Goal: Task Accomplishment & Management: Use online tool/utility

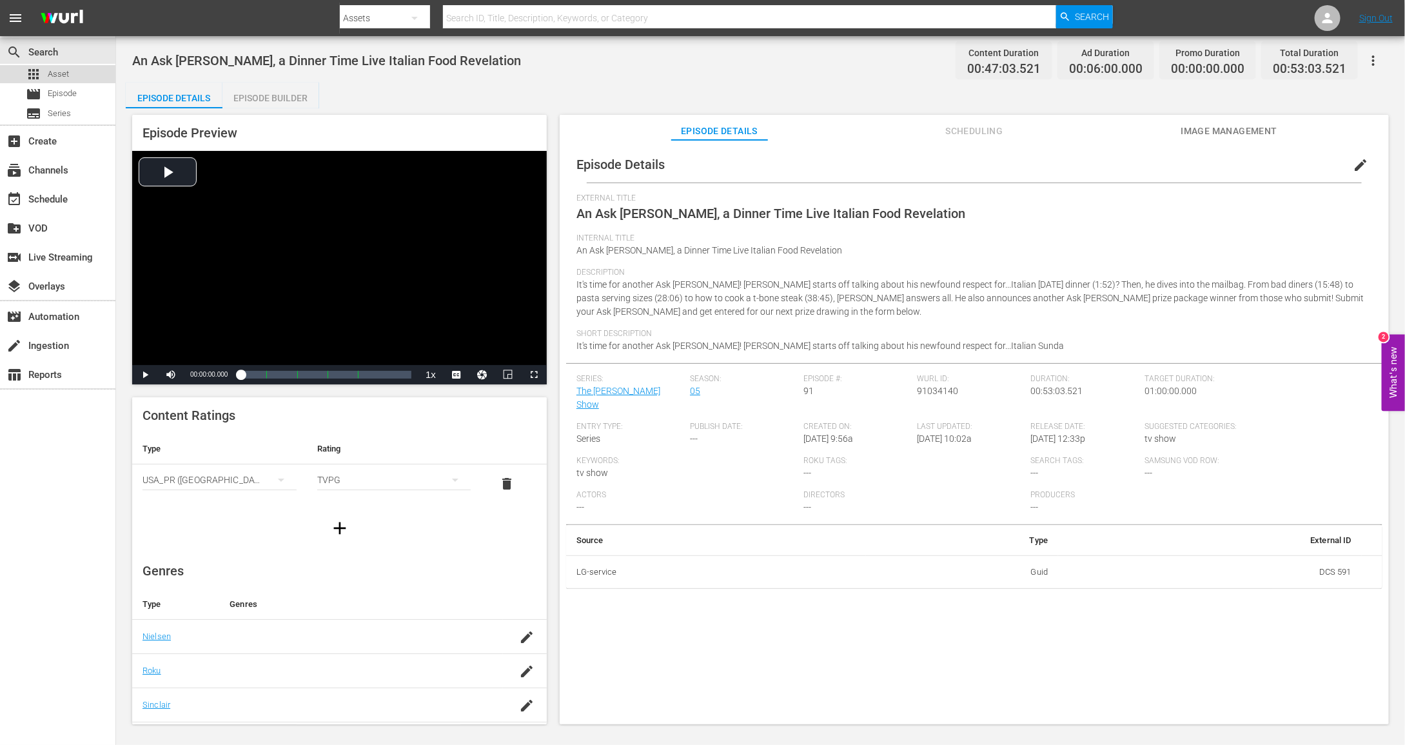
click at [72, 69] on div "apps Asset" at bounding box center [57, 74] width 115 height 18
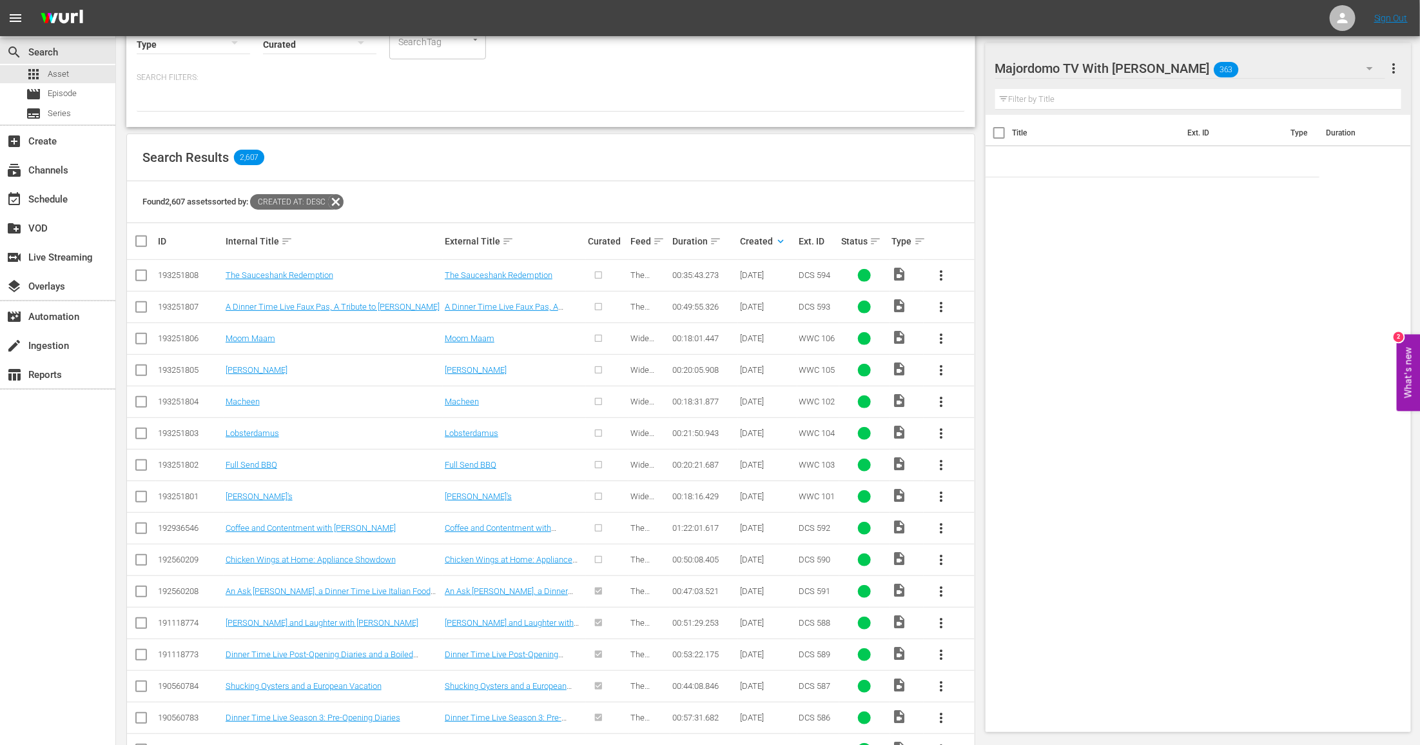
scroll to position [178, 0]
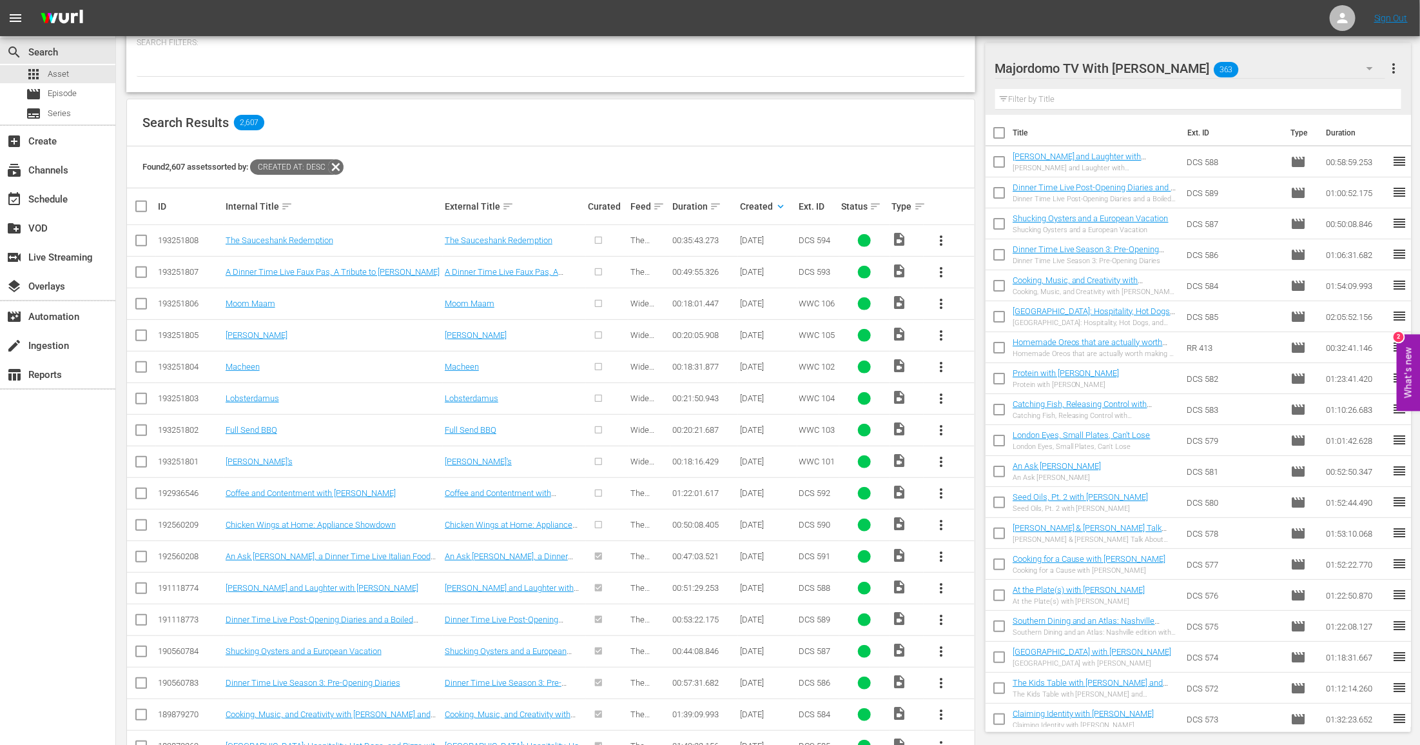
click at [946, 517] on span "more_vert" at bounding box center [940, 524] width 15 height 15
click at [985, 614] on div "Episode" at bounding box center [1011, 620] width 88 height 31
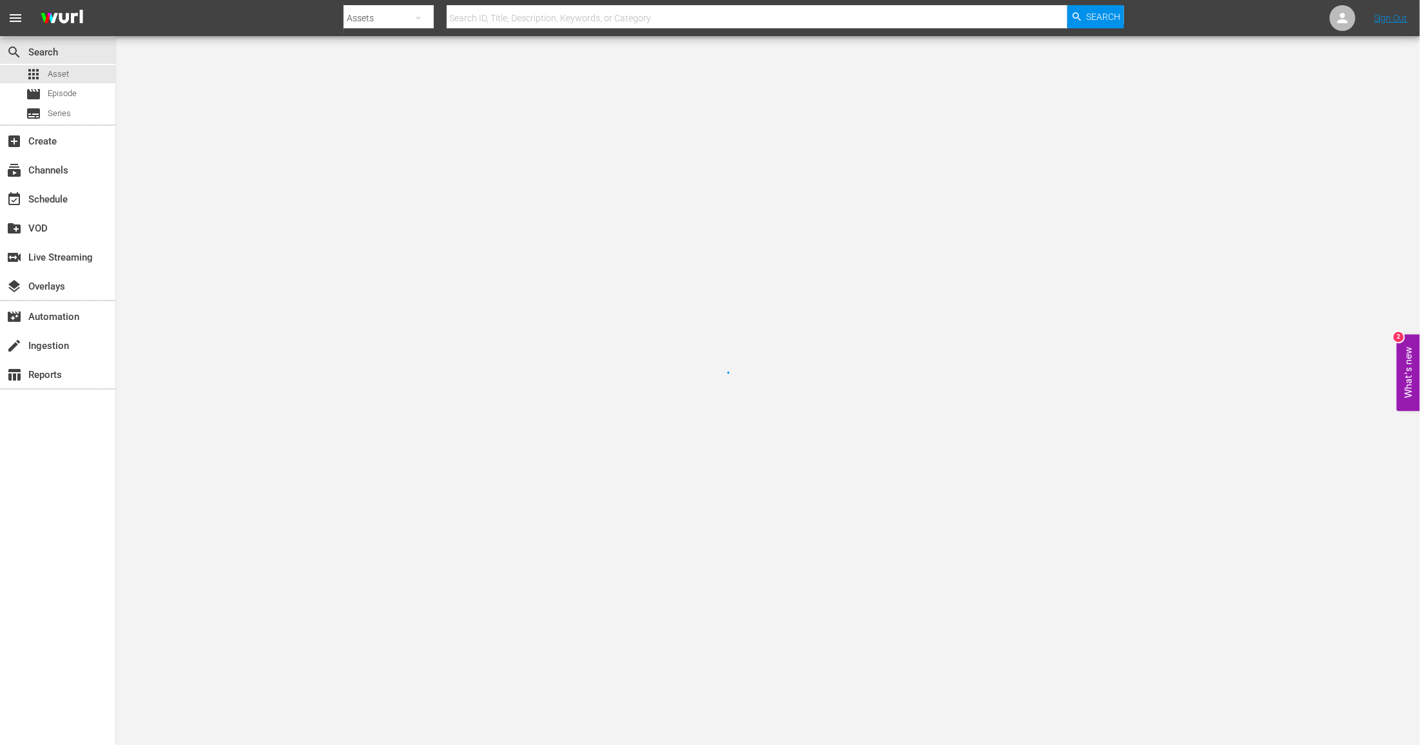
click at [289, 102] on div at bounding box center [710, 372] width 1420 height 745
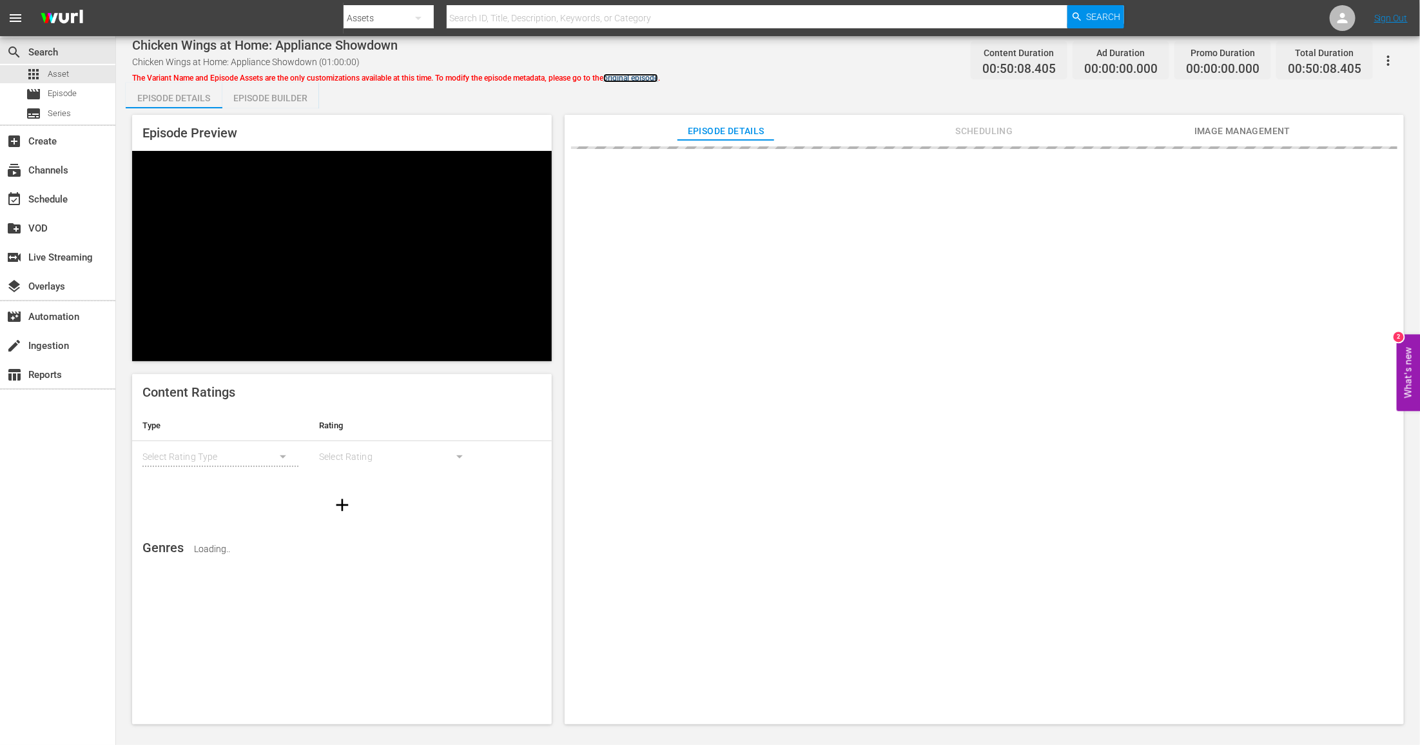
click at [658, 76] on link "original episode" at bounding box center [630, 77] width 55 height 9
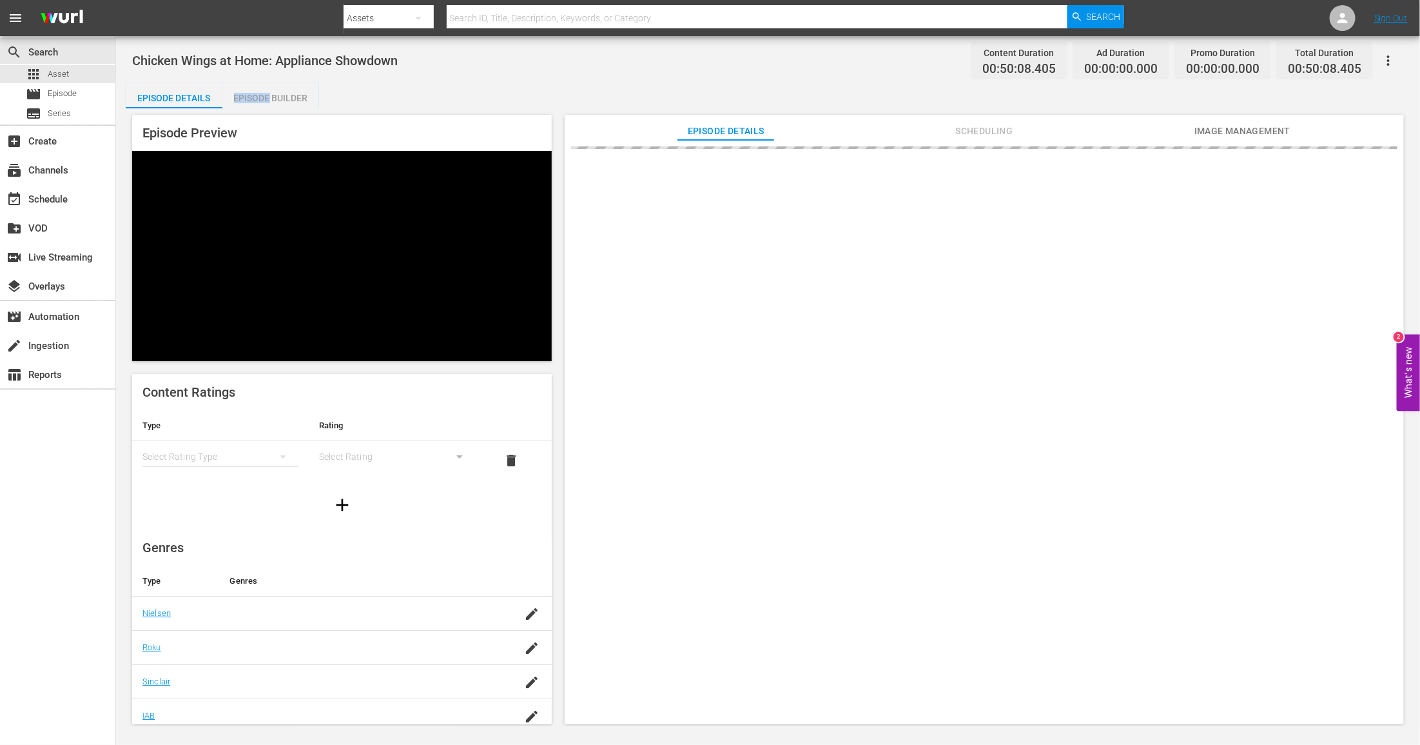
click at [661, 76] on div "Chicken Wings at Home: Appliance Showdown Content Duration 00:50:08.405 Ad Dura…" at bounding box center [768, 381] width 1304 height 690
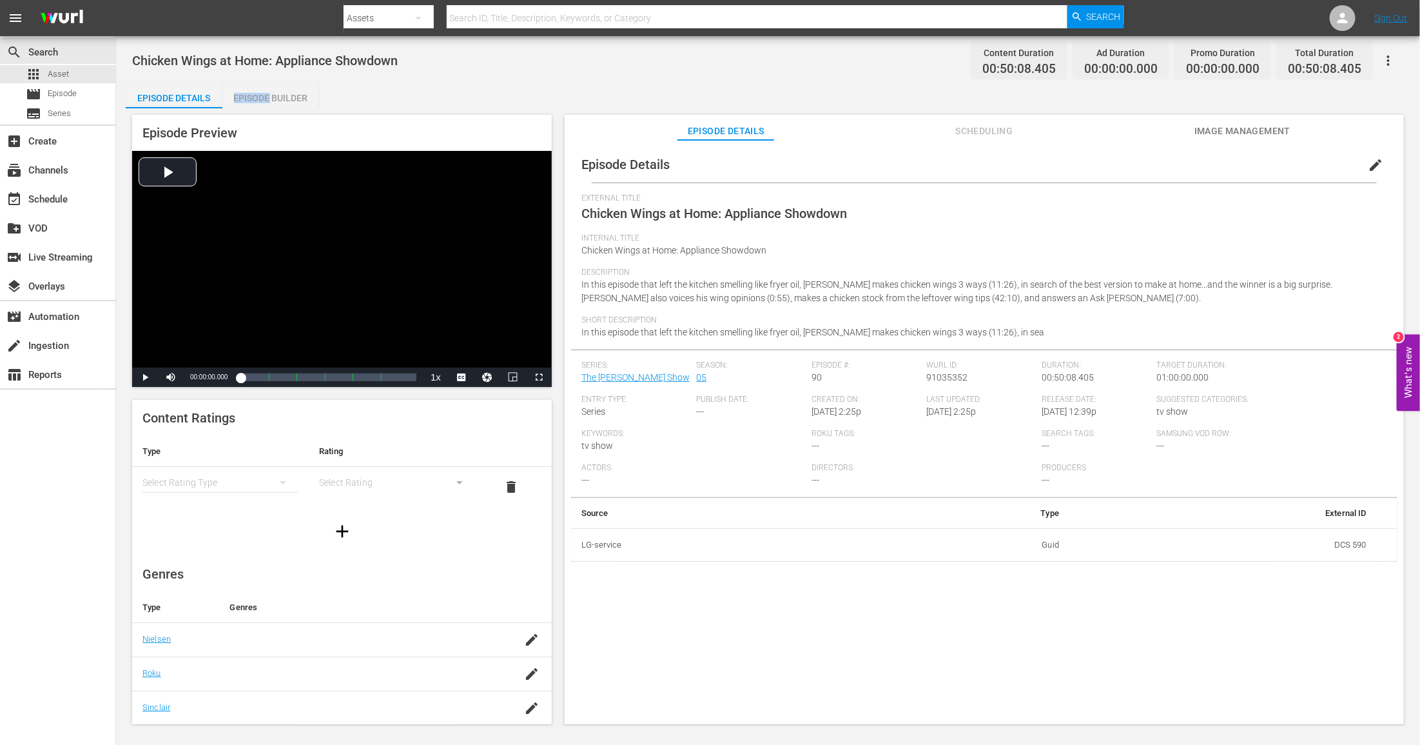
click at [293, 95] on div "Episode Builder" at bounding box center [270, 98] width 97 height 31
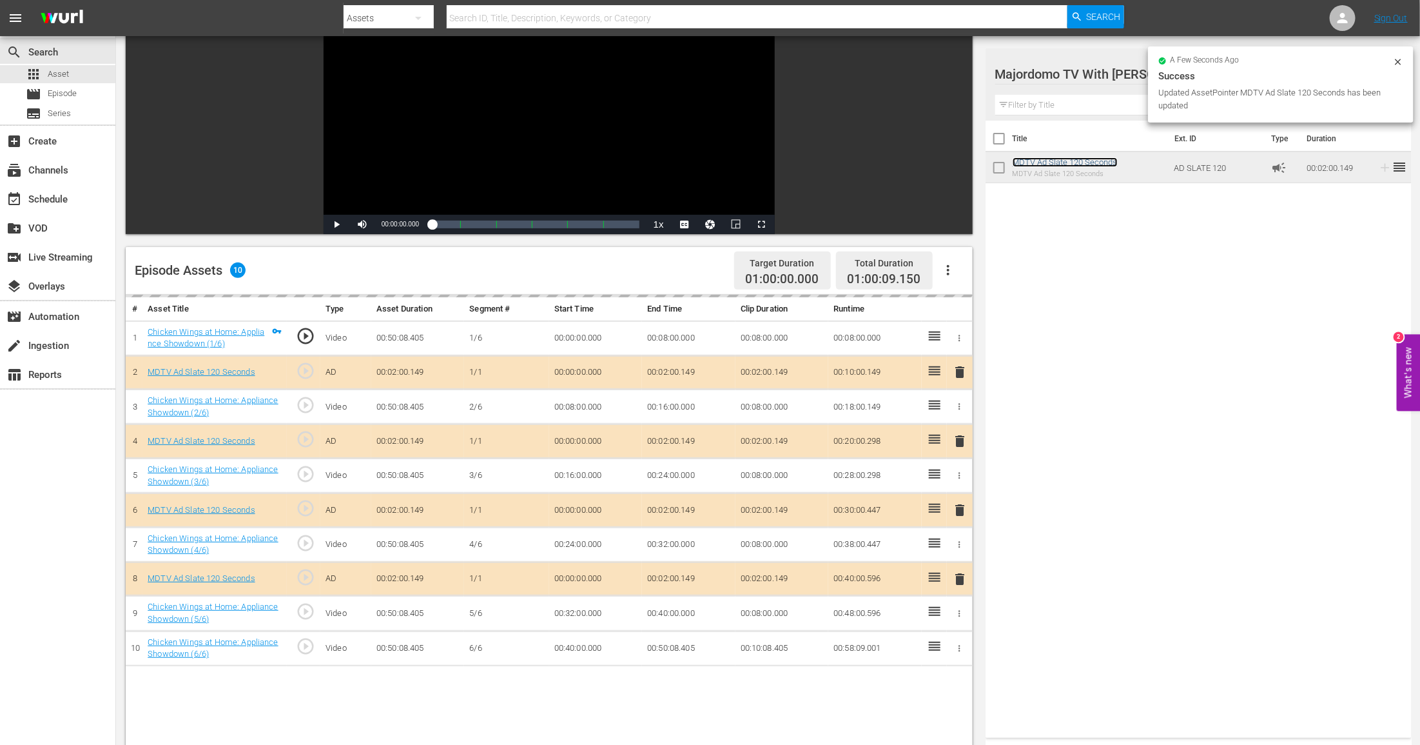
scroll to position [157, 0]
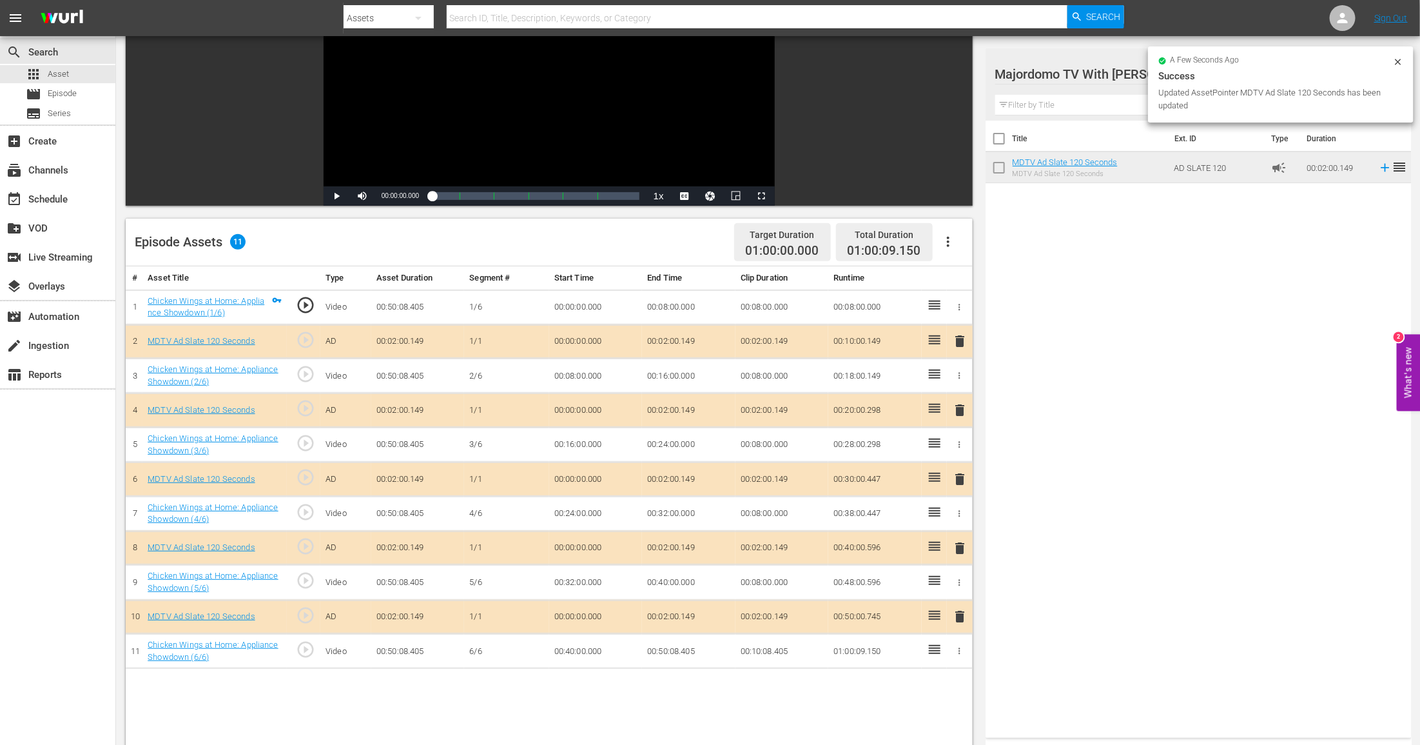
click at [668, 344] on td "00:02:00.149" at bounding box center [688, 341] width 93 height 34
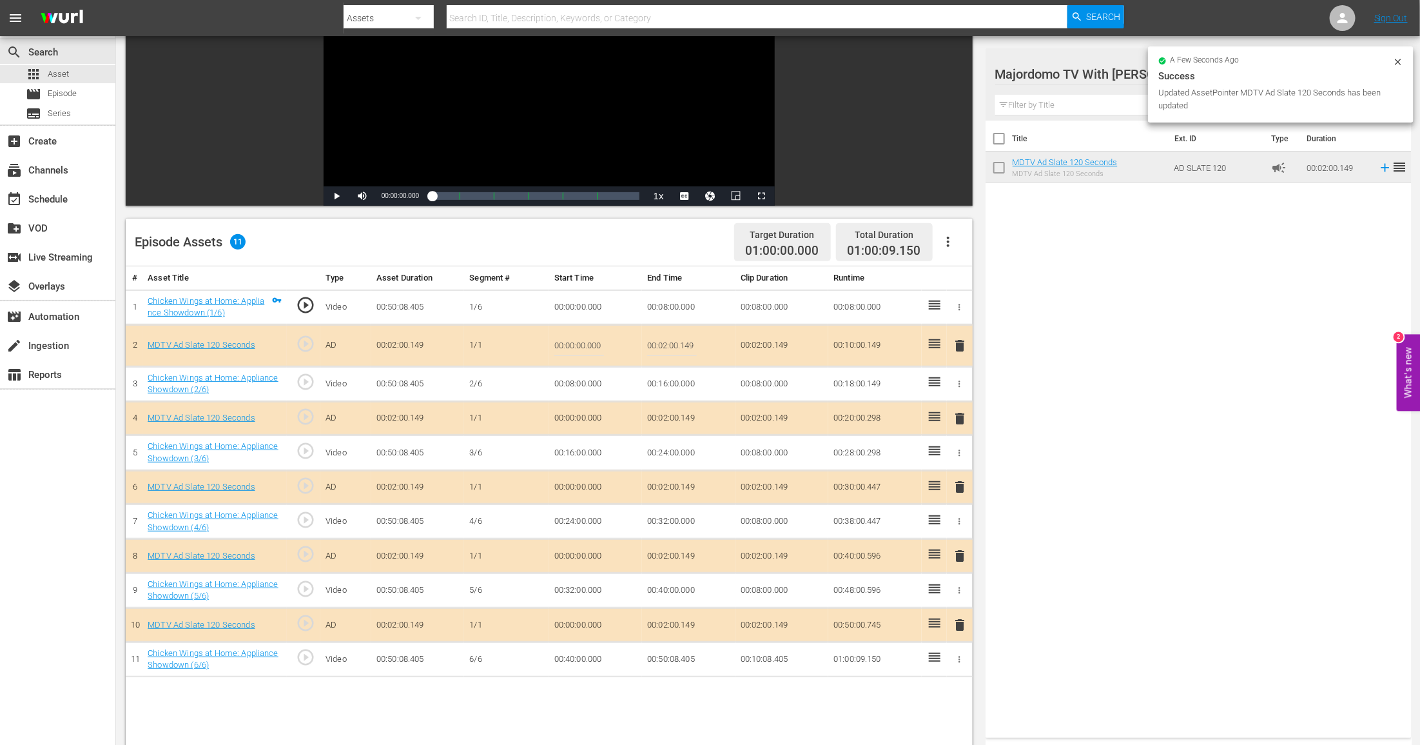
click at [668, 344] on input "00:02:00.149" at bounding box center [672, 345] width 50 height 31
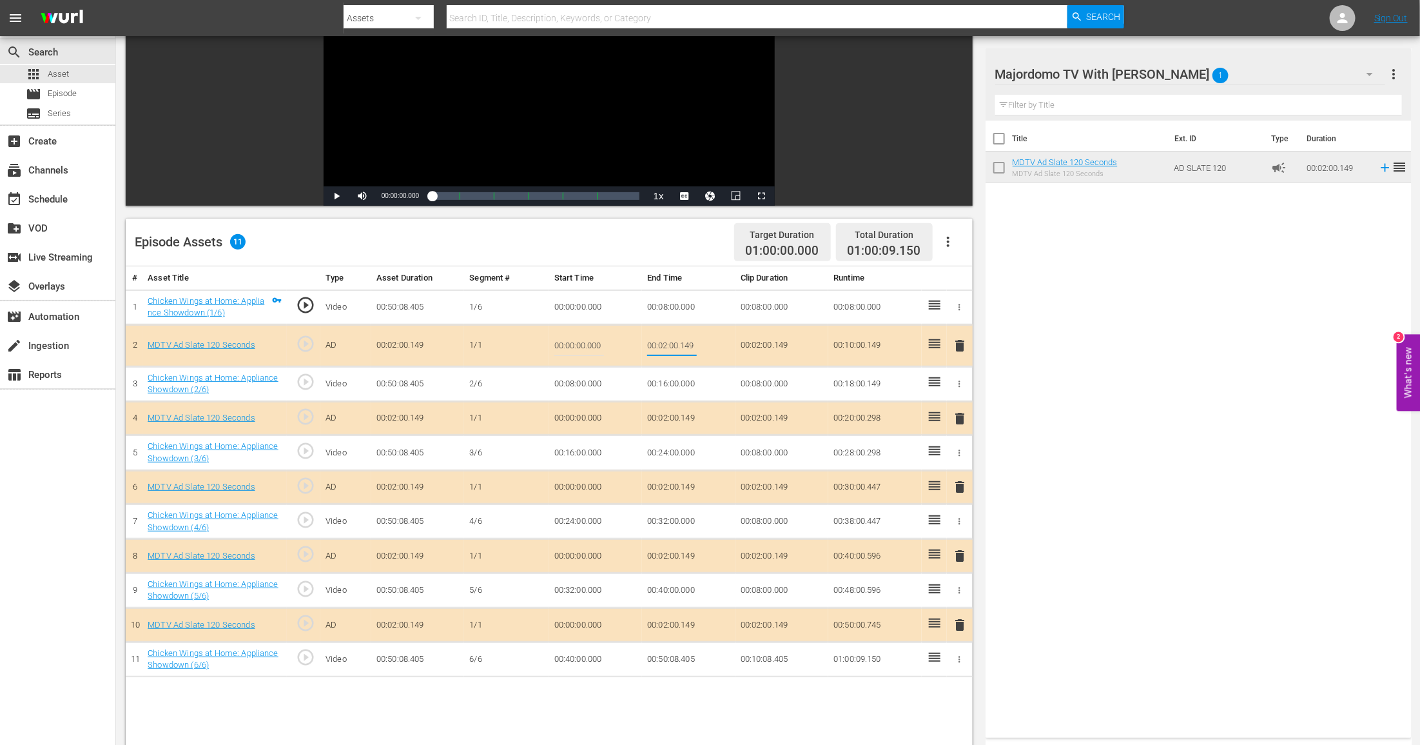
click at [668, 344] on input "00:02:00.149" at bounding box center [672, 345] width 50 height 31
type input "00:01:30"
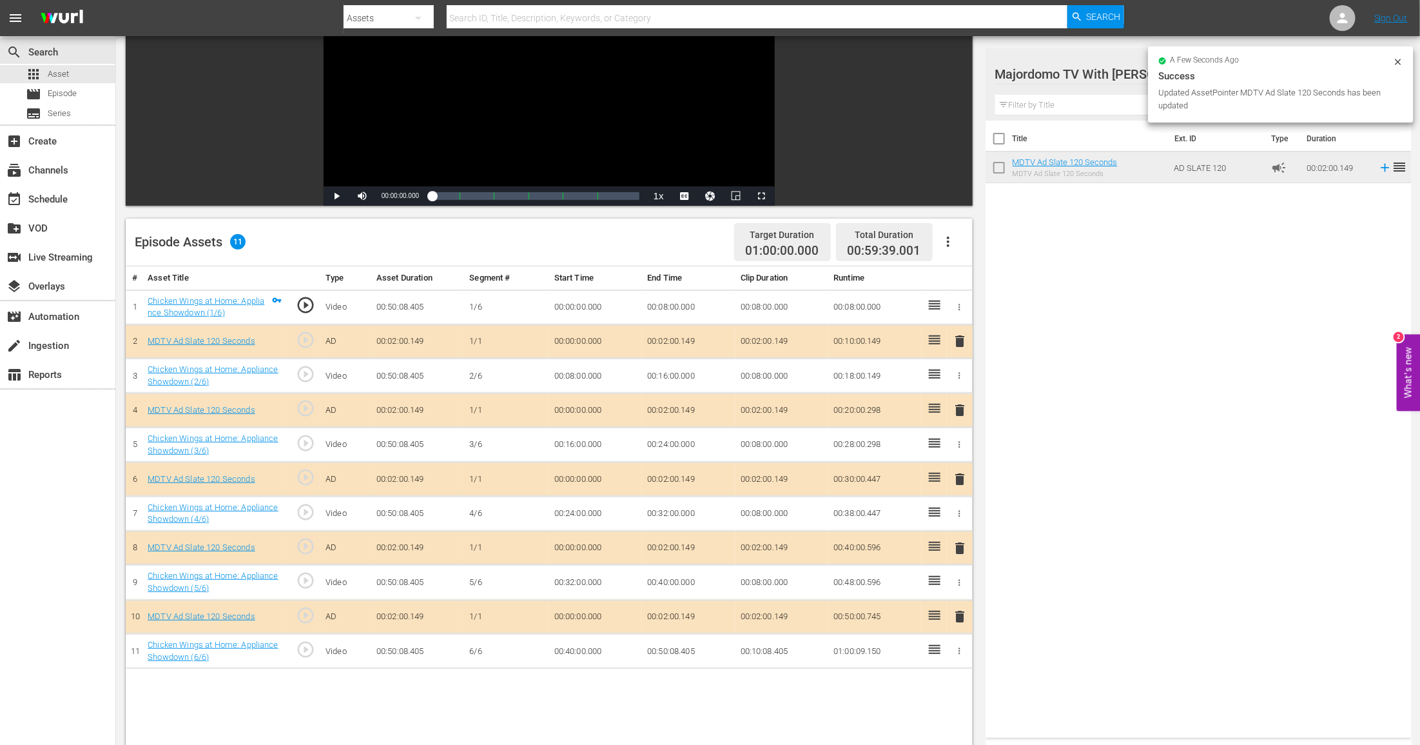
click at [703, 395] on td "00:02:00.149" at bounding box center [688, 410] width 93 height 34
click at [691, 405] on td "00:02:00.149" at bounding box center [688, 410] width 93 height 34
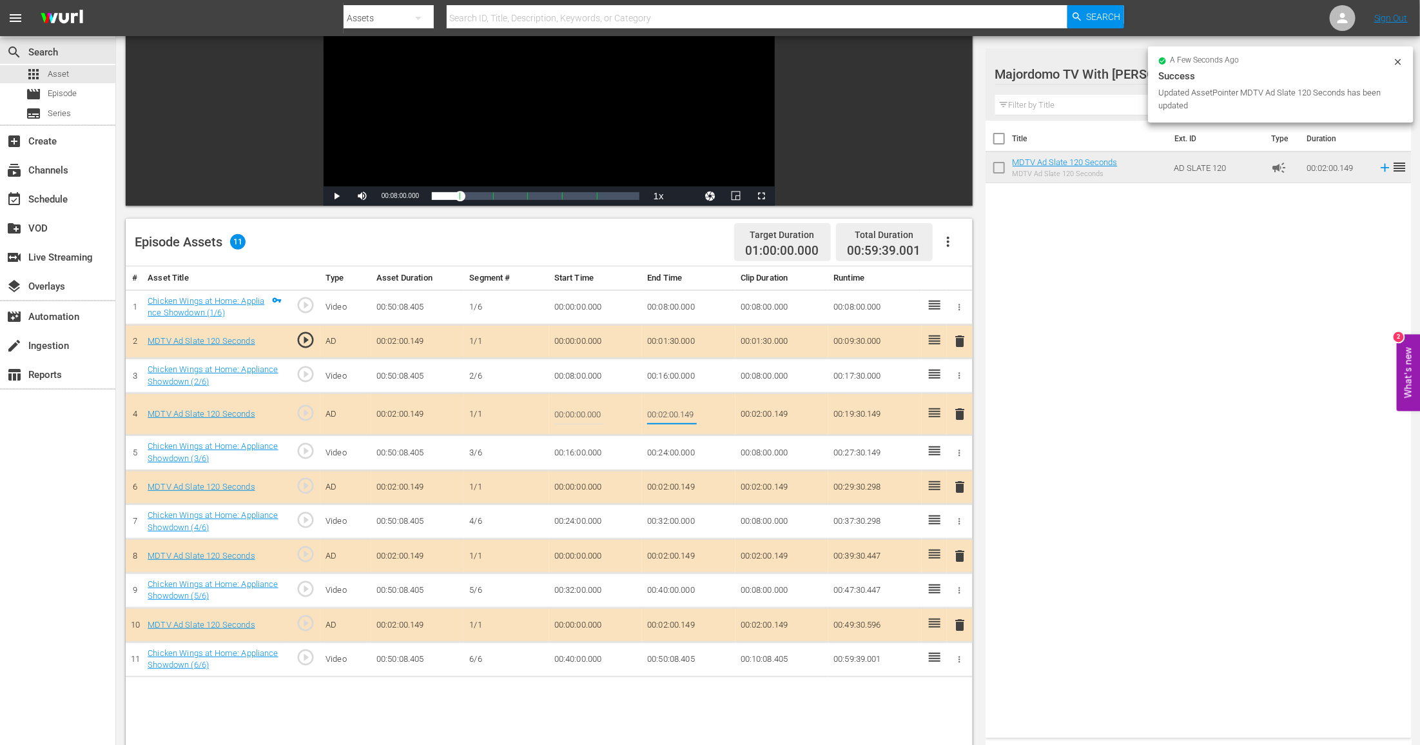
click at [691, 405] on input "00:02:00.149" at bounding box center [672, 413] width 50 height 31
type input "00:01:30"
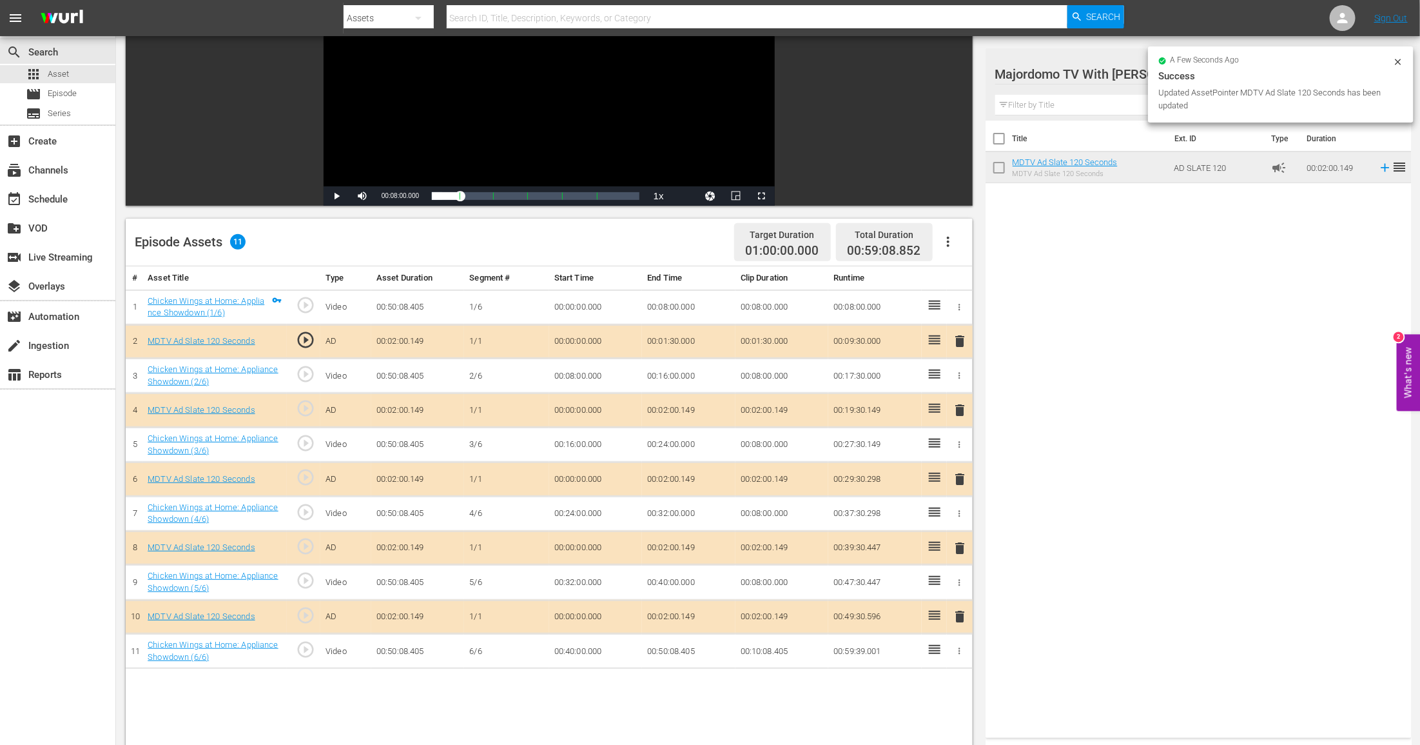
click at [674, 480] on td "00:02:00.149" at bounding box center [688, 479] width 93 height 34
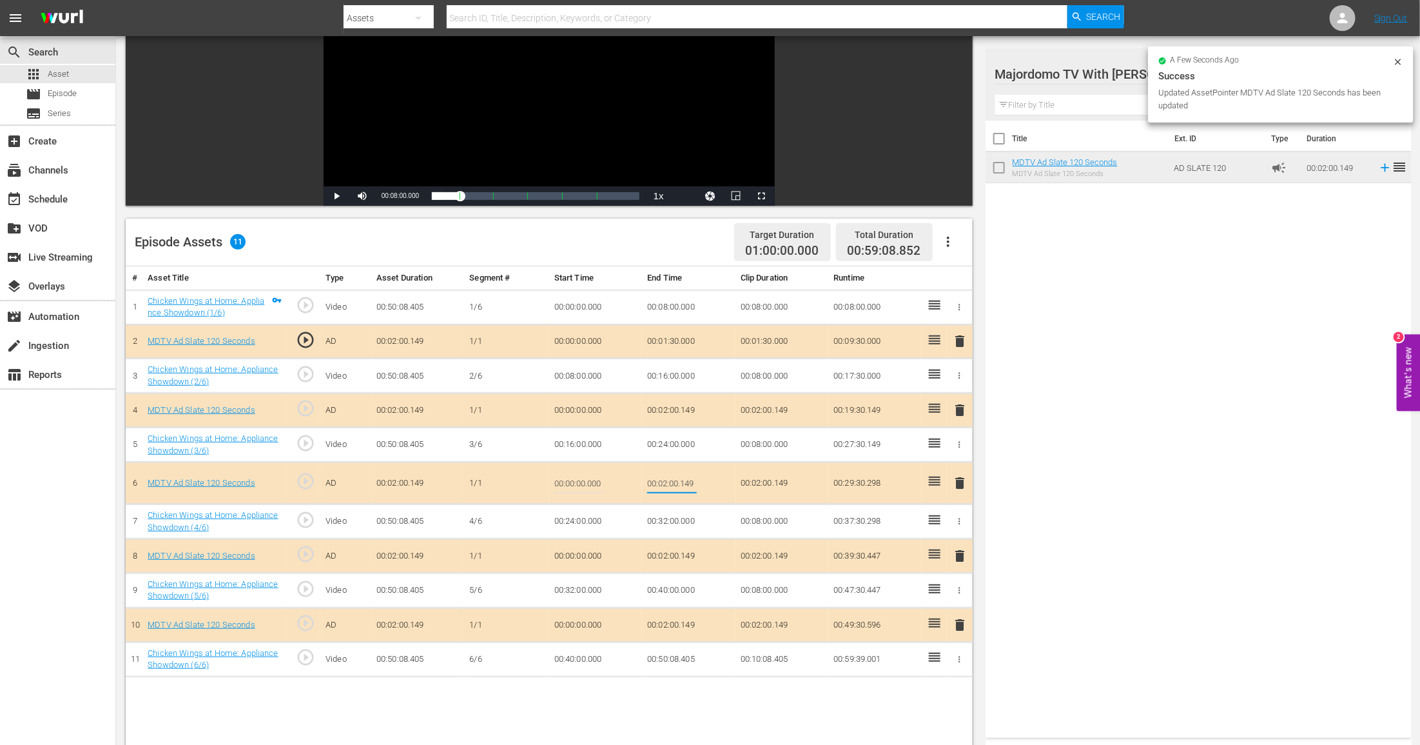
click at [674, 480] on input "00:02:00.149" at bounding box center [672, 482] width 50 height 31
type input "00:01:30"
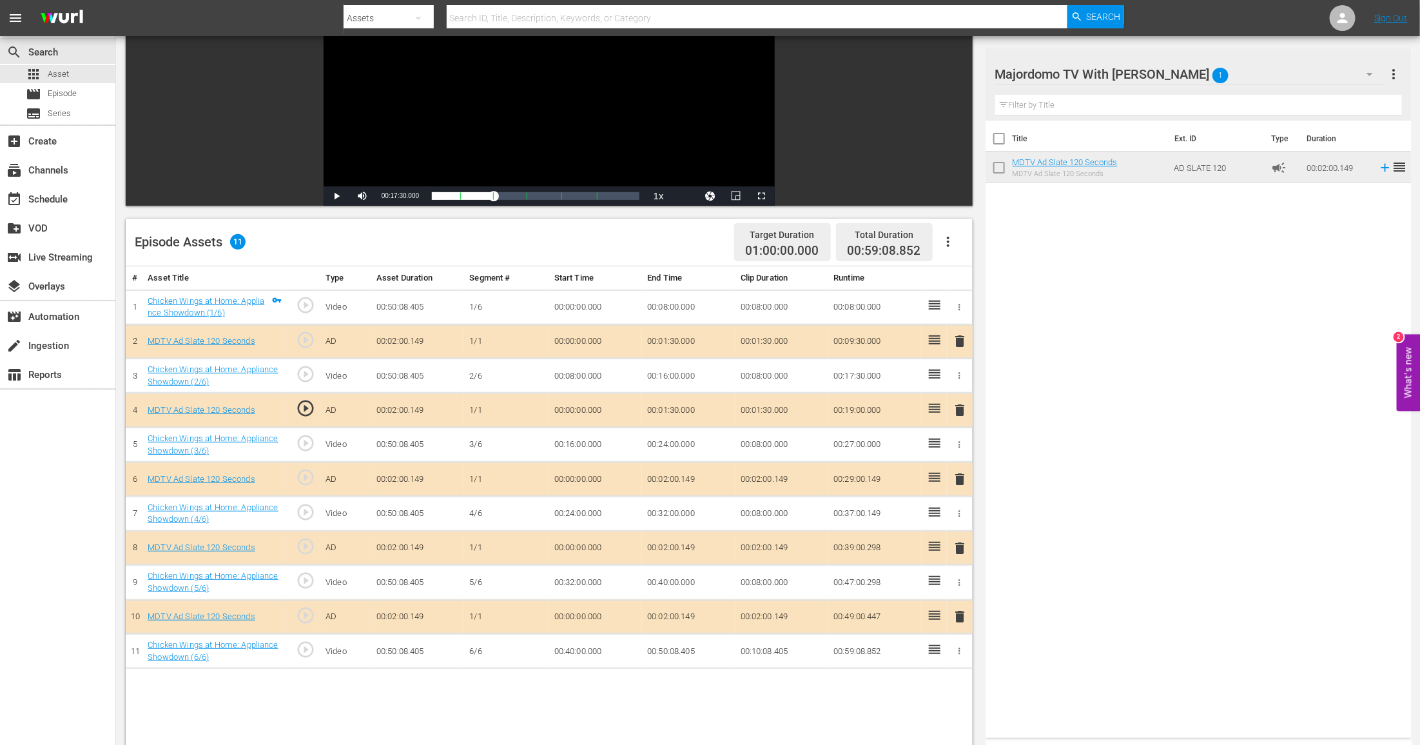
click at [676, 541] on td "00:02:00.149" at bounding box center [688, 548] width 93 height 34
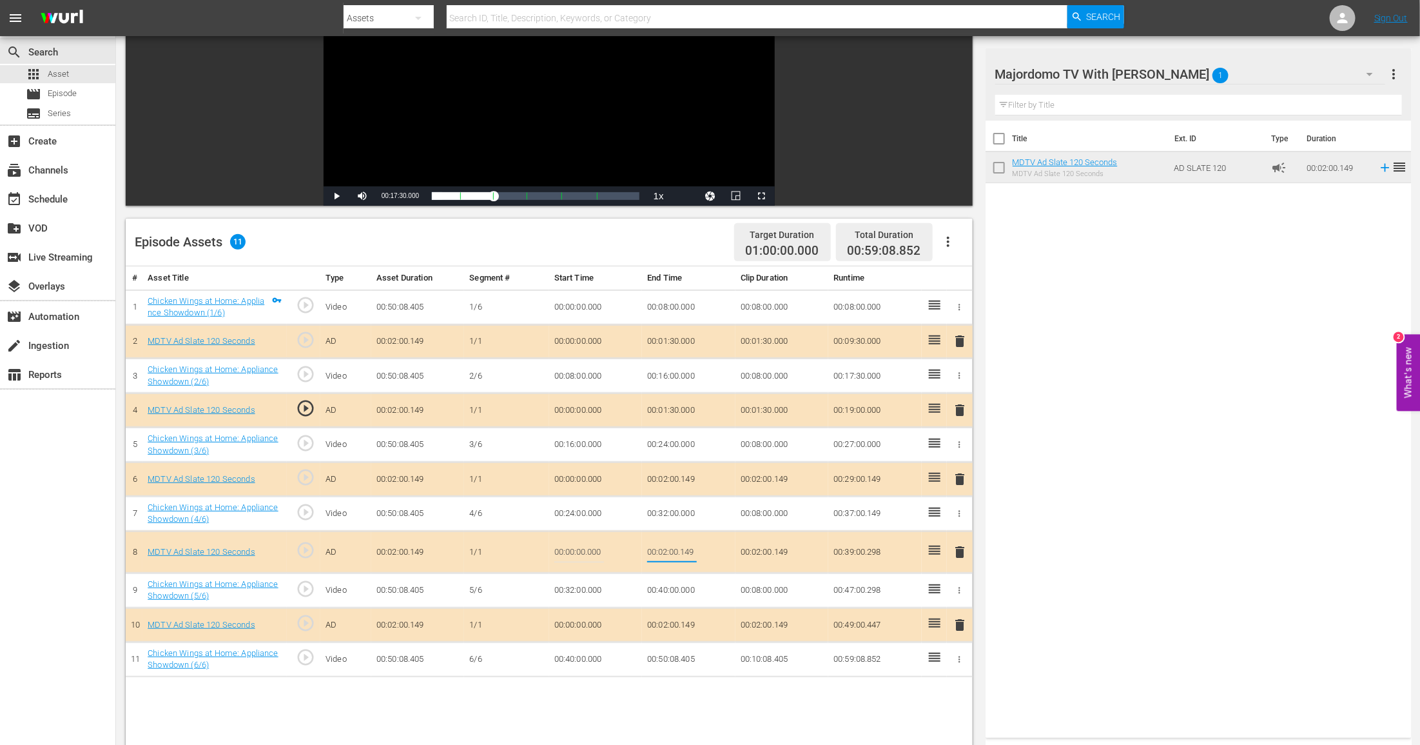
click at [676, 541] on input "00:02:00.149" at bounding box center [672, 551] width 50 height 31
type input "00:01:30"
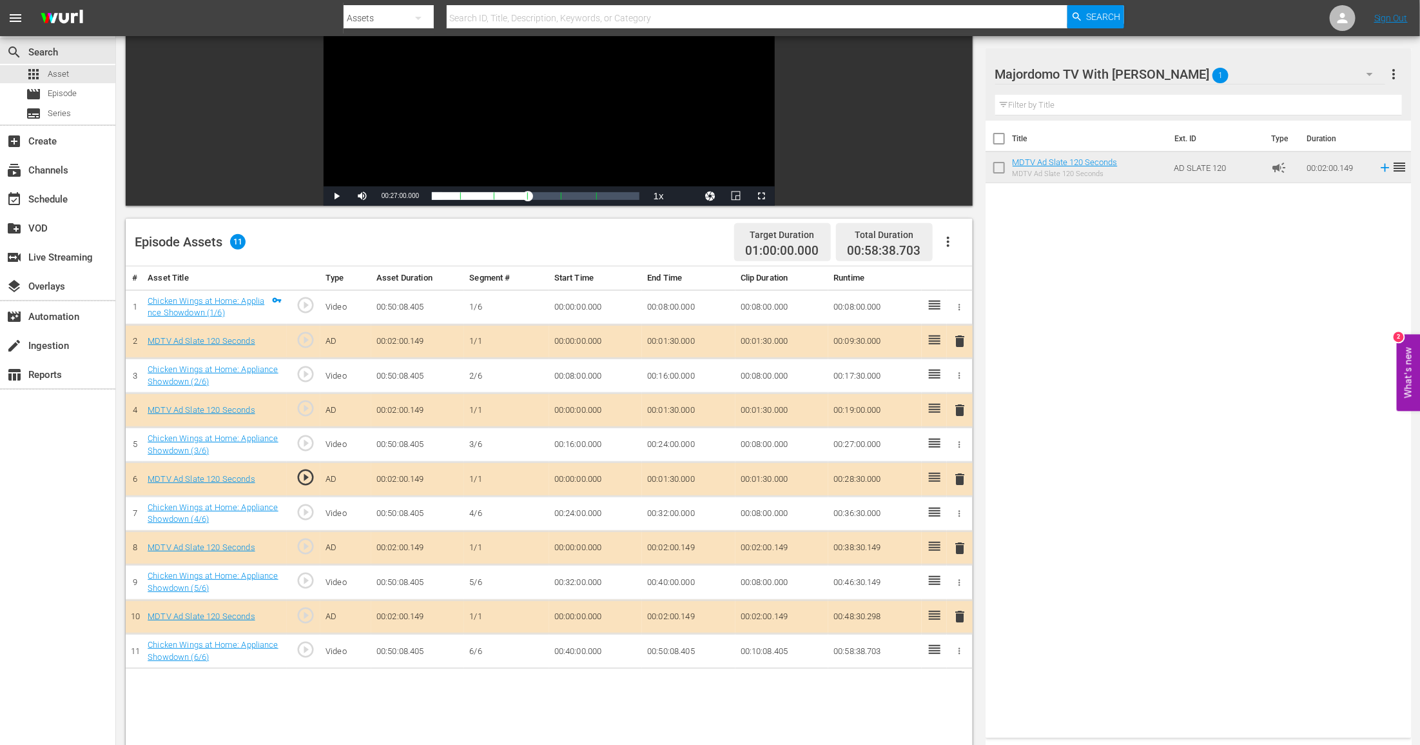
click at [654, 613] on td "00:02:00.149" at bounding box center [688, 616] width 93 height 34
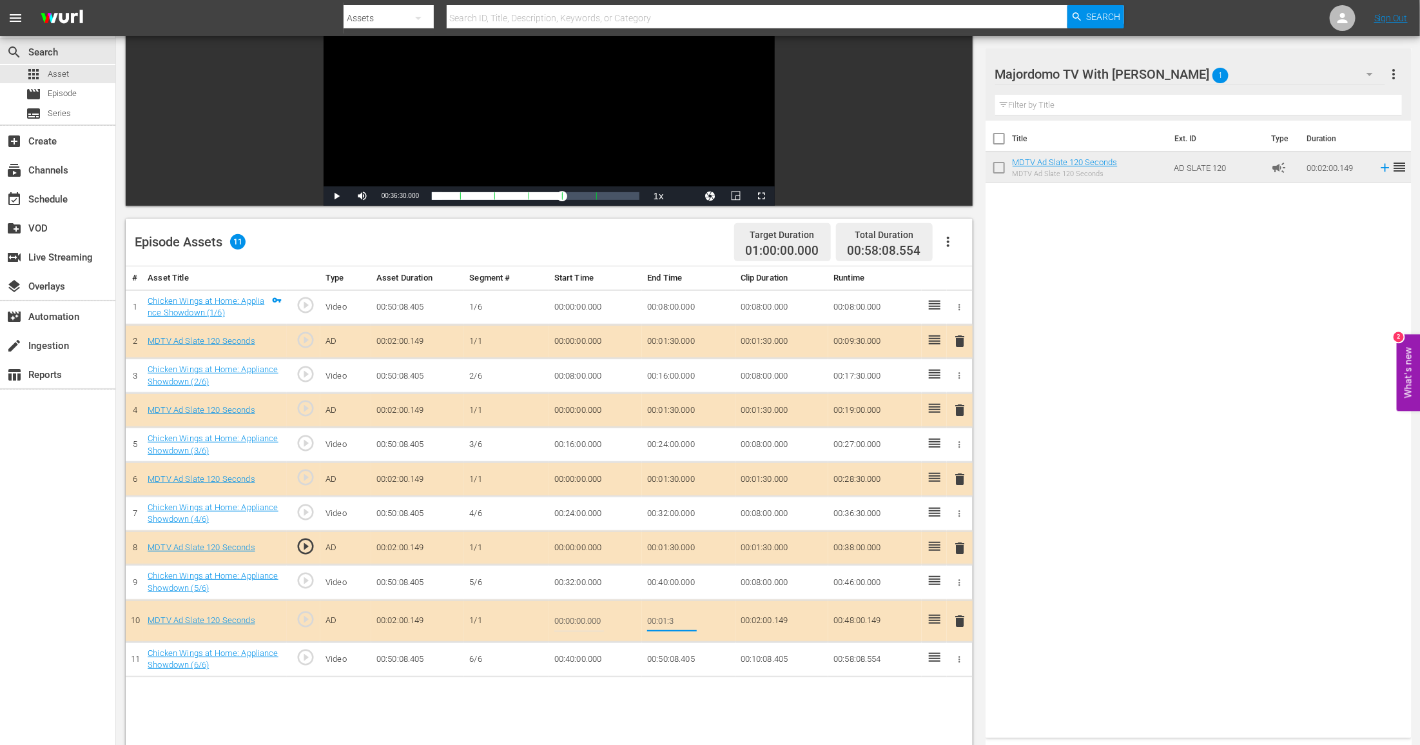
type input "00:01:30"
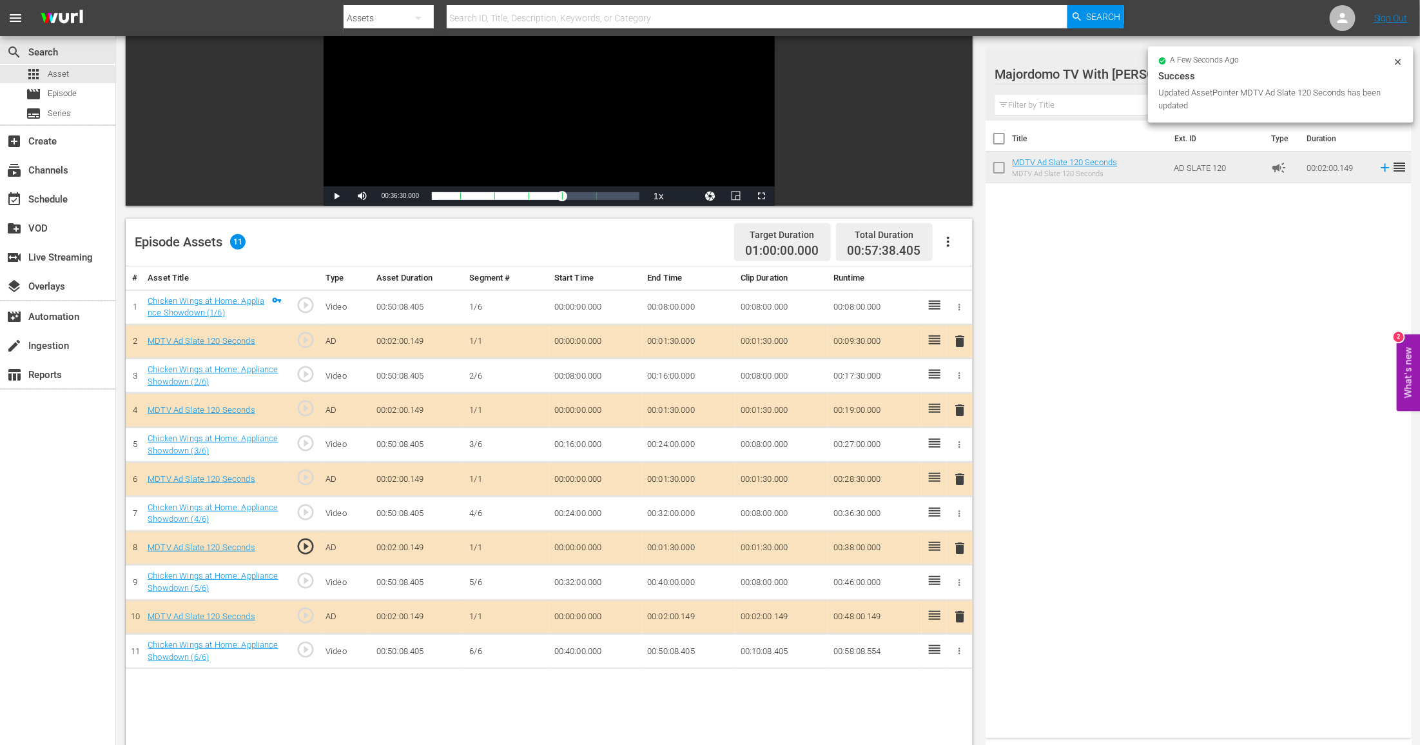
scroll to position [0, 0]
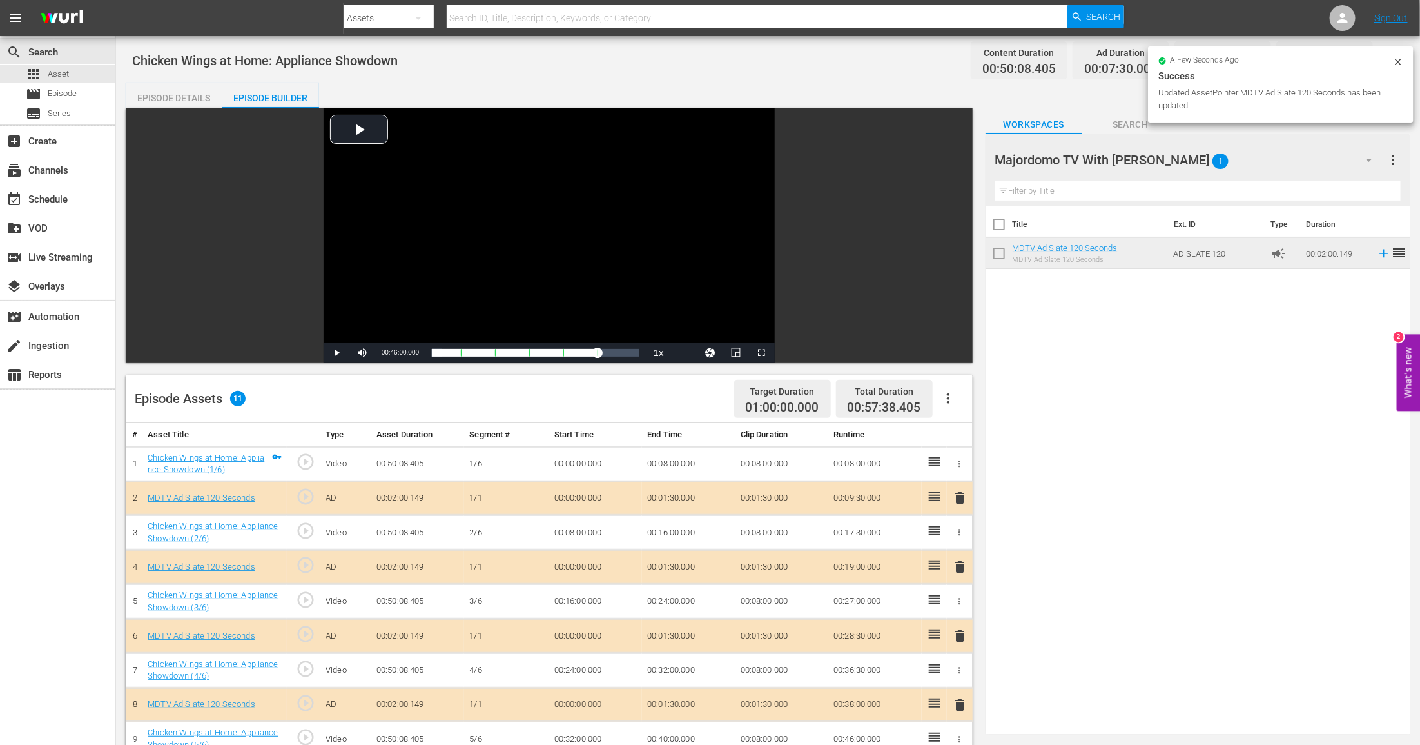
click at [193, 88] on div "Episode Details" at bounding box center [174, 98] width 97 height 31
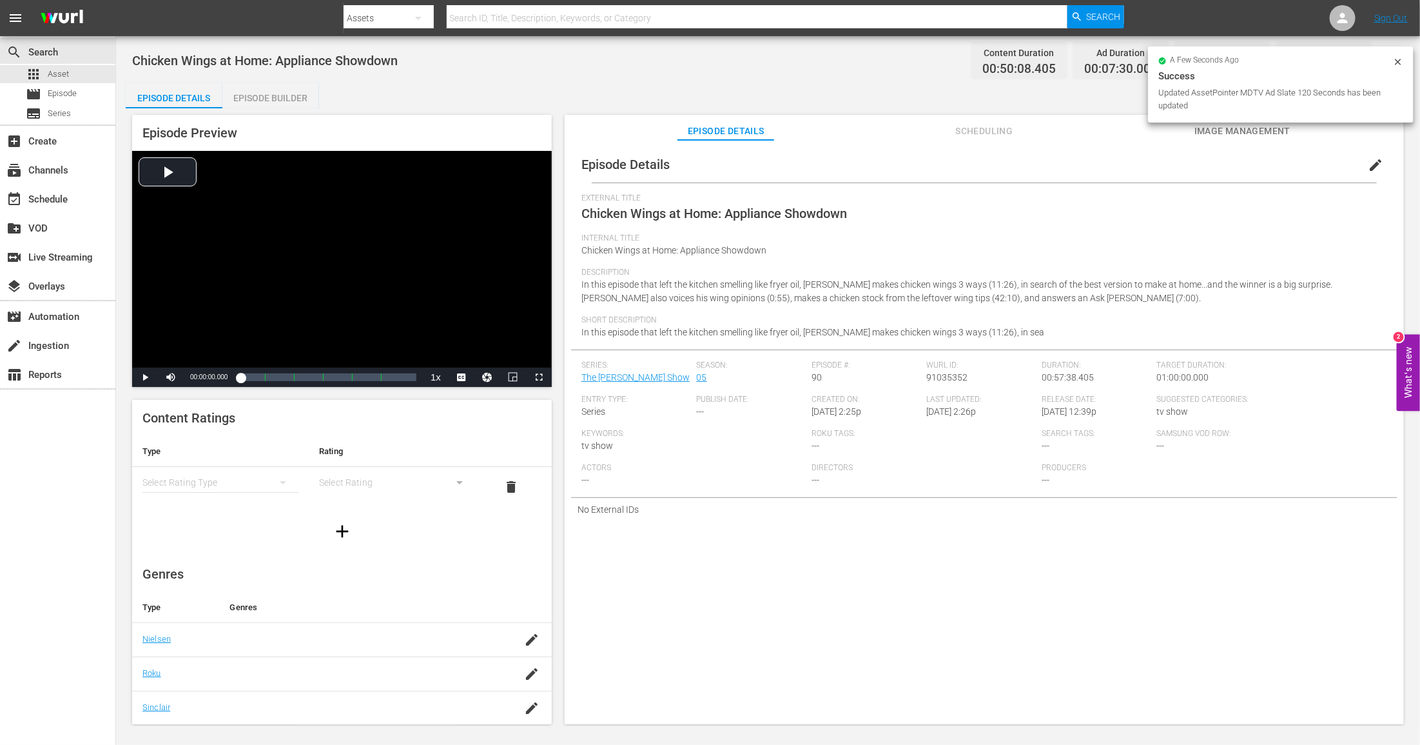
click at [255, 475] on div "simple table" at bounding box center [220, 482] width 156 height 36
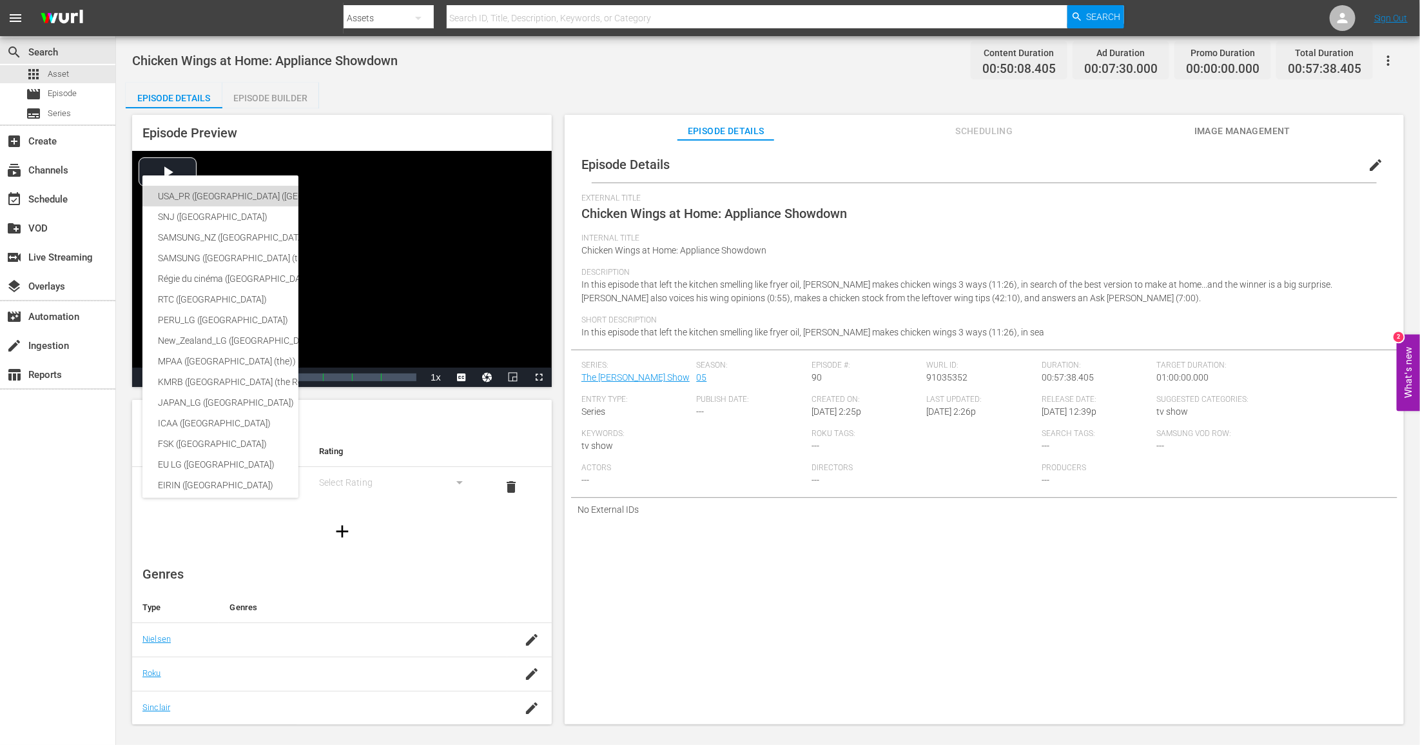
click at [262, 194] on div "USA_PR ([GEOGRAPHIC_DATA] ([GEOGRAPHIC_DATA]))" at bounding box center [316, 196] width 317 height 21
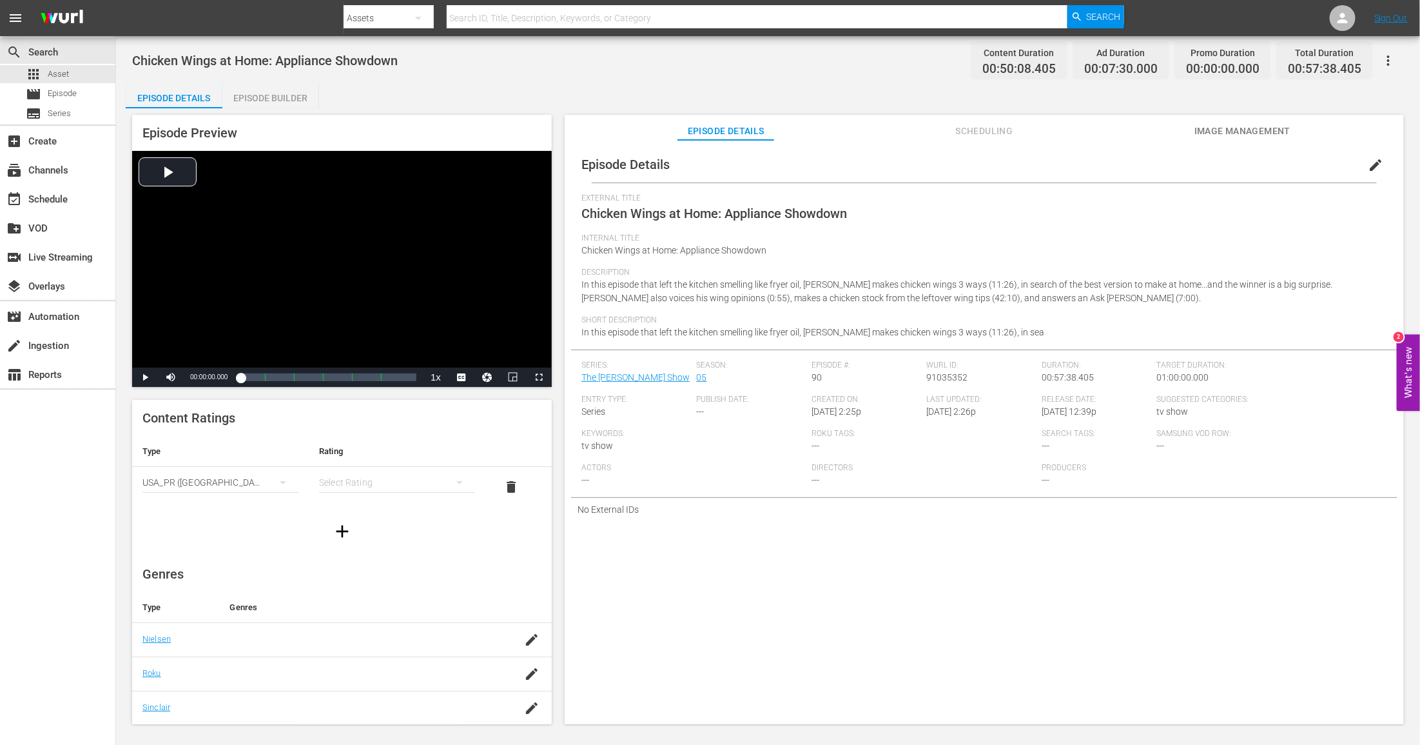
click at [358, 481] on div "simple table" at bounding box center [397, 482] width 156 height 36
click at [370, 548] on div "TVPG" at bounding box center [397, 549] width 125 height 21
click at [1249, 137] on span "Image Management" at bounding box center [1242, 131] width 97 height 16
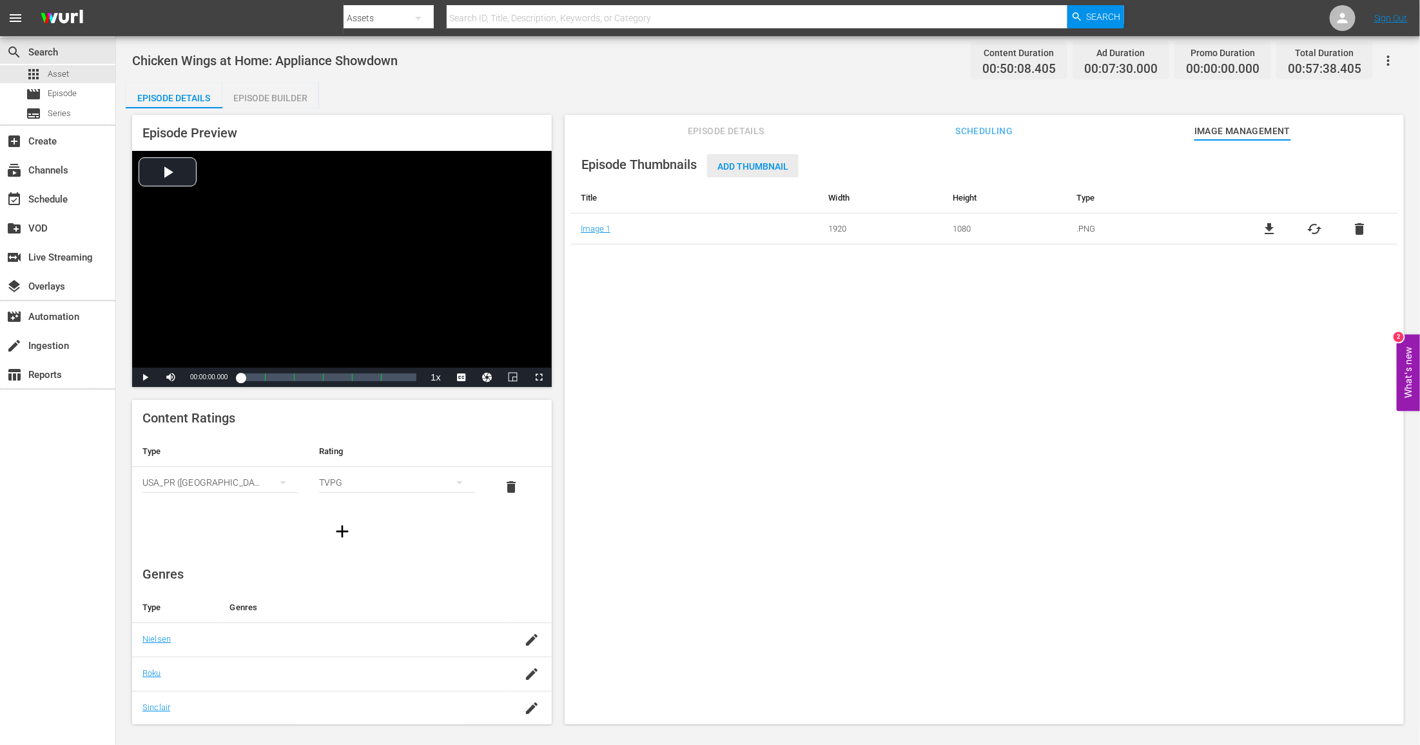
click at [774, 164] on span "Add Thumbnail" at bounding box center [753, 166] width 92 height 10
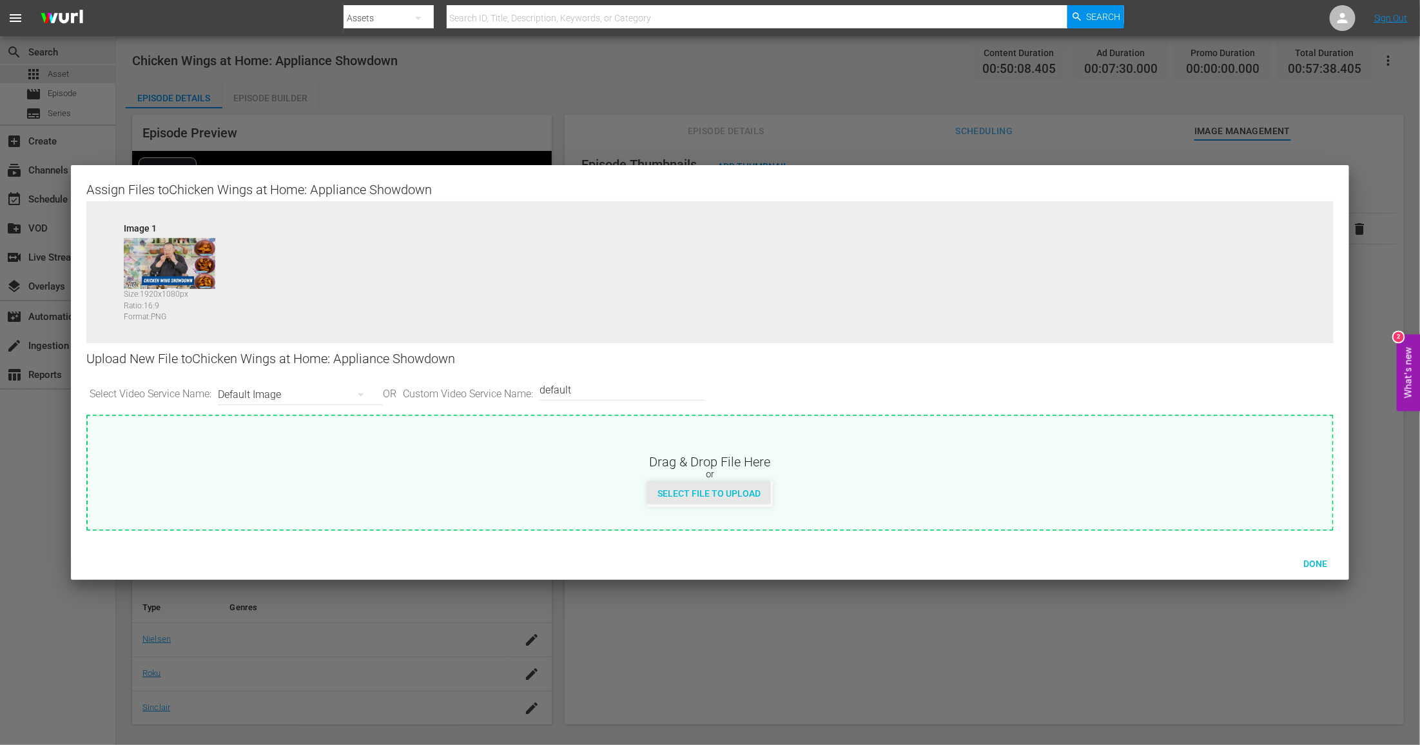
click at [725, 494] on span "Select File to Upload" at bounding box center [709, 493] width 124 height 10
type input "C:\fakepath\MDTV_DCS_590_Art_400x225.png"
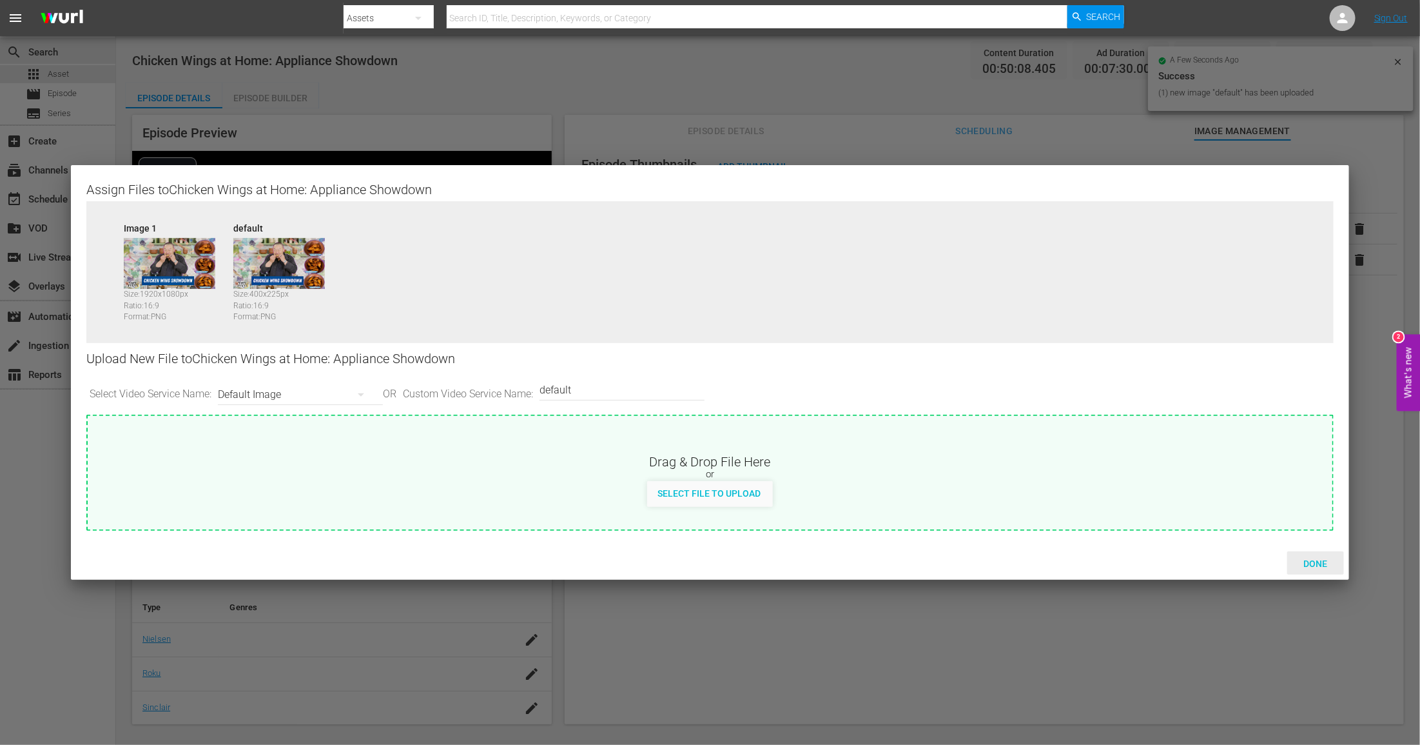
click at [1314, 565] on span "Done" at bounding box center [1315, 563] width 44 height 10
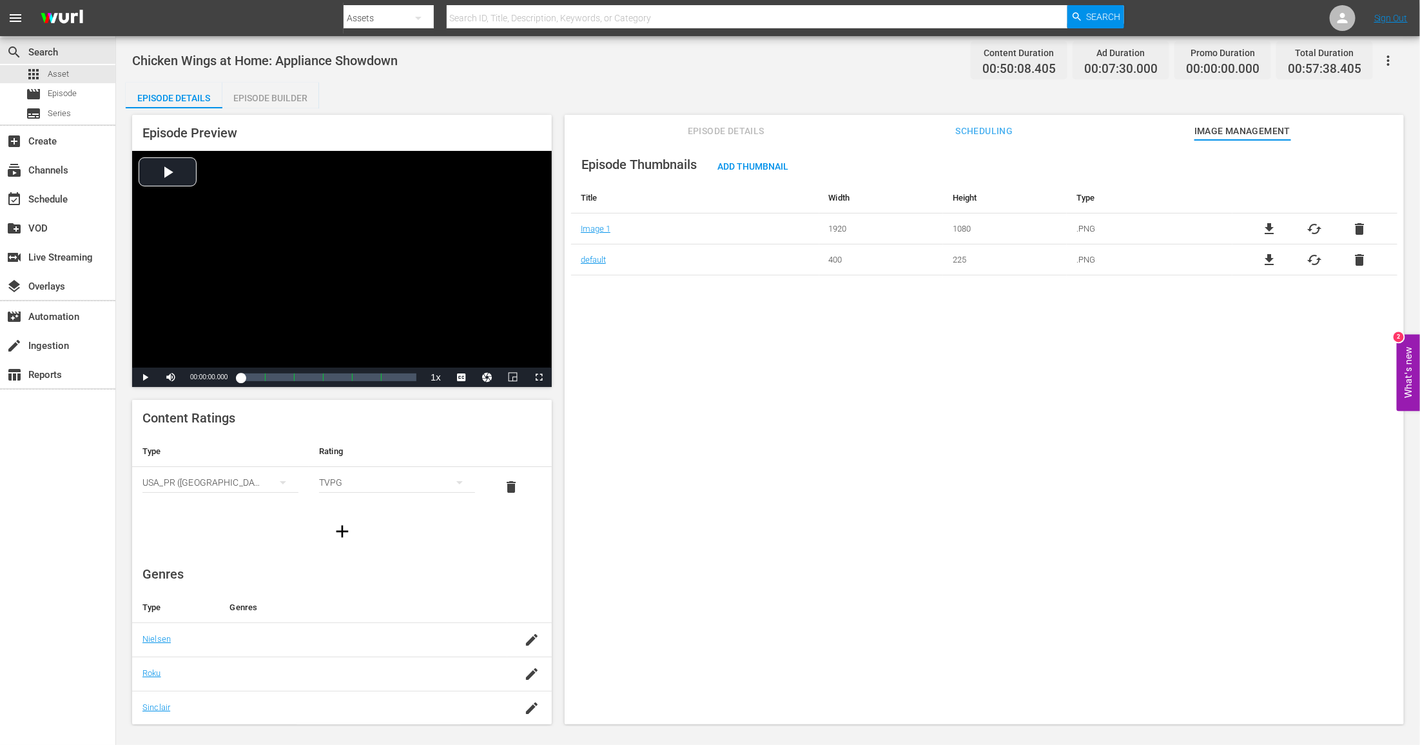
click at [1393, 64] on icon "button" at bounding box center [1388, 60] width 15 height 15
click at [1350, 57] on div "Add Episode to Workspace" at bounding box center [1296, 65] width 197 height 31
click at [1347, 58] on div "Total Duration" at bounding box center [1324, 53] width 73 height 18
click at [1387, 49] on button "button" at bounding box center [1388, 60] width 31 height 31
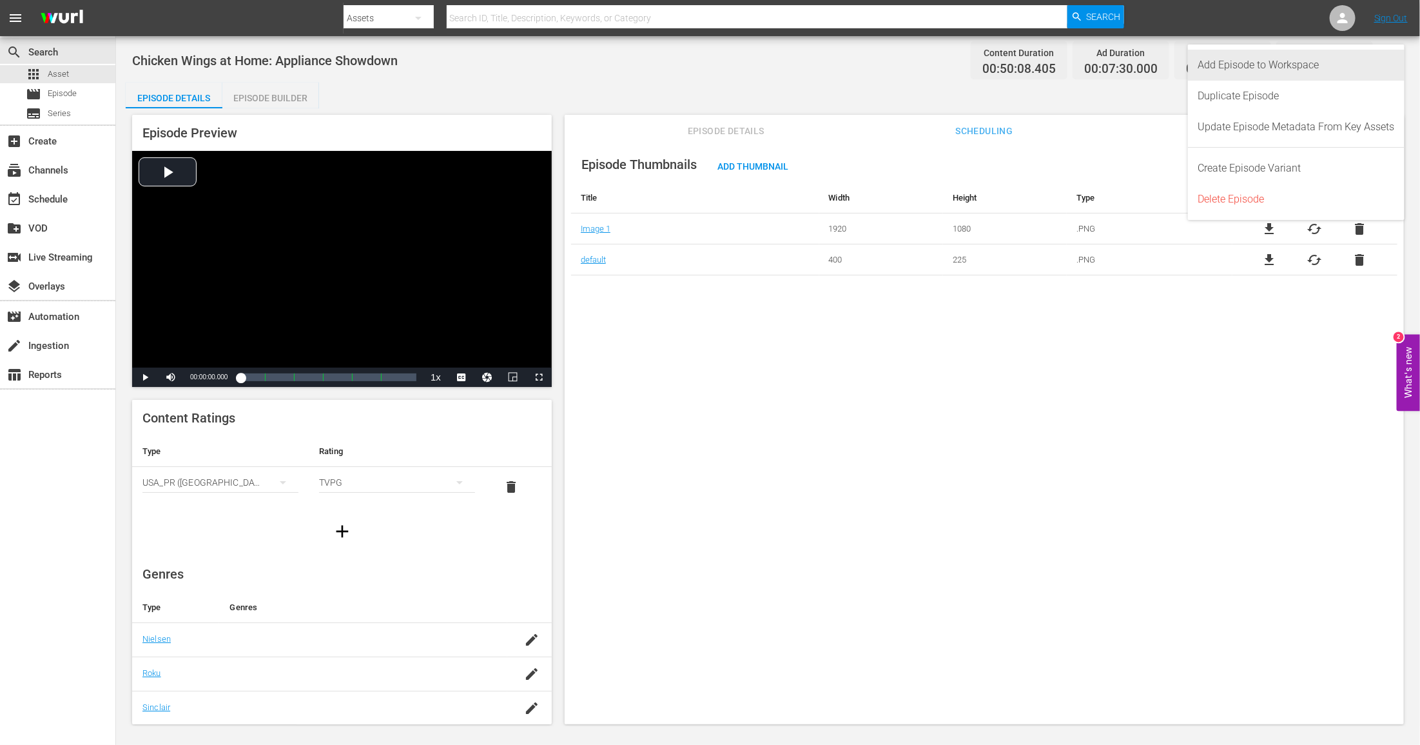
click at [1370, 61] on div "Add Episode to Workspace" at bounding box center [1296, 65] width 197 height 31
click at [1393, 64] on div "a few seconds ago" at bounding box center [1275, 61] width 235 height 9
click at [55, 70] on span "Asset" at bounding box center [58, 74] width 21 height 13
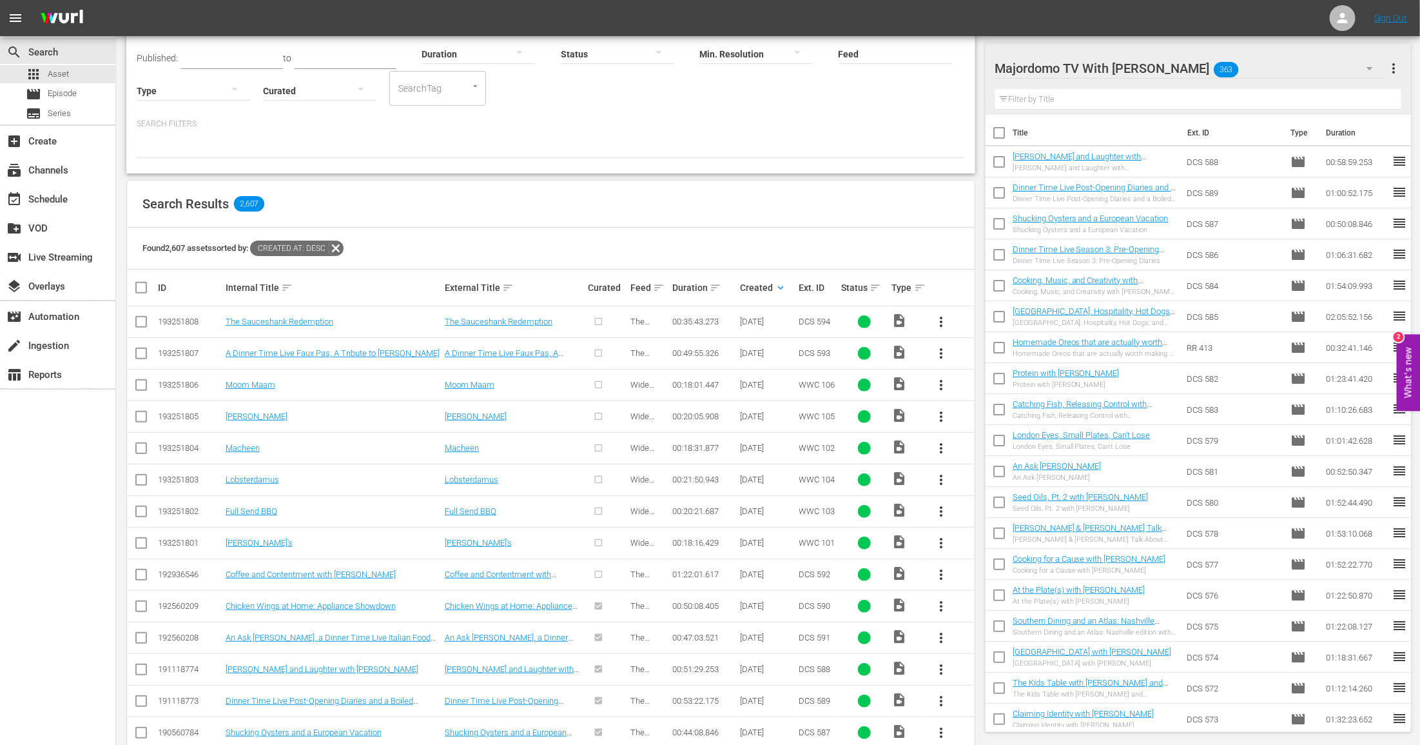
scroll to position [113, 0]
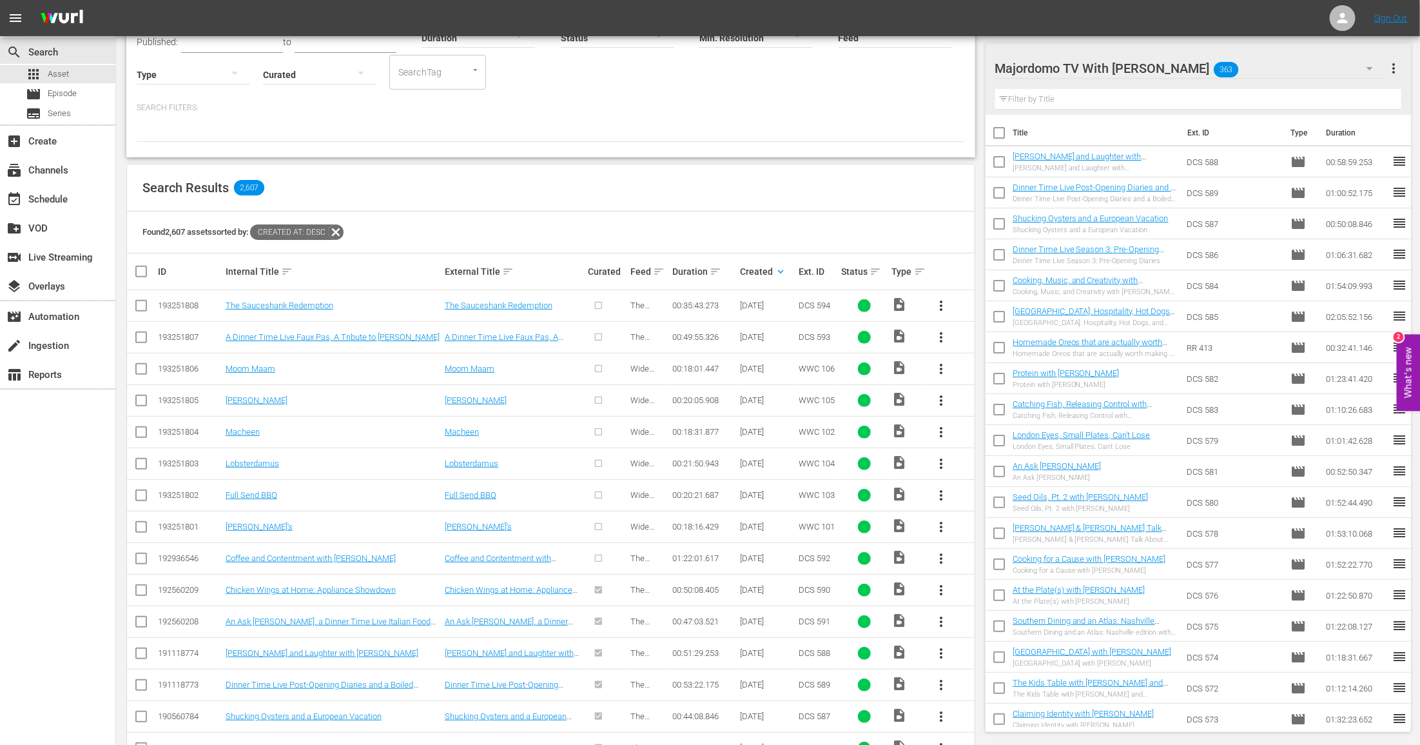
click at [935, 551] on span "more_vert" at bounding box center [940, 557] width 15 height 15
click at [989, 661] on div "Episode" at bounding box center [1011, 653] width 88 height 31
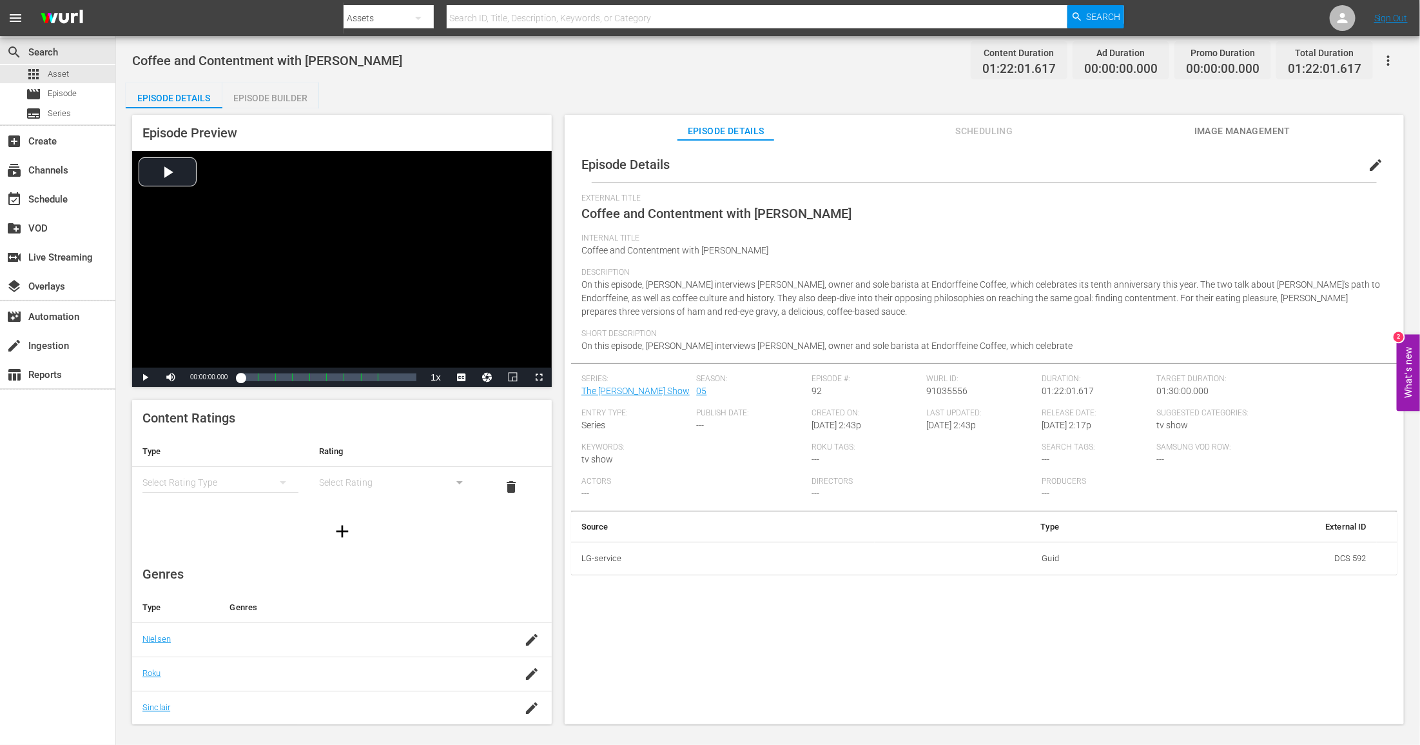
click at [228, 485] on div "simple table" at bounding box center [220, 482] width 156 height 36
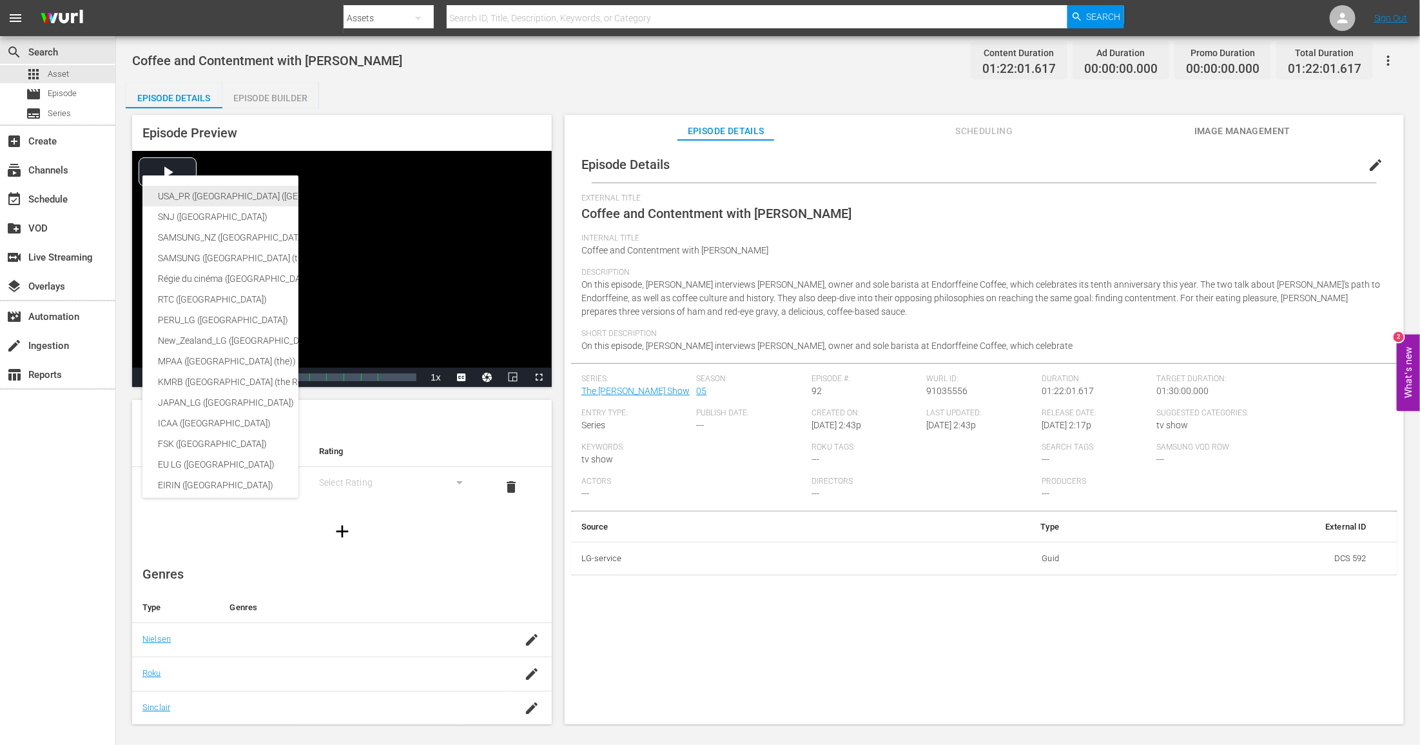
click at [249, 193] on div "USA_PR ([GEOGRAPHIC_DATA] ([GEOGRAPHIC_DATA]))" at bounding box center [316, 196] width 317 height 21
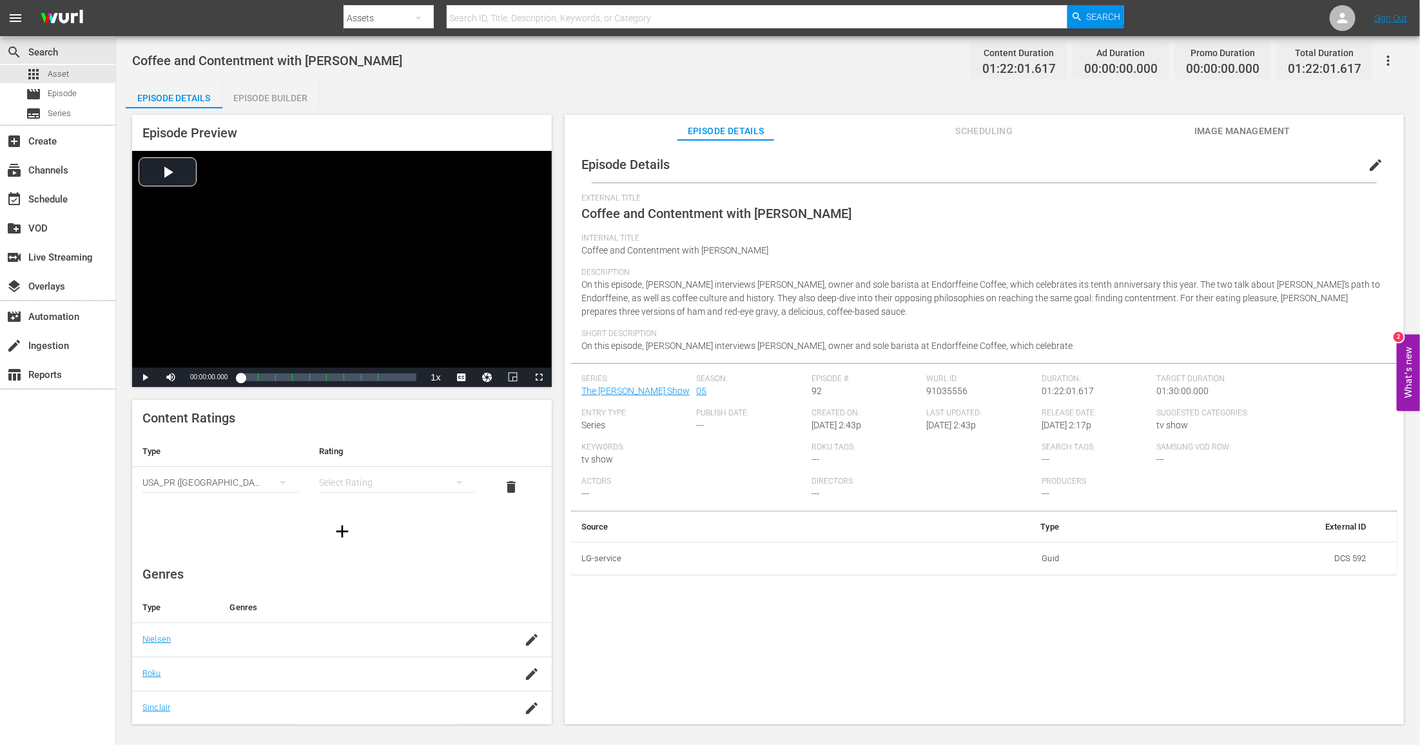
click at [371, 487] on div "simple table" at bounding box center [397, 482] width 156 height 36
click at [358, 540] on div "TVPG" at bounding box center [397, 549] width 125 height 21
click at [1276, 124] on span "Image Management" at bounding box center [1242, 131] width 97 height 16
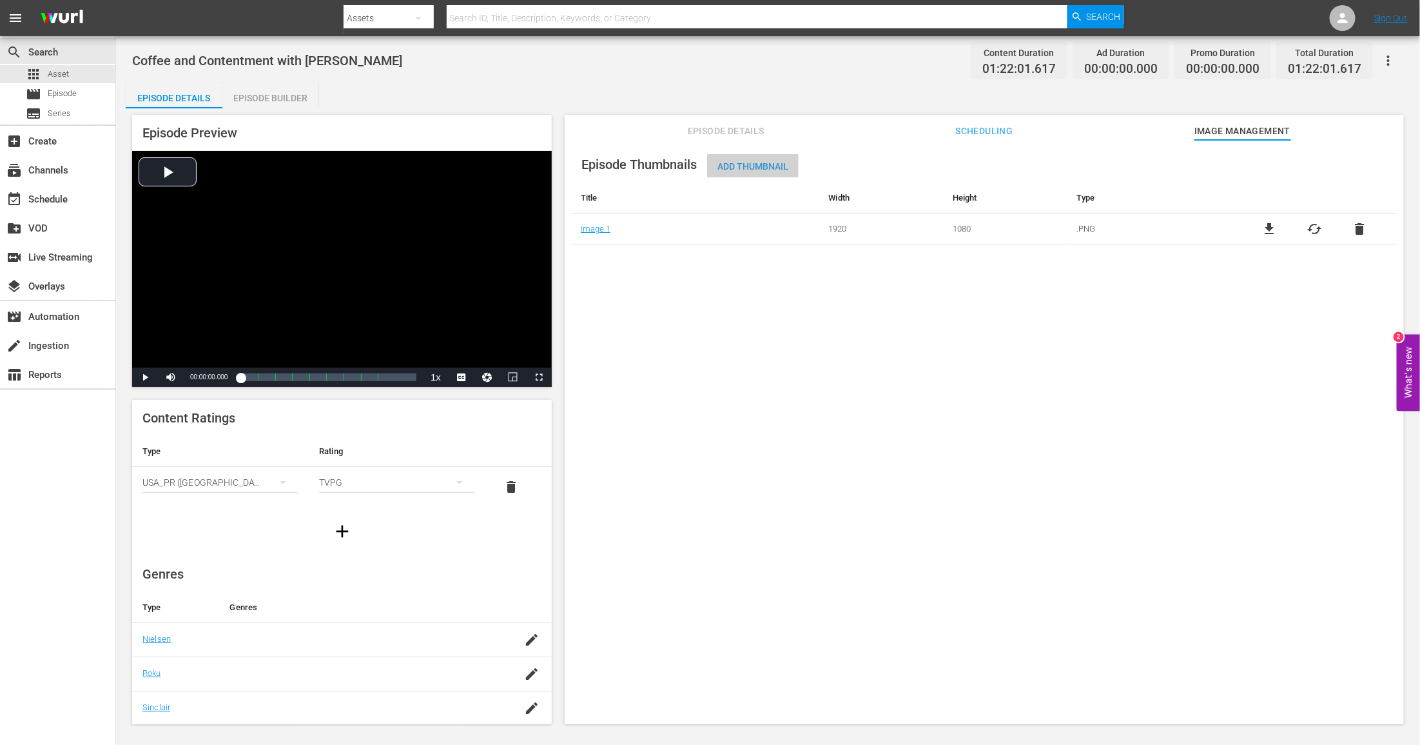
click at [770, 160] on div "Add Thumbnail" at bounding box center [753, 166] width 92 height 24
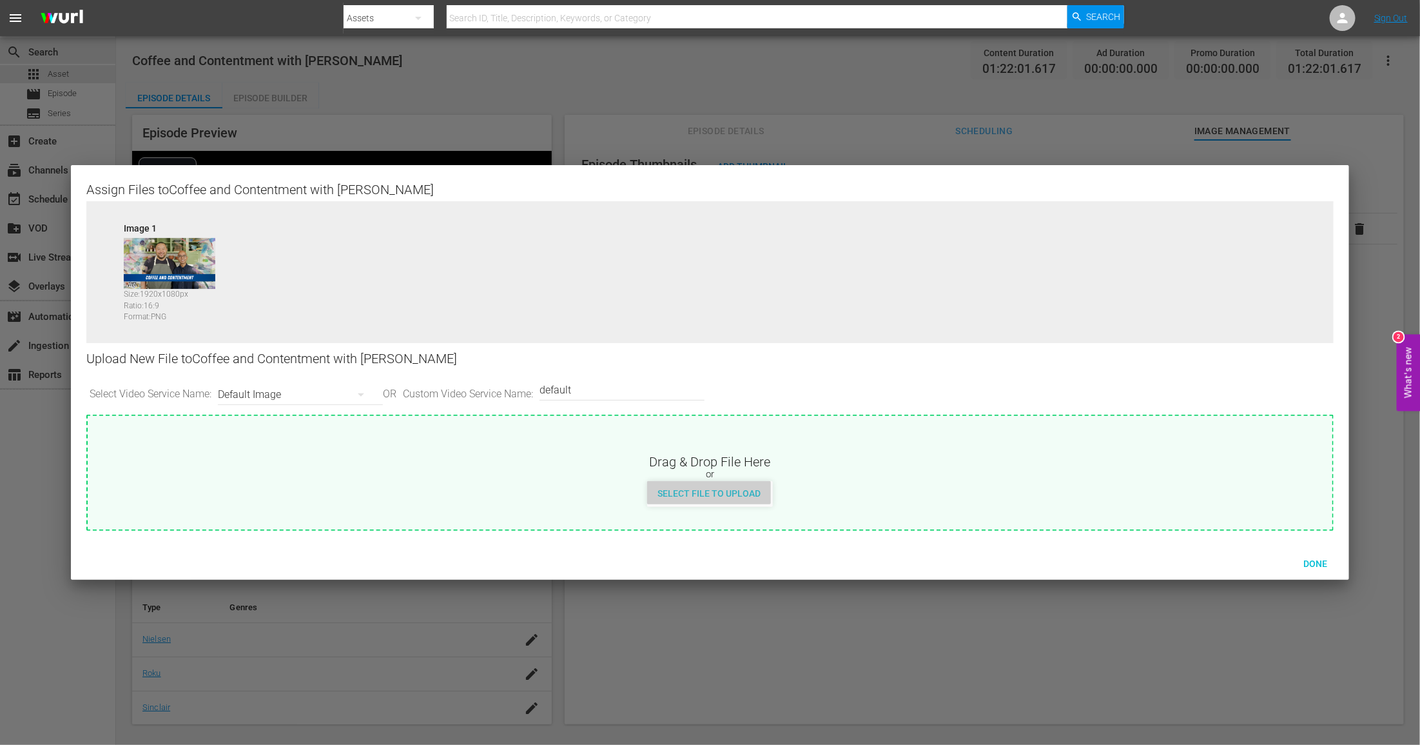
click at [714, 491] on span "Select File to Upload" at bounding box center [709, 493] width 124 height 10
type input "C:\fakepath\MDTV_DCS_592_Art_400x225.png"
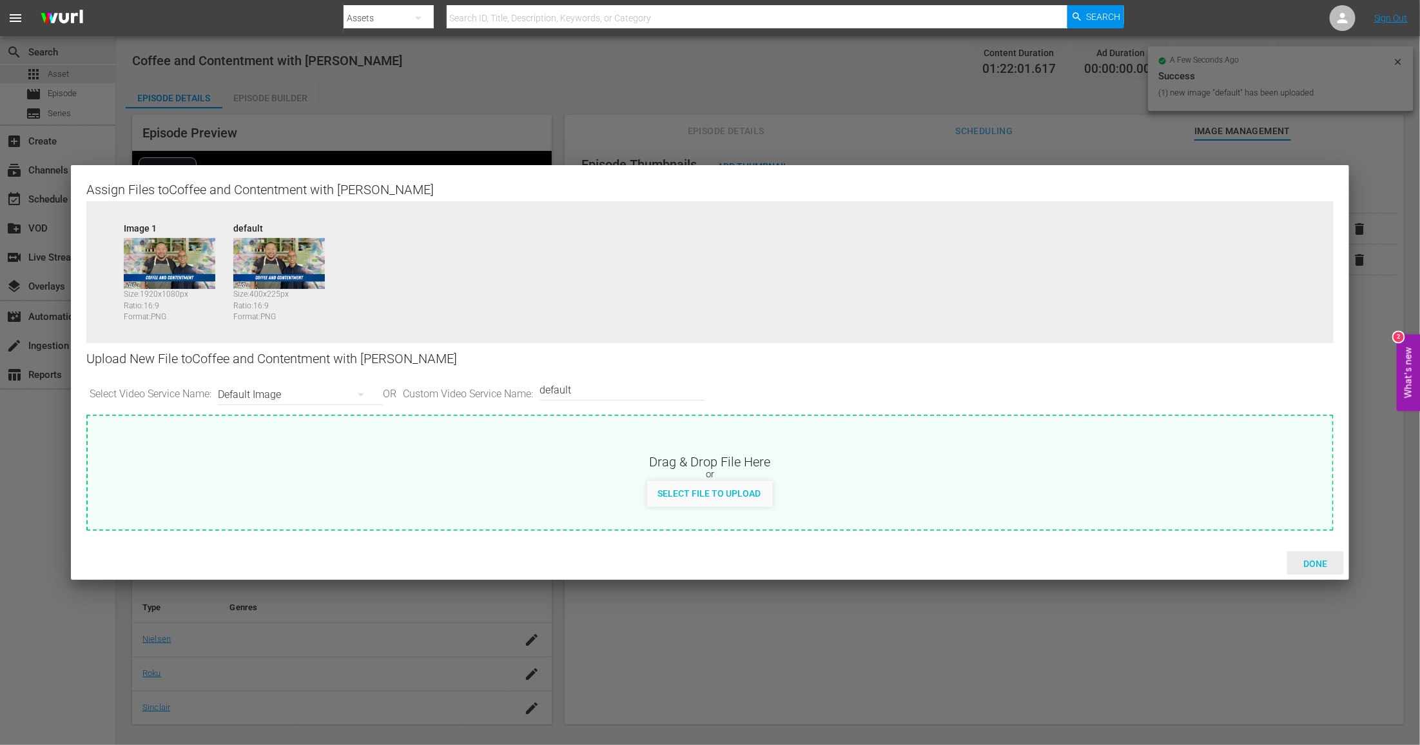
click at [1313, 551] on div "Done" at bounding box center [1315, 563] width 57 height 24
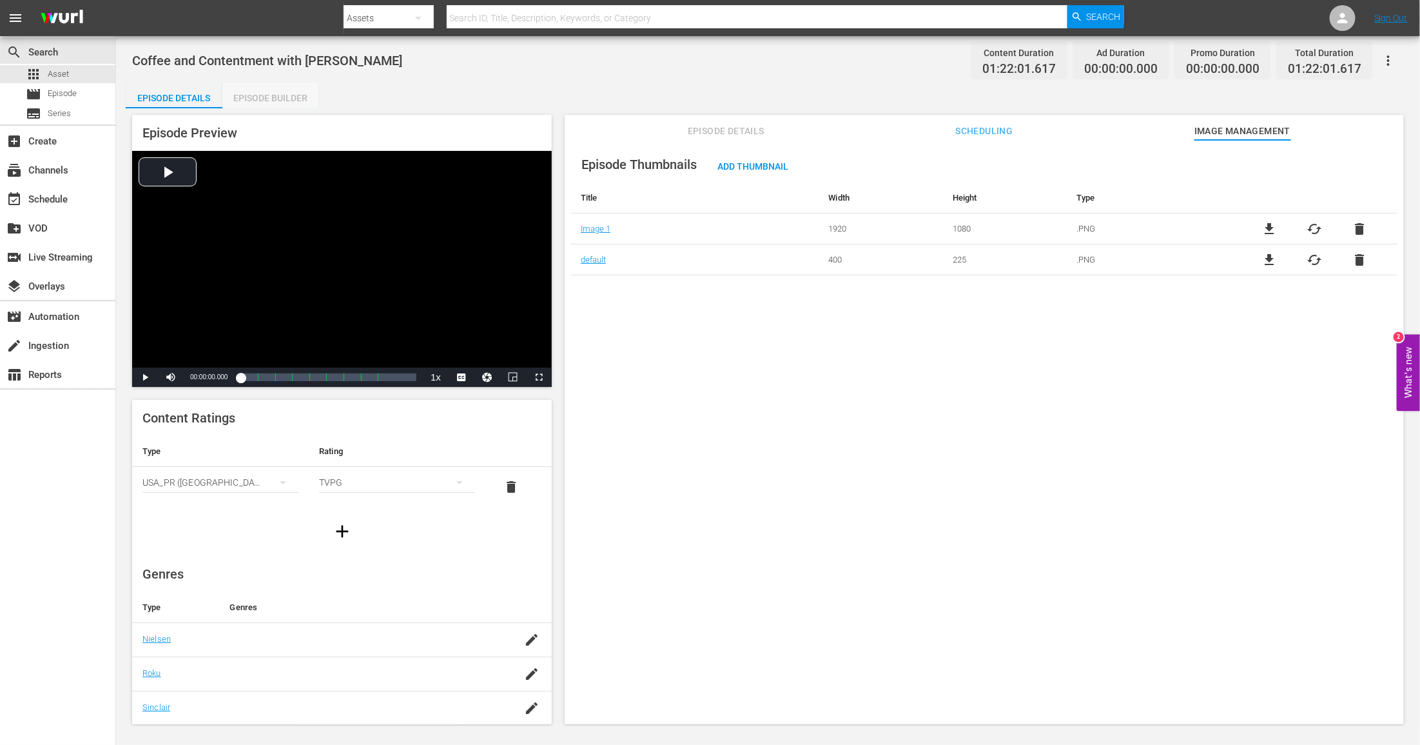
click at [254, 92] on div "Episode Builder" at bounding box center [270, 98] width 97 height 31
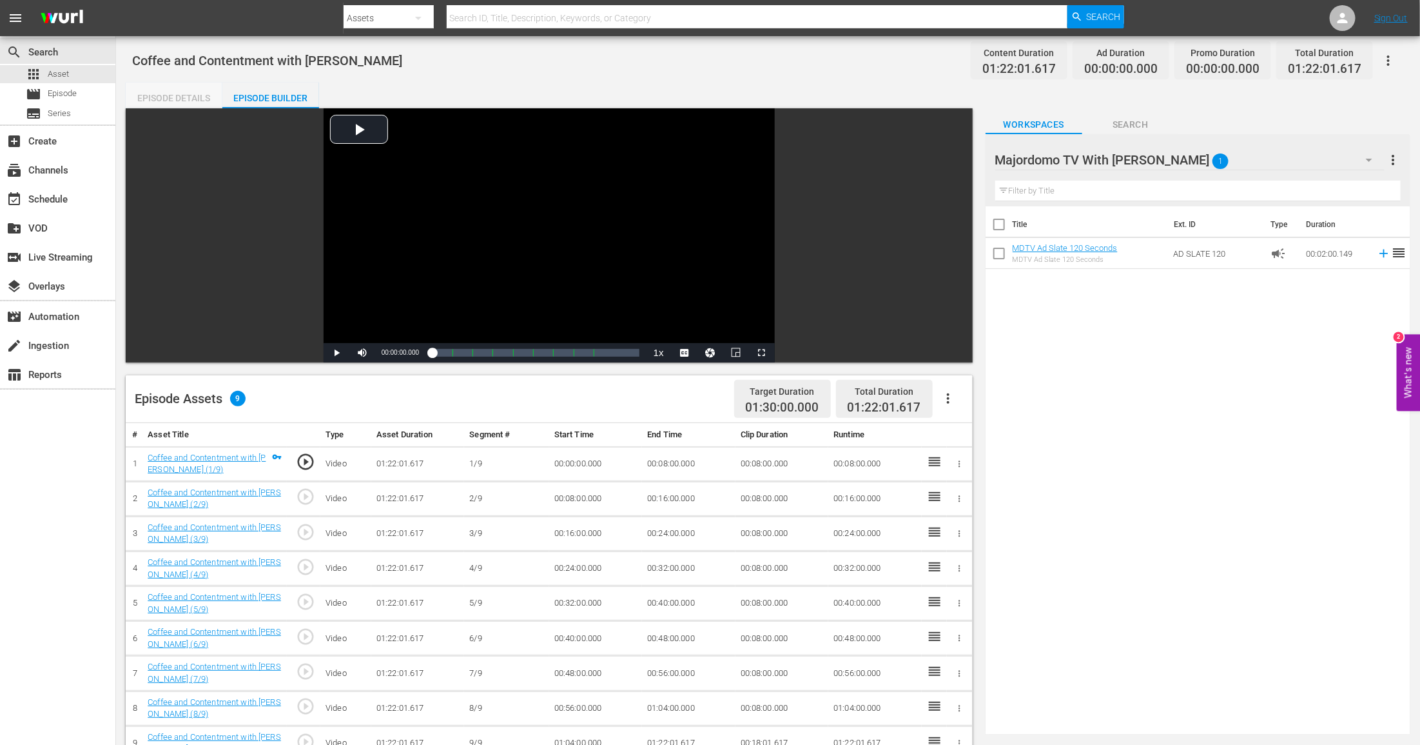
click at [147, 91] on div "Episode Details" at bounding box center [174, 98] width 97 height 31
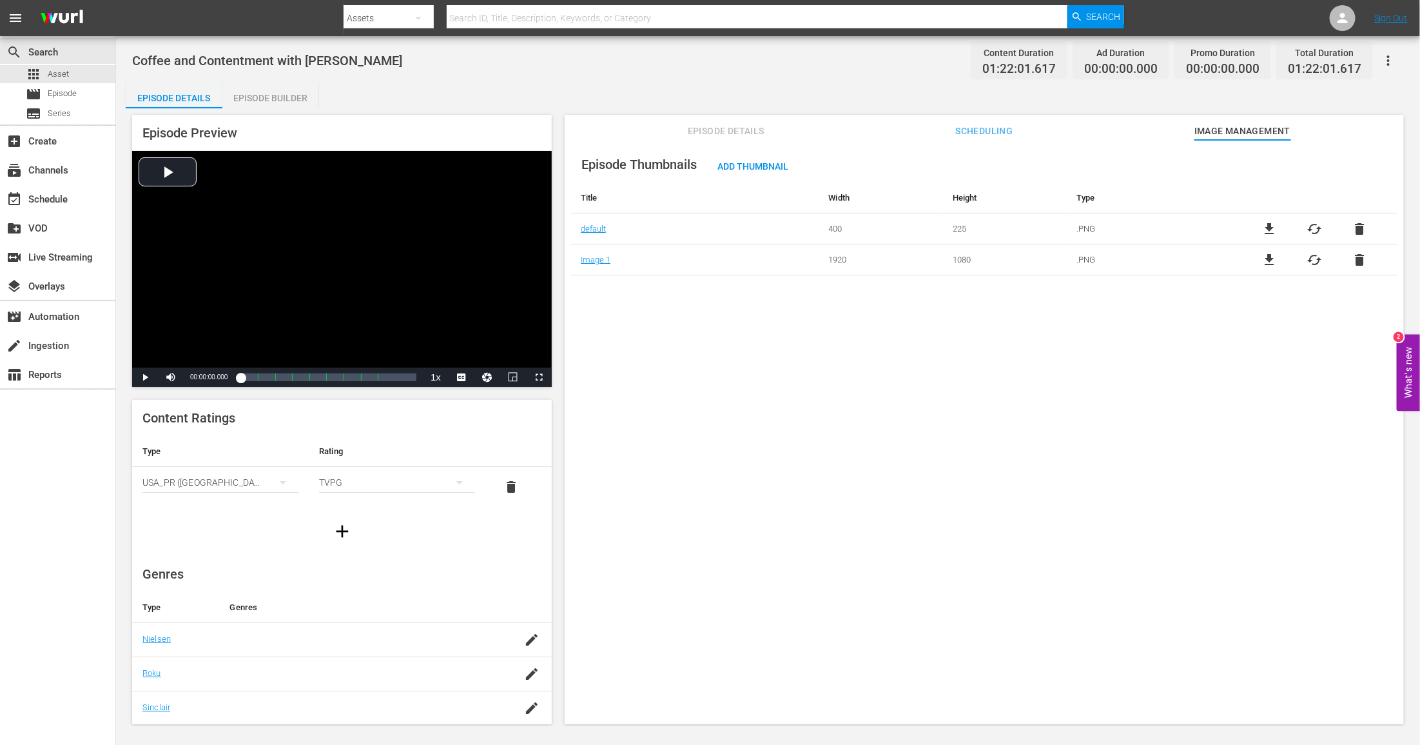
click at [270, 89] on div "Episode Builder" at bounding box center [270, 98] width 97 height 31
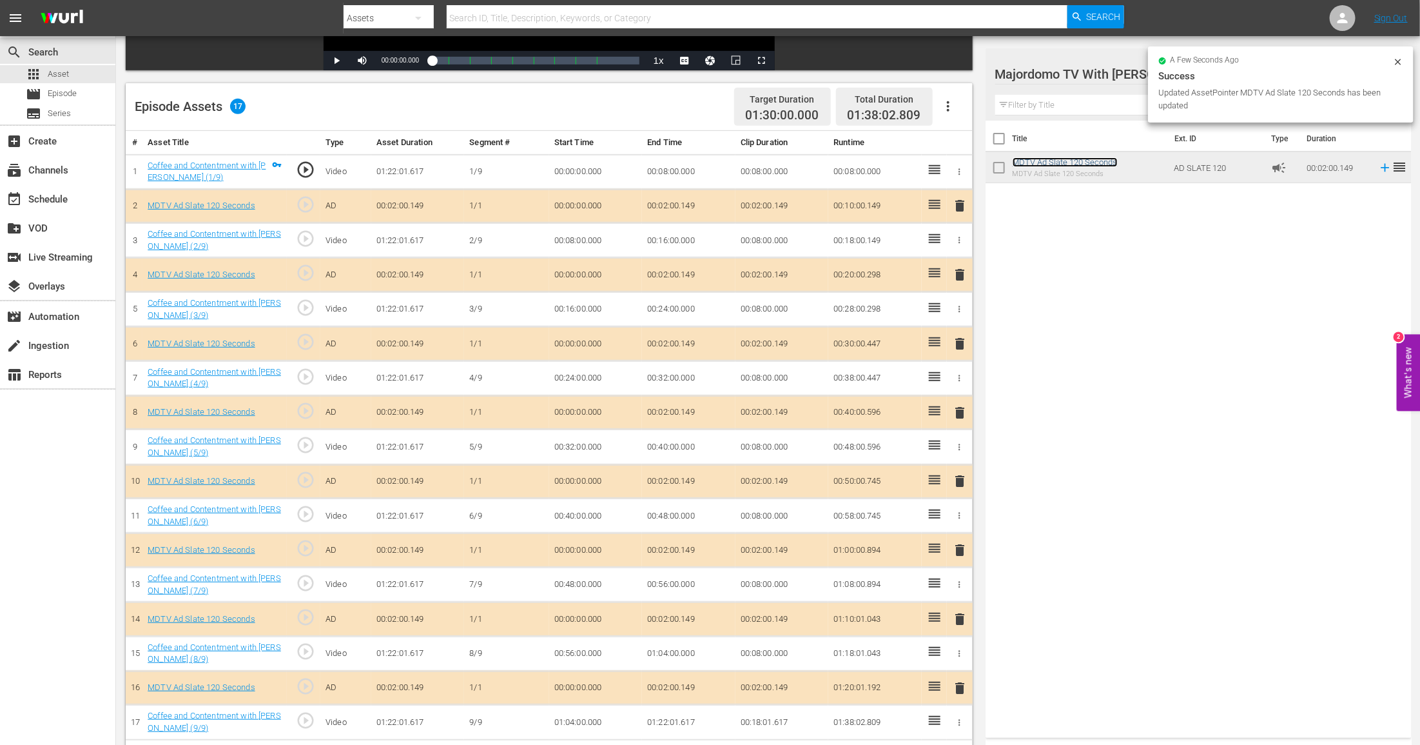
scroll to position [335, 0]
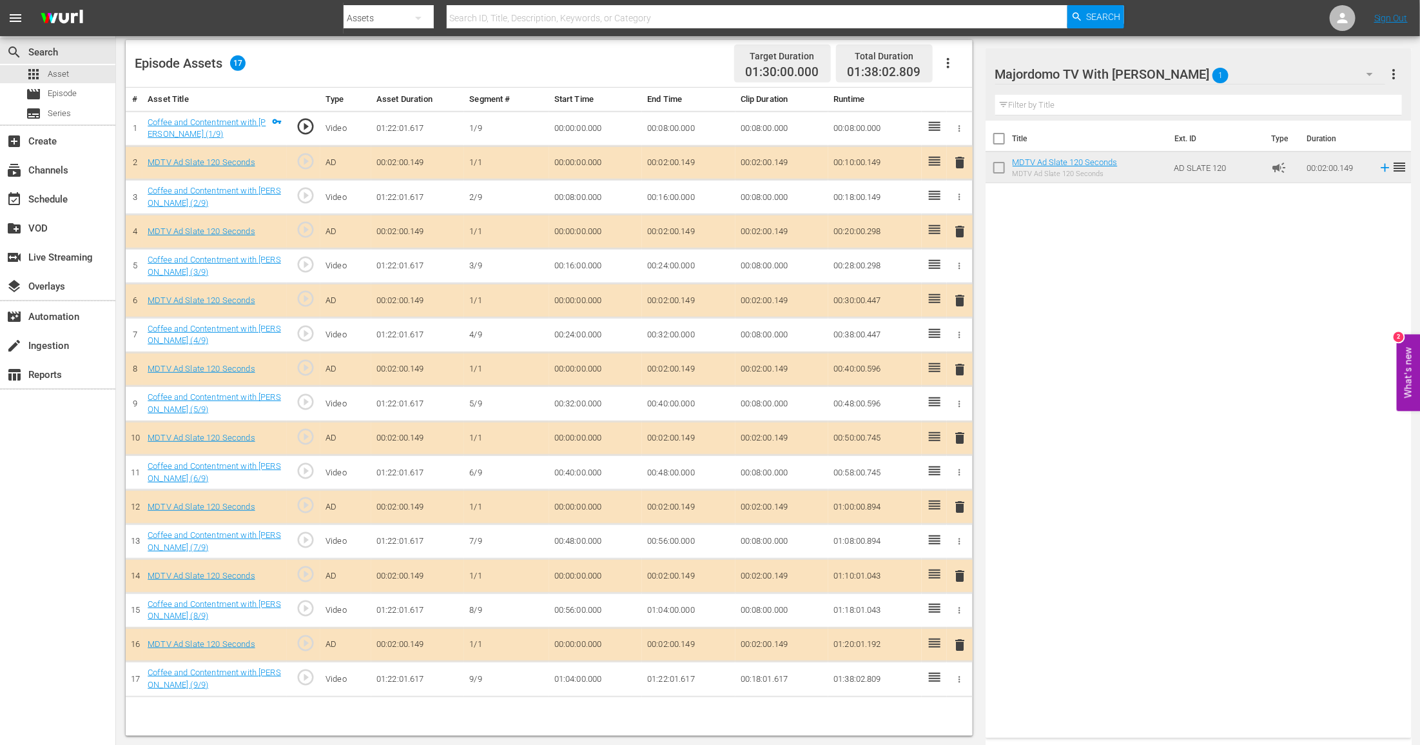
click at [665, 156] on td "00:02:00.149" at bounding box center [688, 163] width 93 height 34
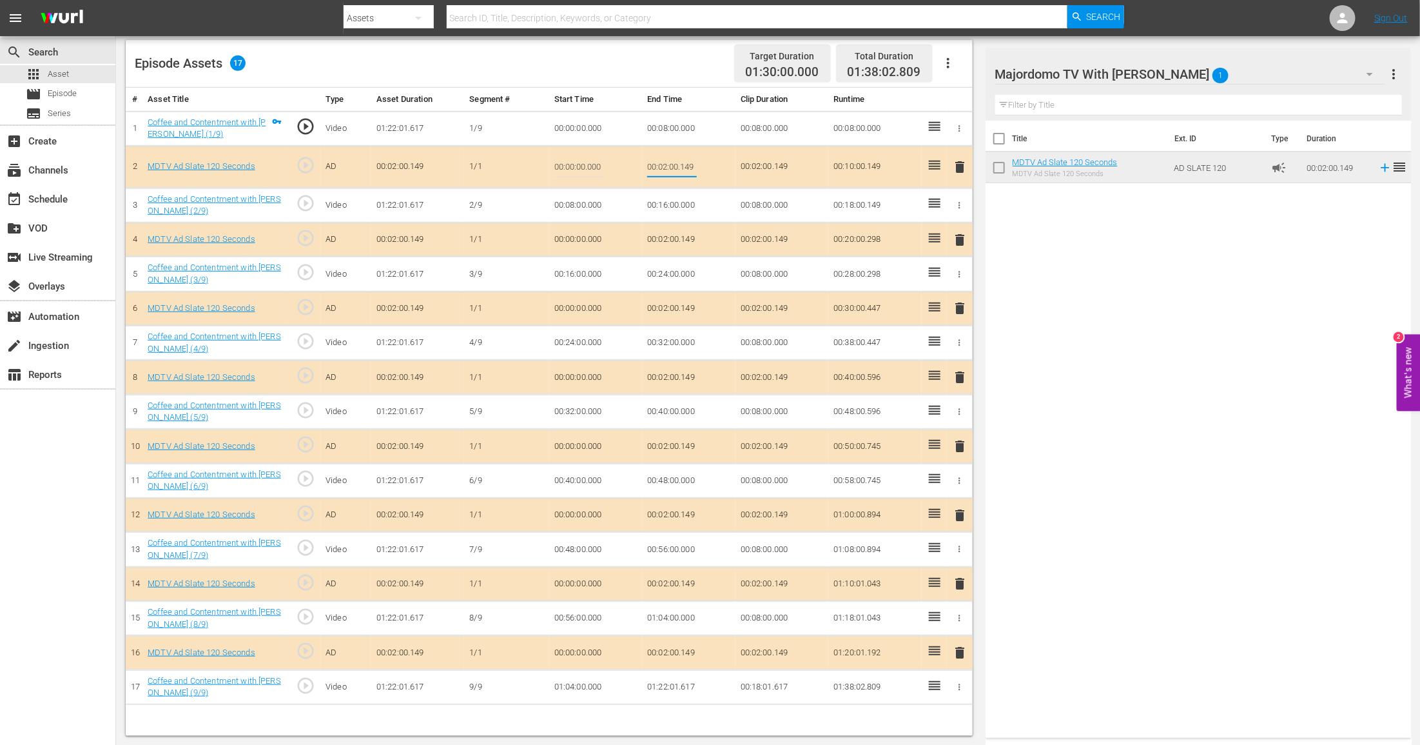
click at [665, 156] on input "00:02:00.149" at bounding box center [672, 166] width 50 height 31
type input "01:30:00"
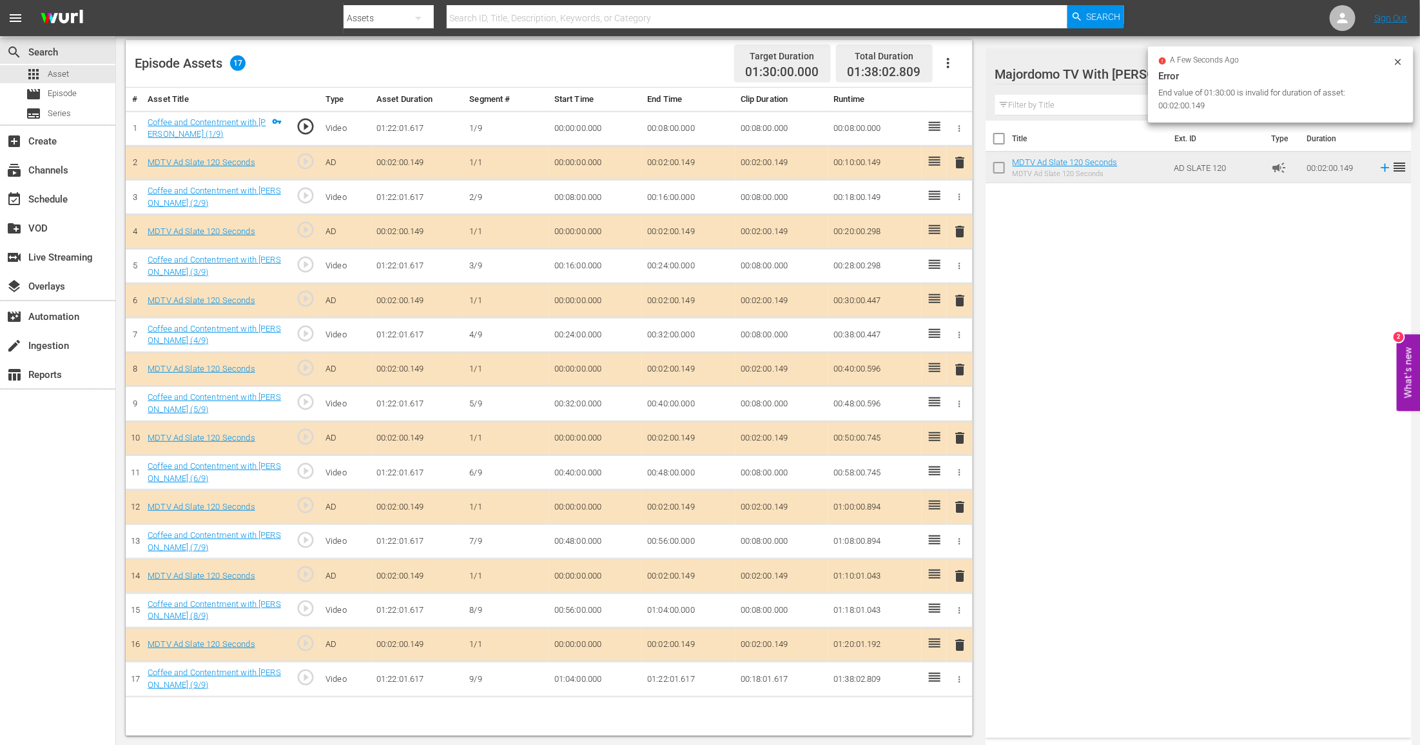
click at [662, 229] on td "00:02:00.149" at bounding box center [688, 232] width 93 height 34
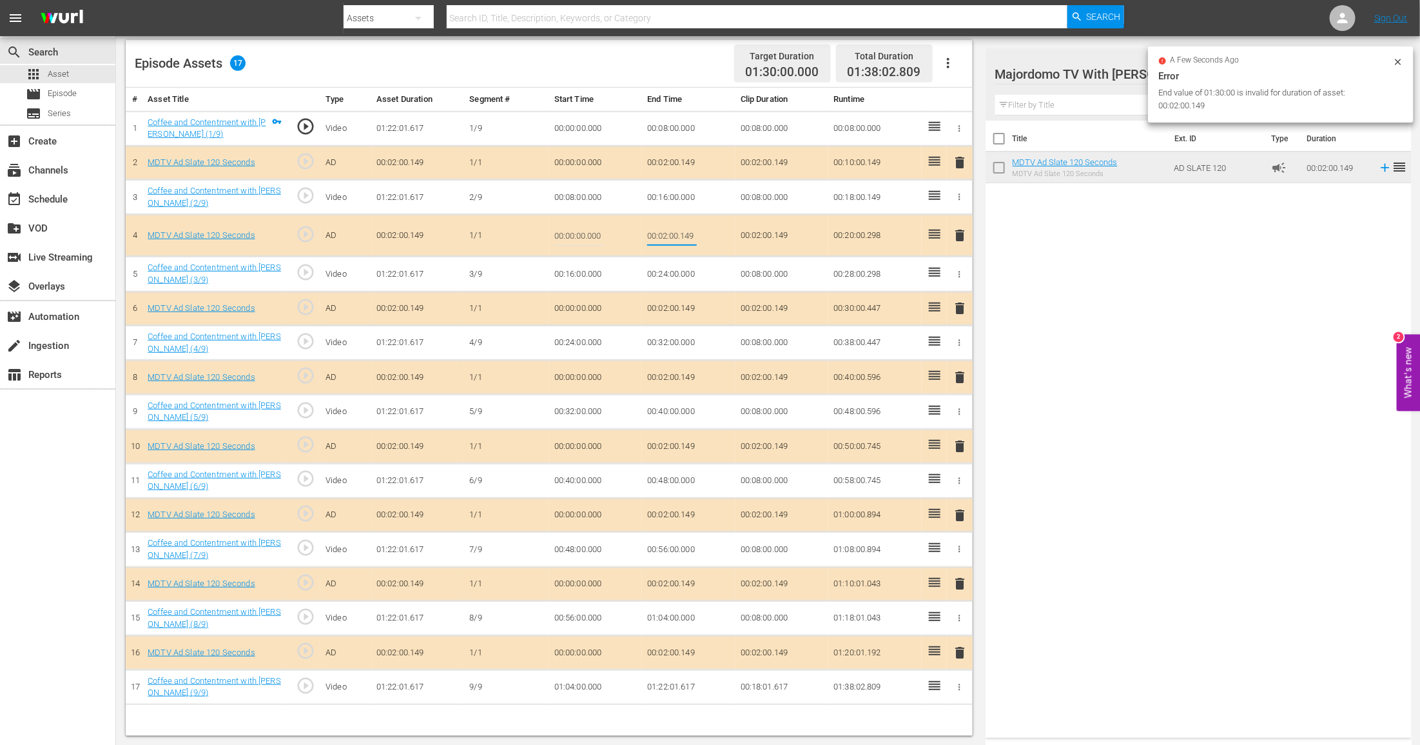
click at [662, 229] on input "00:02:00.149" at bounding box center [672, 235] width 50 height 31
type input "00:01:30"
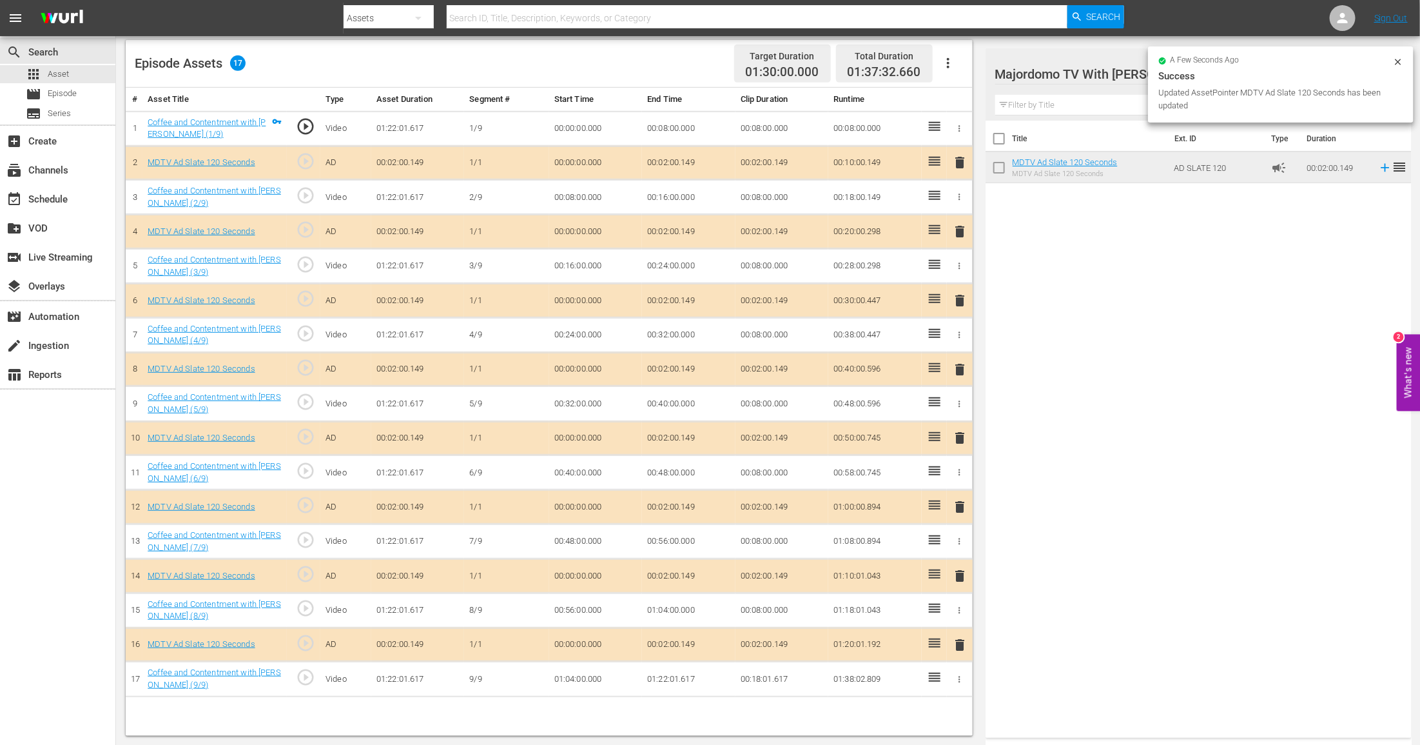
click at [668, 300] on td "00:02:00.149" at bounding box center [688, 301] width 93 height 34
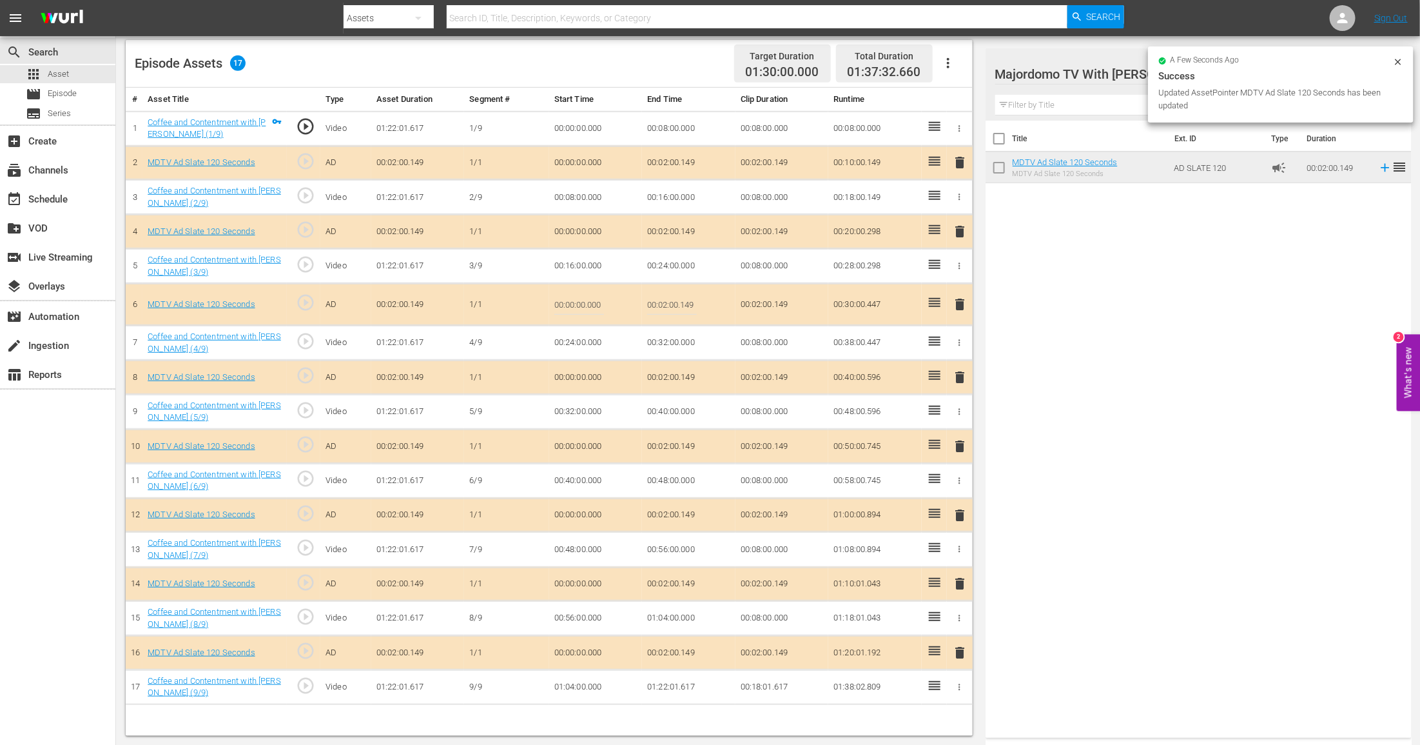
click at [668, 300] on input "00:02:00.149" at bounding box center [672, 304] width 50 height 31
type input "00:01:30"
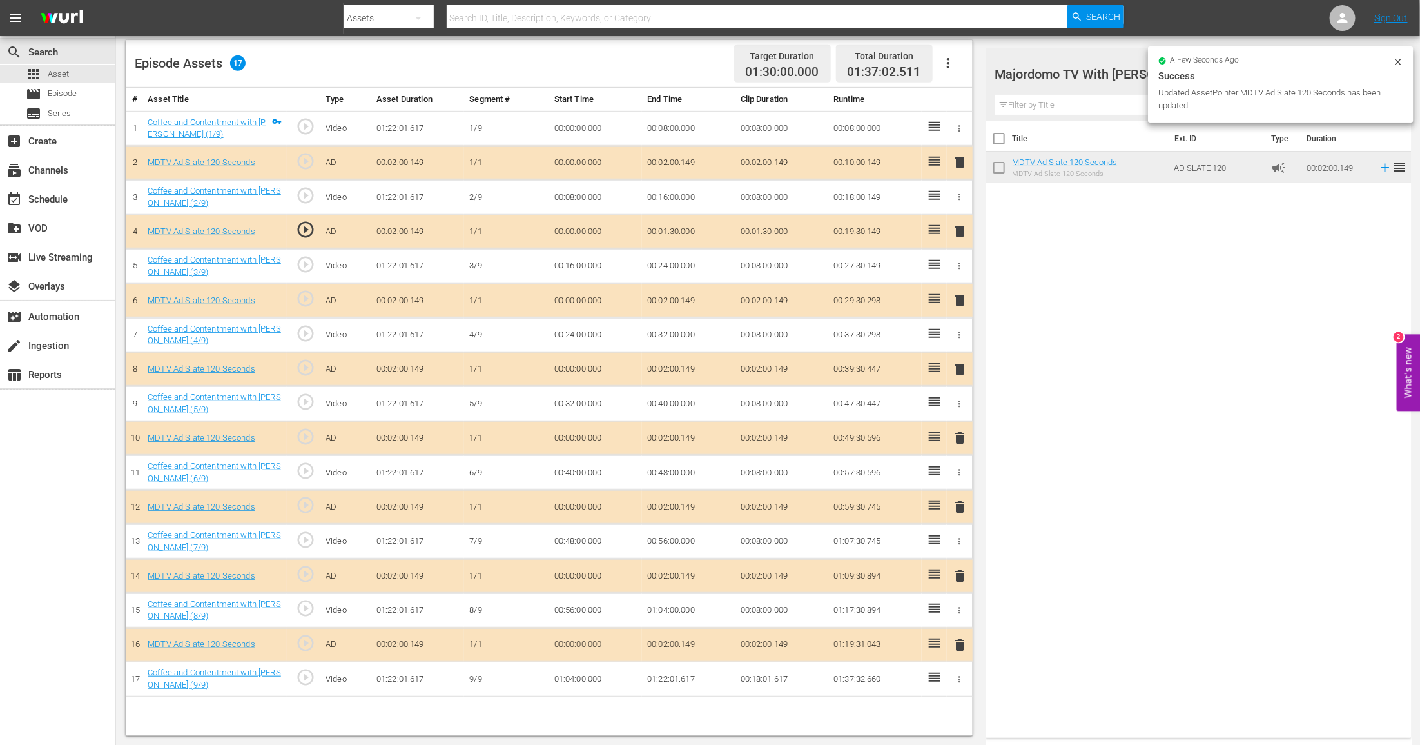
click at [663, 376] on td "00:02:00.149" at bounding box center [688, 369] width 93 height 34
click at [665, 367] on td "00:02:00.149" at bounding box center [688, 369] width 93 height 34
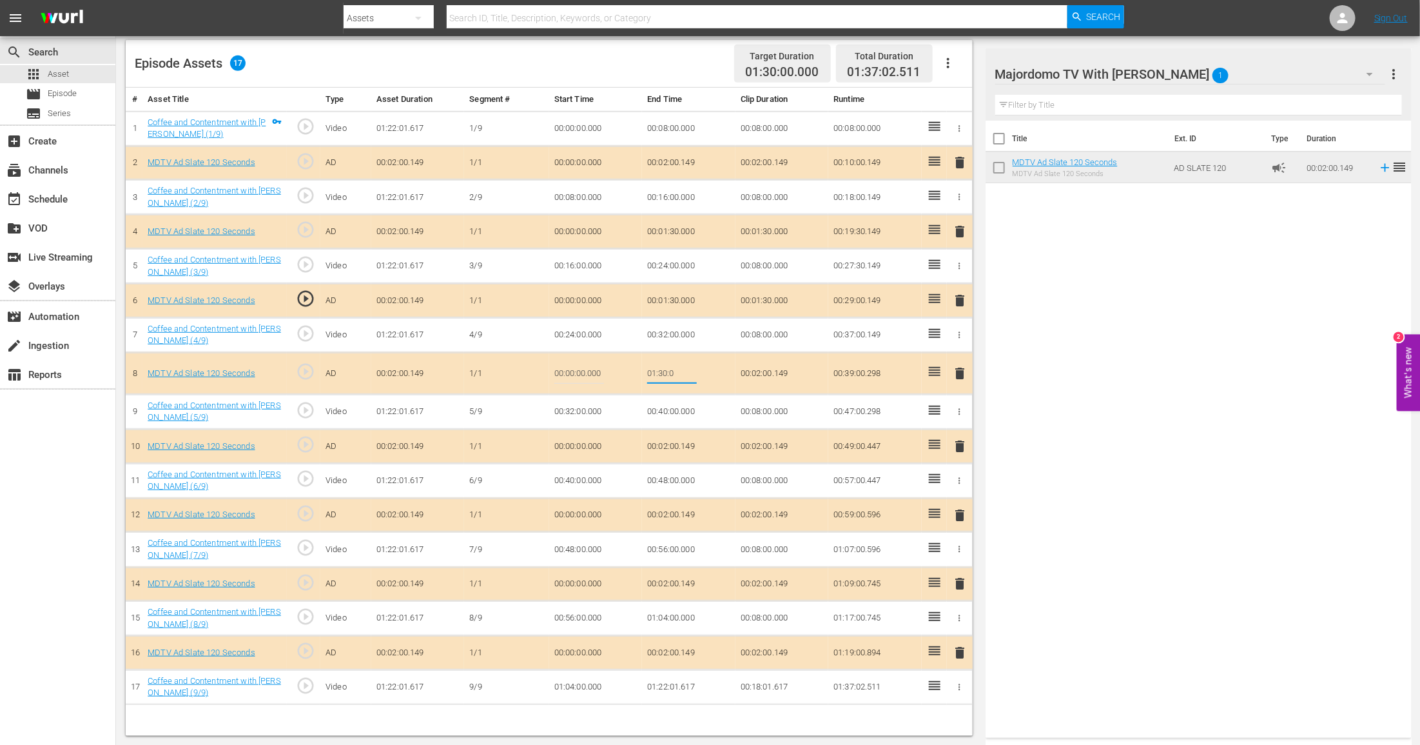
type input "01:30:00"
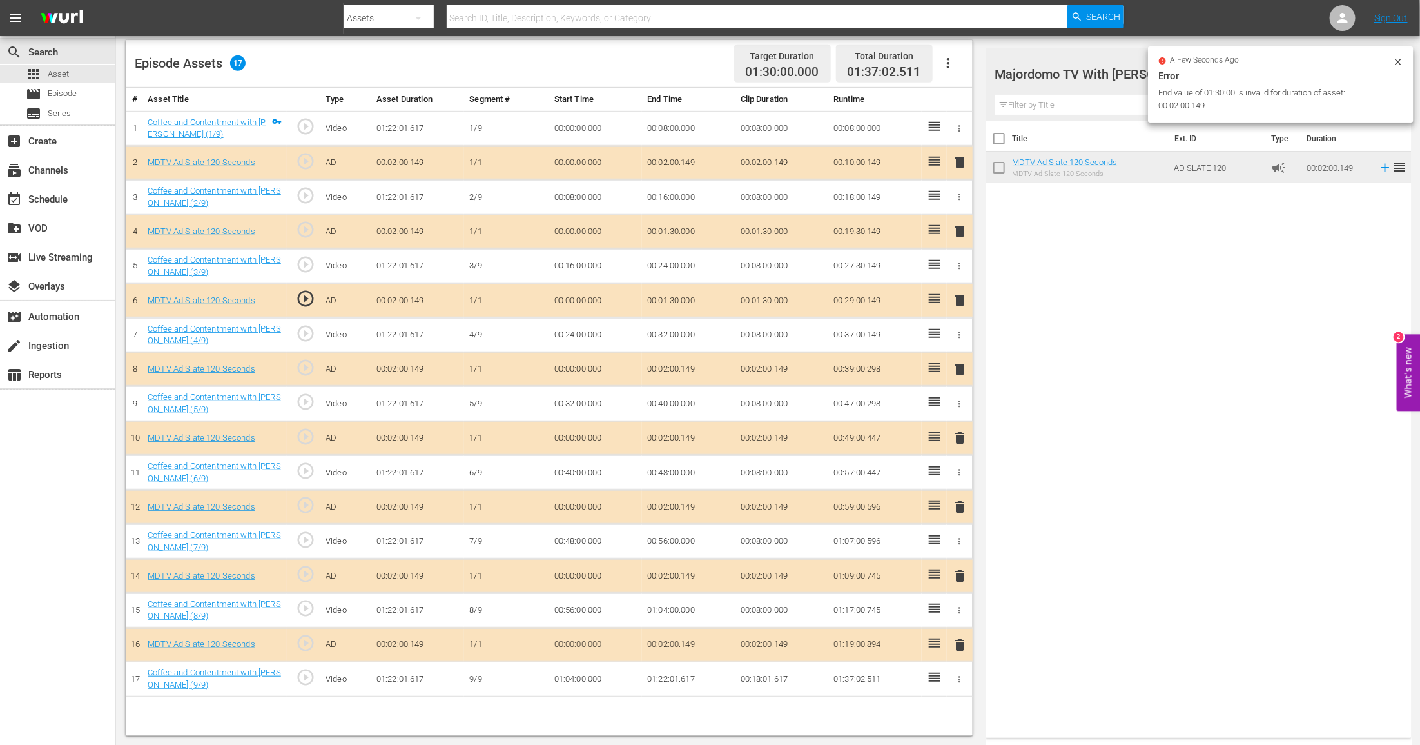
click at [680, 436] on td "00:02:00.149" at bounding box center [688, 438] width 93 height 34
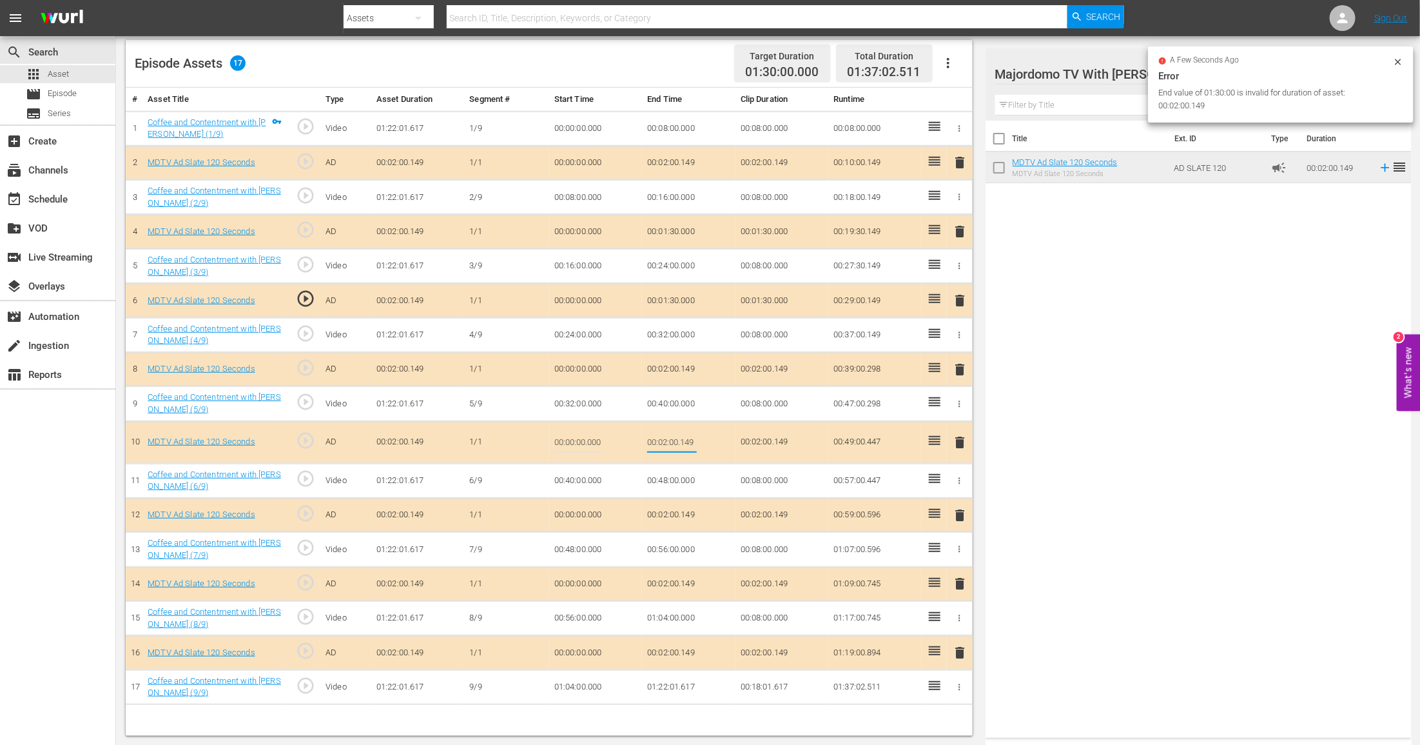
click at [680, 436] on input "00:02:00.149" at bounding box center [672, 442] width 50 height 31
type input "00:01:30"
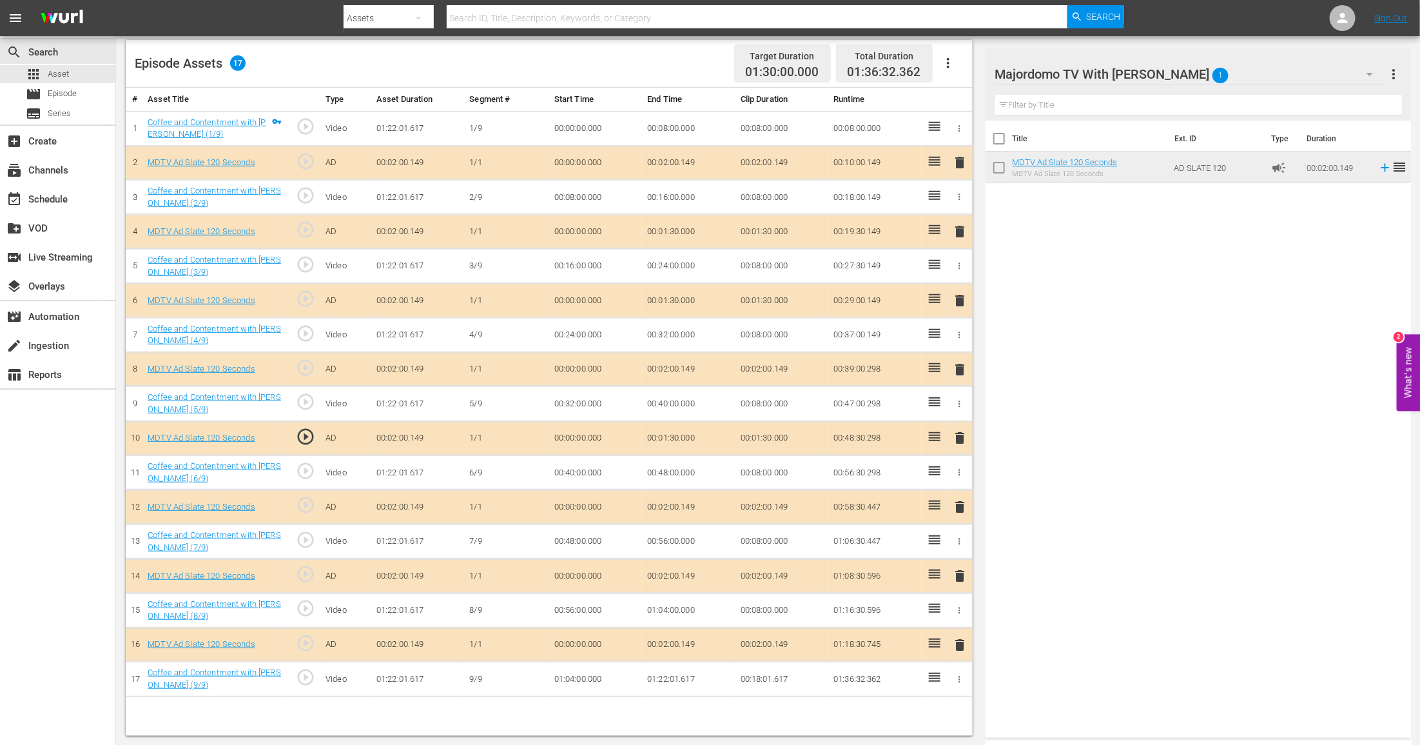
click at [678, 502] on td "00:02:00.149" at bounding box center [688, 507] width 93 height 34
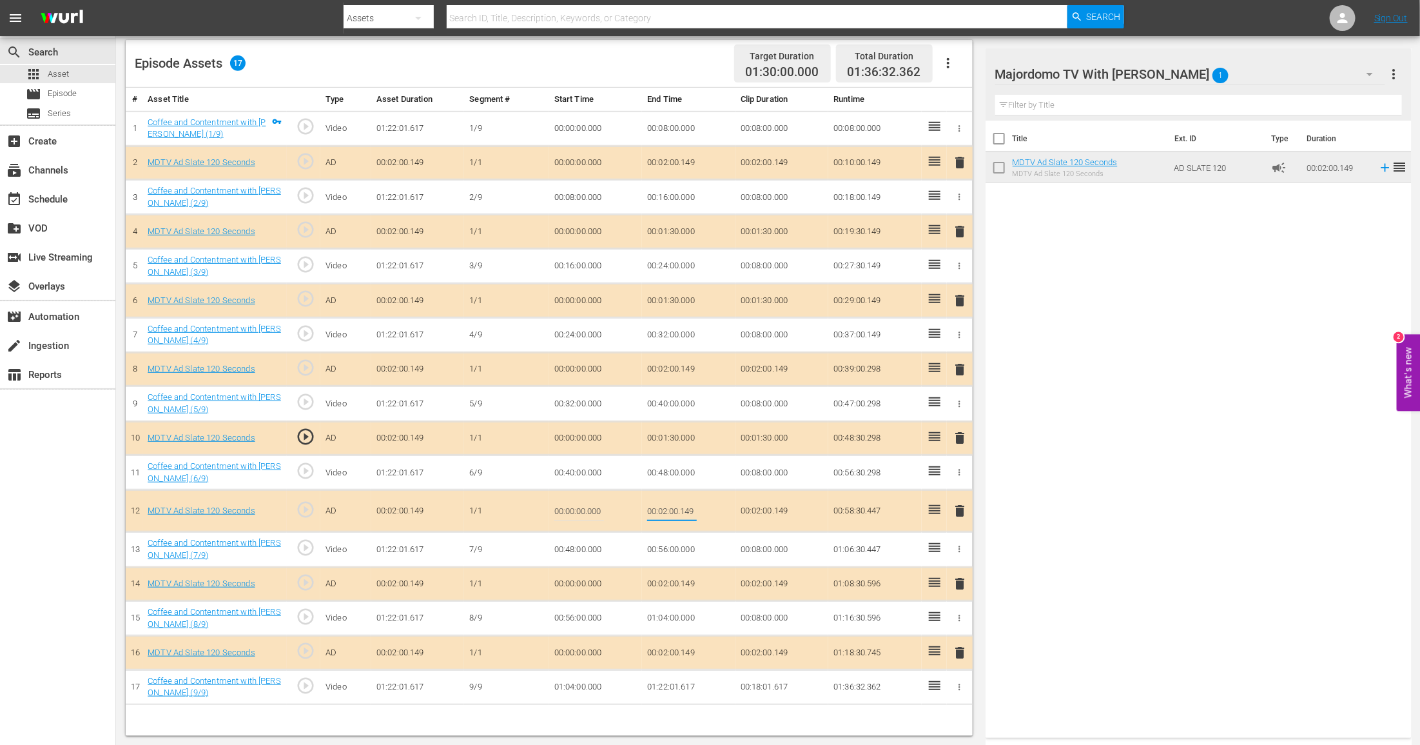
click at [678, 502] on input "00:02:00.149" at bounding box center [672, 510] width 50 height 31
type input "01:30:00"
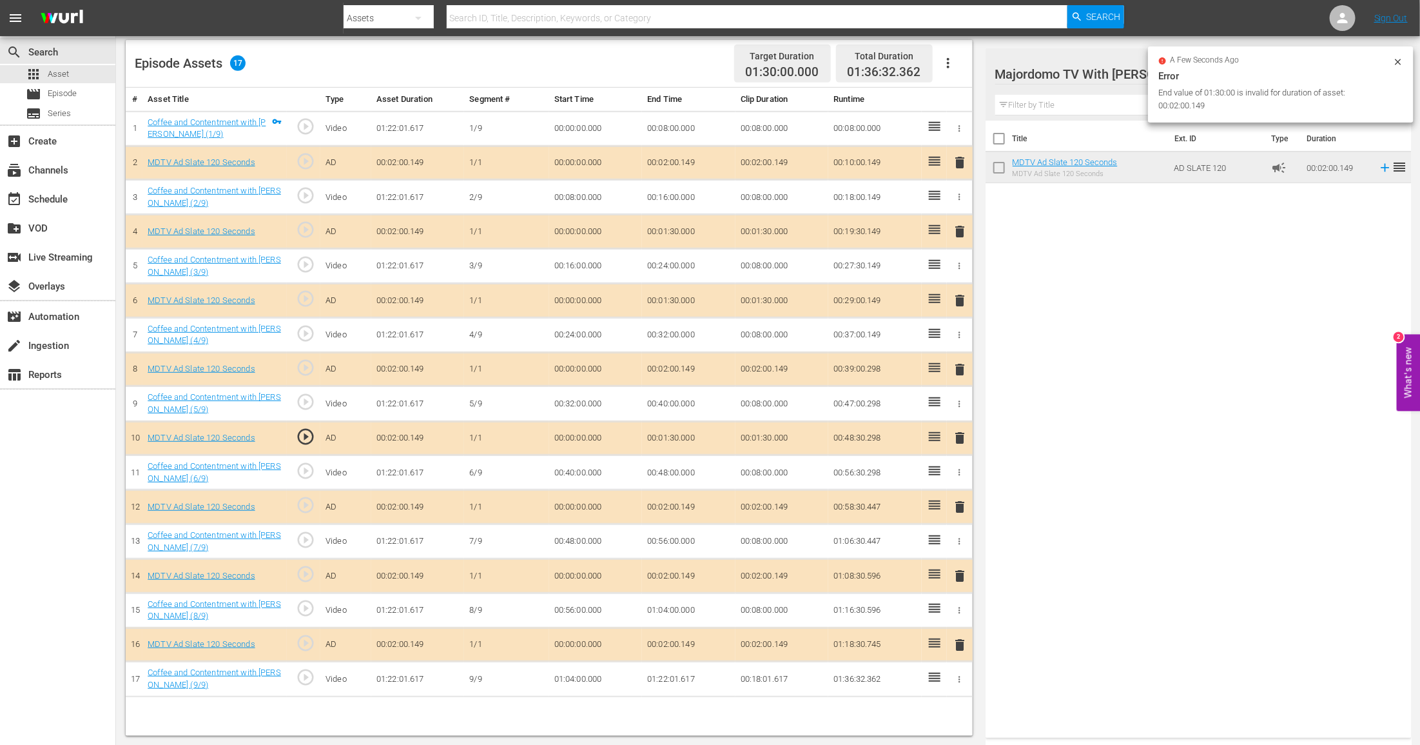
click at [688, 569] on td "00:02:00.149" at bounding box center [688, 576] width 93 height 34
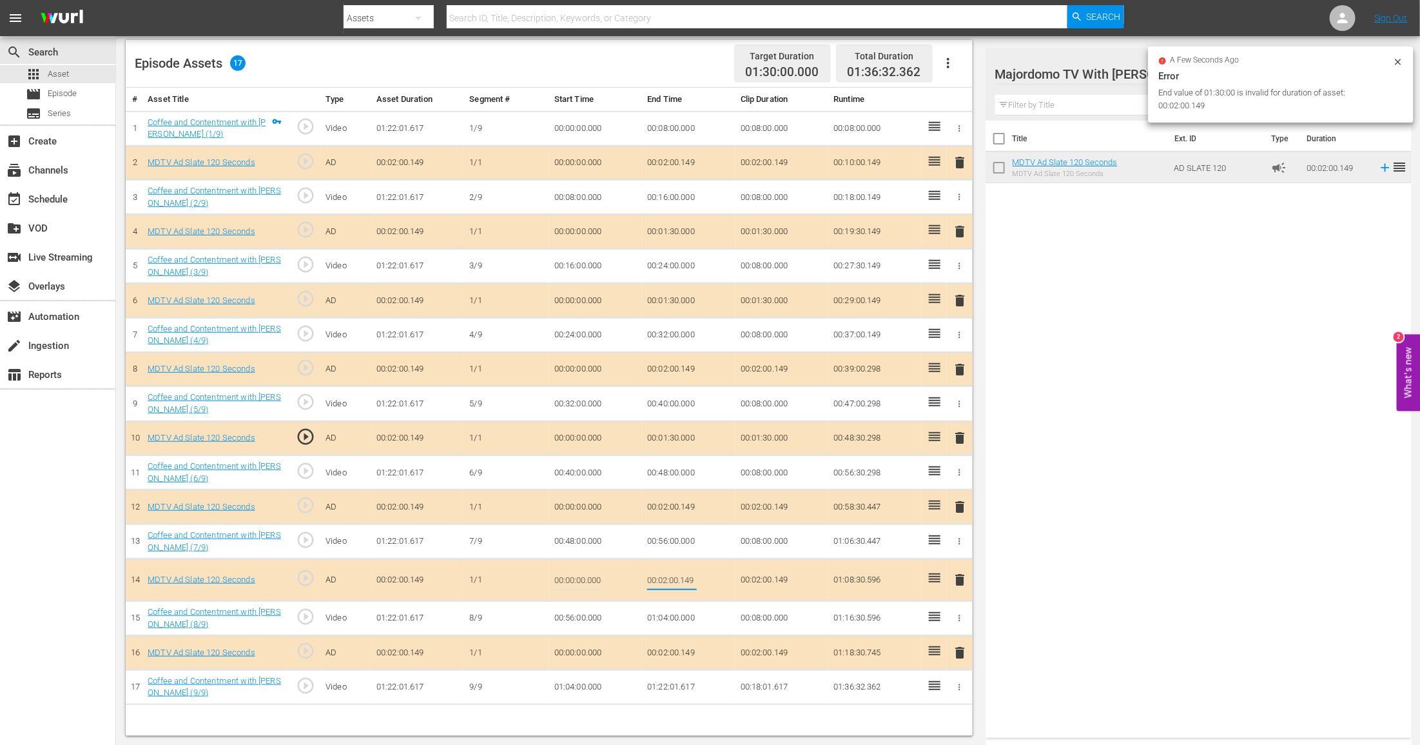
click at [688, 569] on input "00:02:00.149" at bounding box center [672, 579] width 50 height 31
type input "00:01:30"
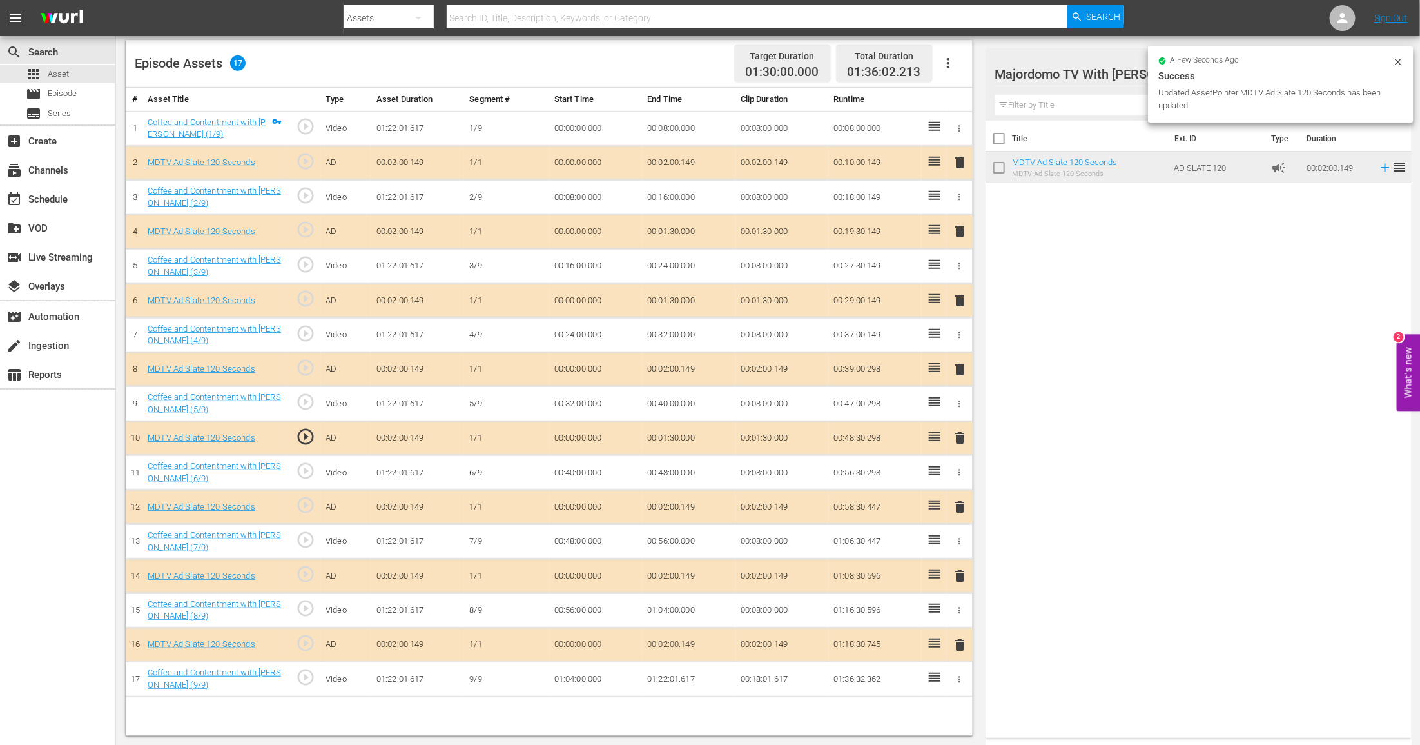
click at [673, 502] on td "00:02:00.149" at bounding box center [688, 507] width 93 height 34
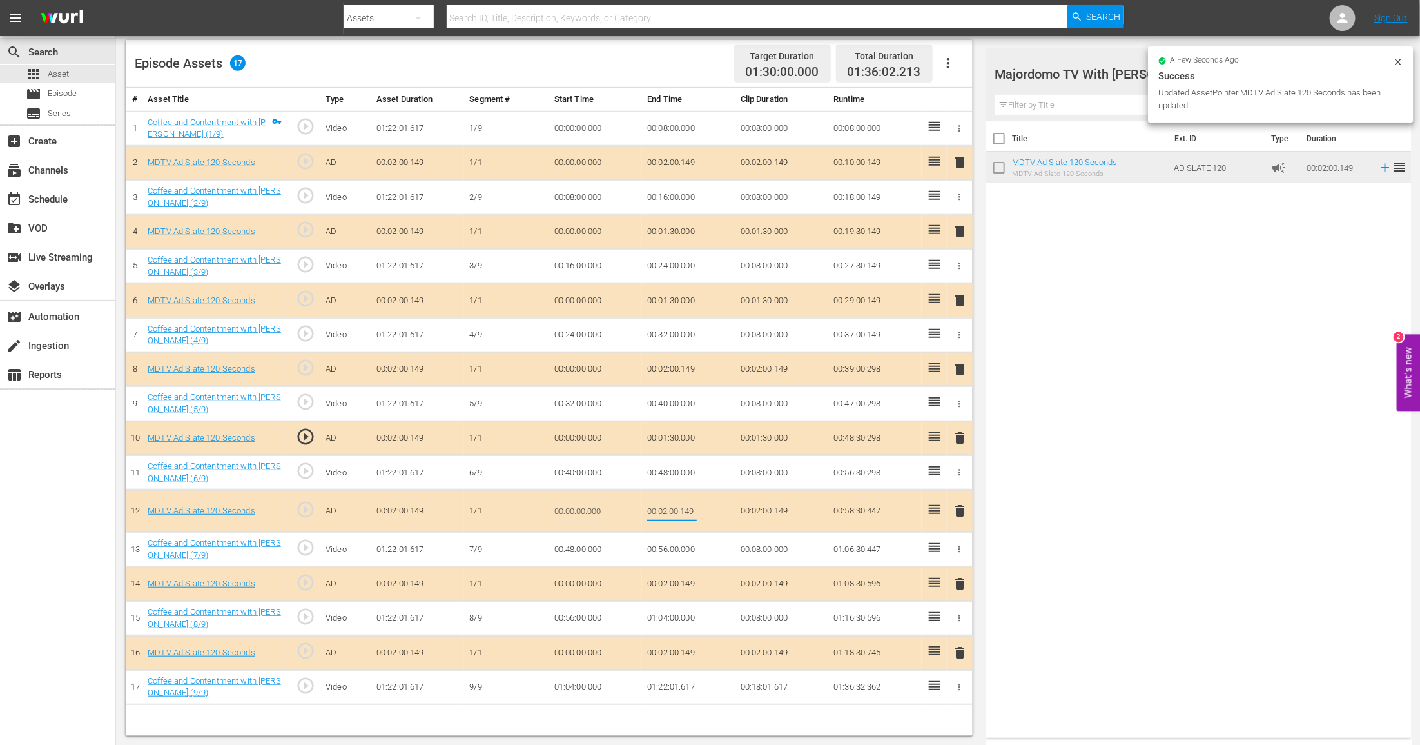
click at [673, 502] on input "00:02:00.149" at bounding box center [672, 510] width 50 height 31
type input "00:01:30"
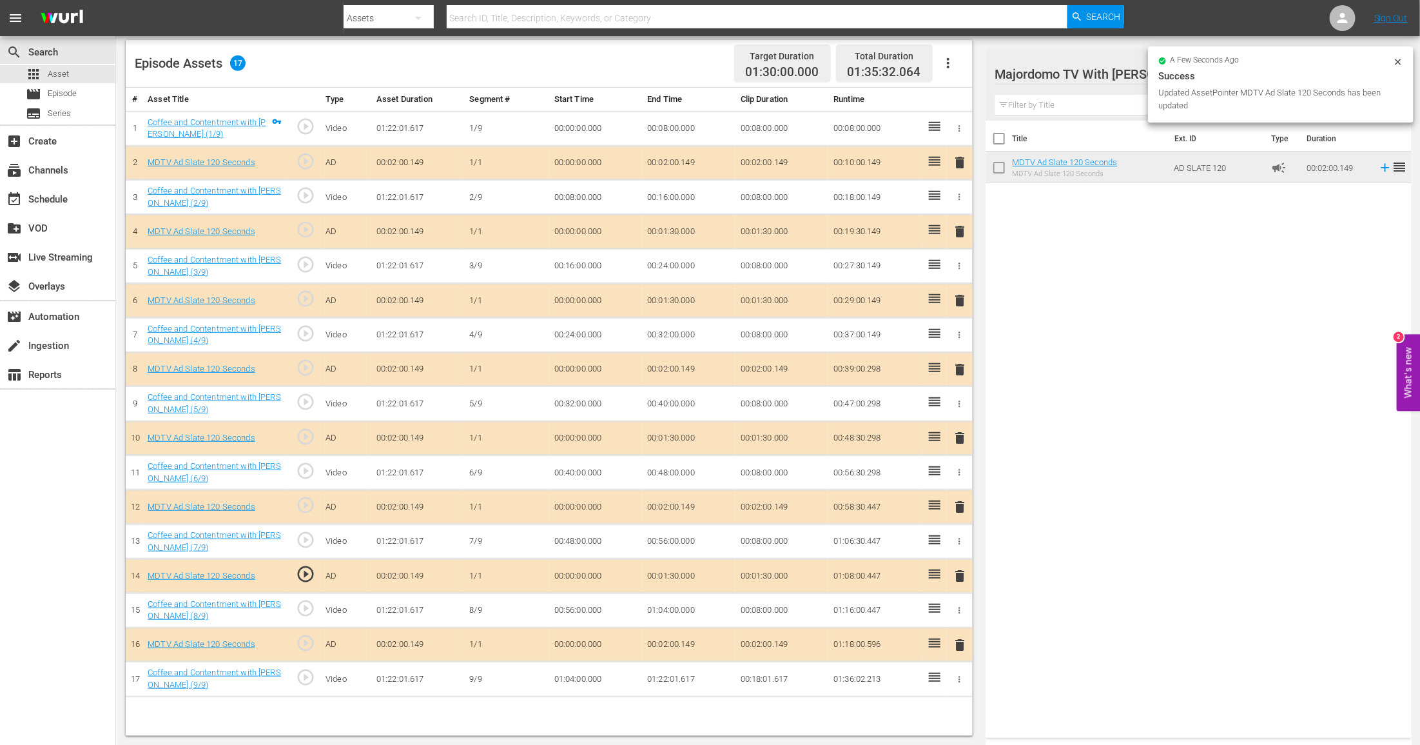
click at [661, 639] on td "00:02:00.149" at bounding box center [688, 644] width 93 height 34
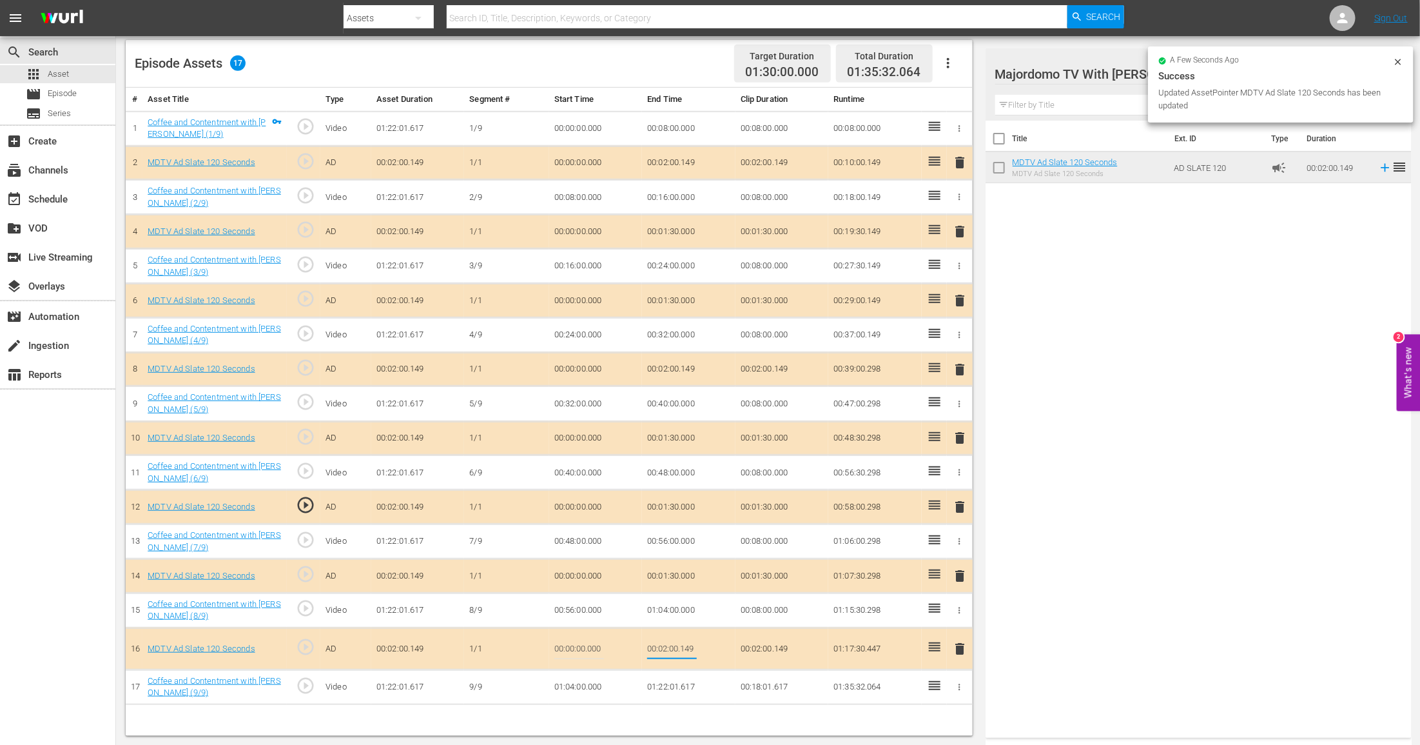
click at [661, 639] on input "00:02:00.149" at bounding box center [672, 648] width 50 height 31
type input "00:01:30"
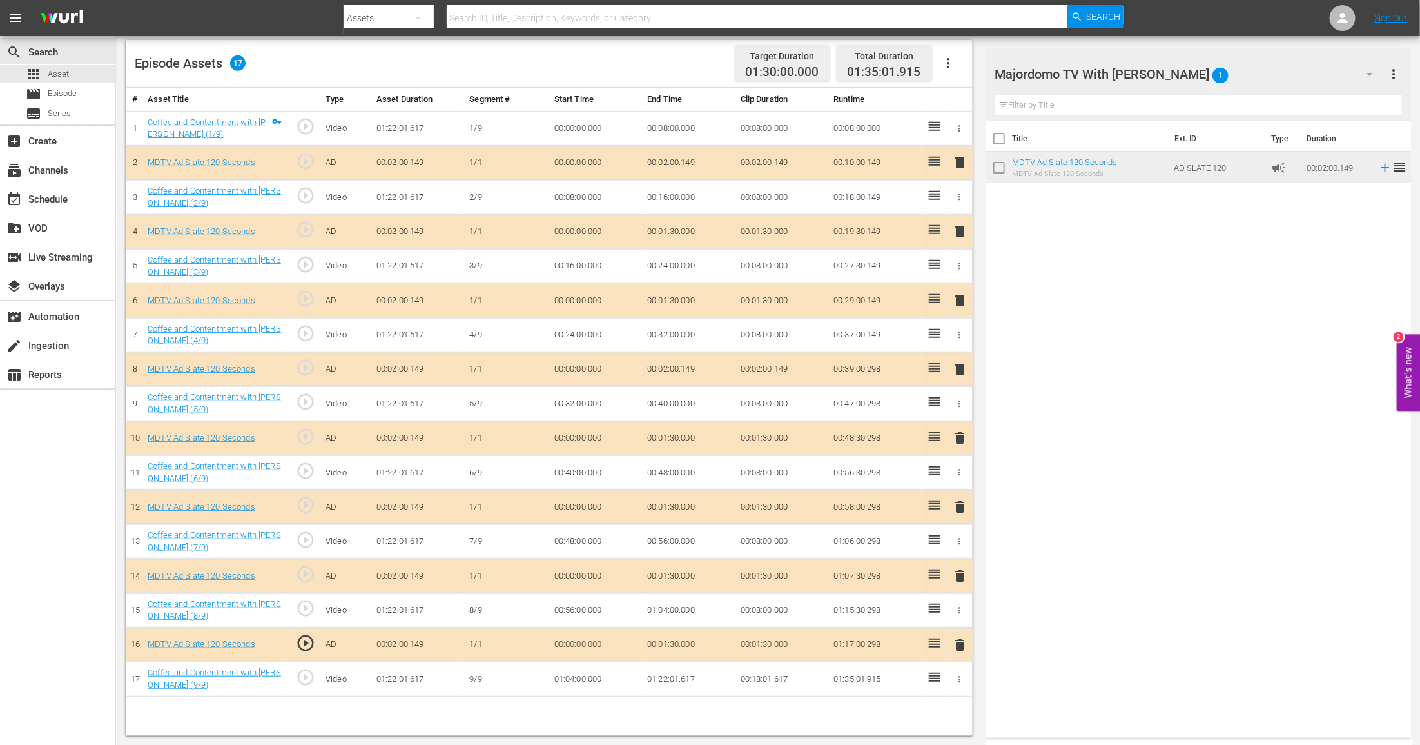
scroll to position [0, 0]
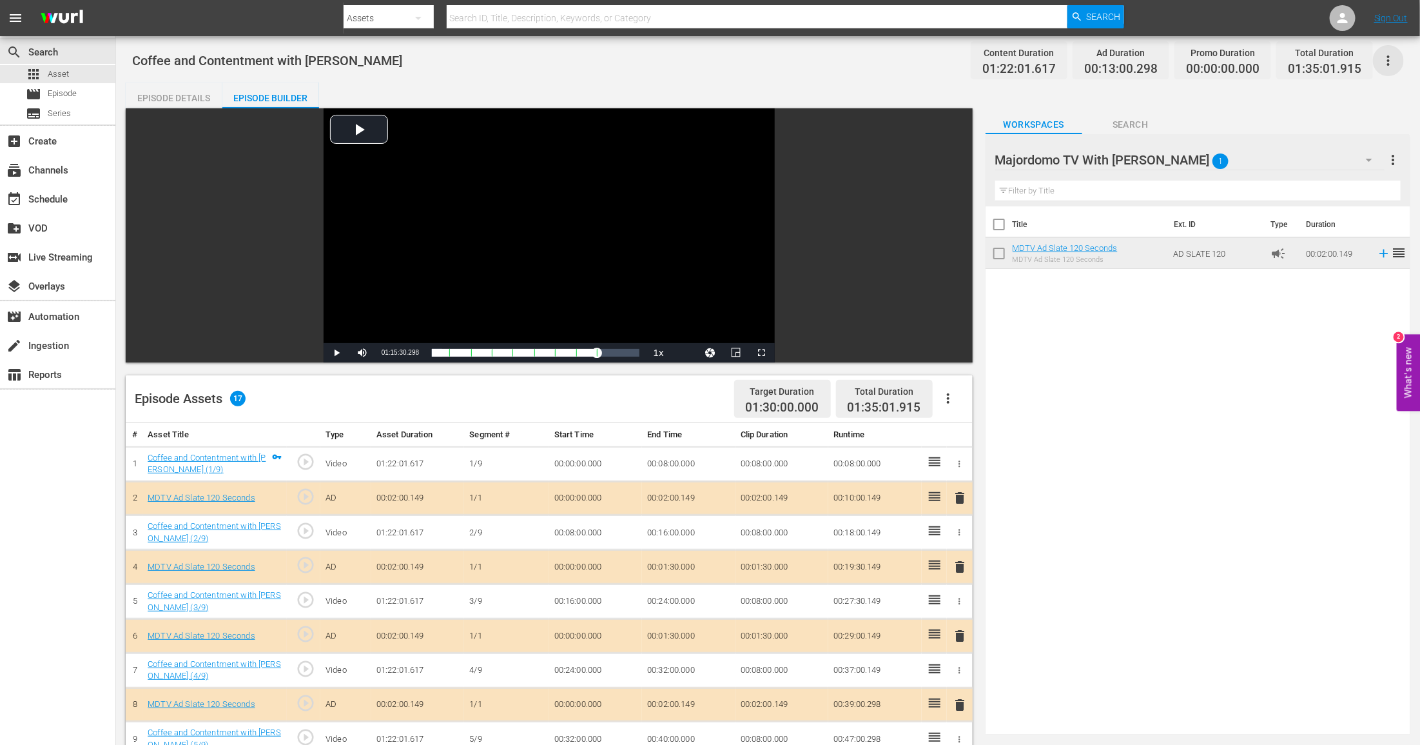
click at [1389, 64] on icon "button" at bounding box center [1388, 60] width 3 height 10
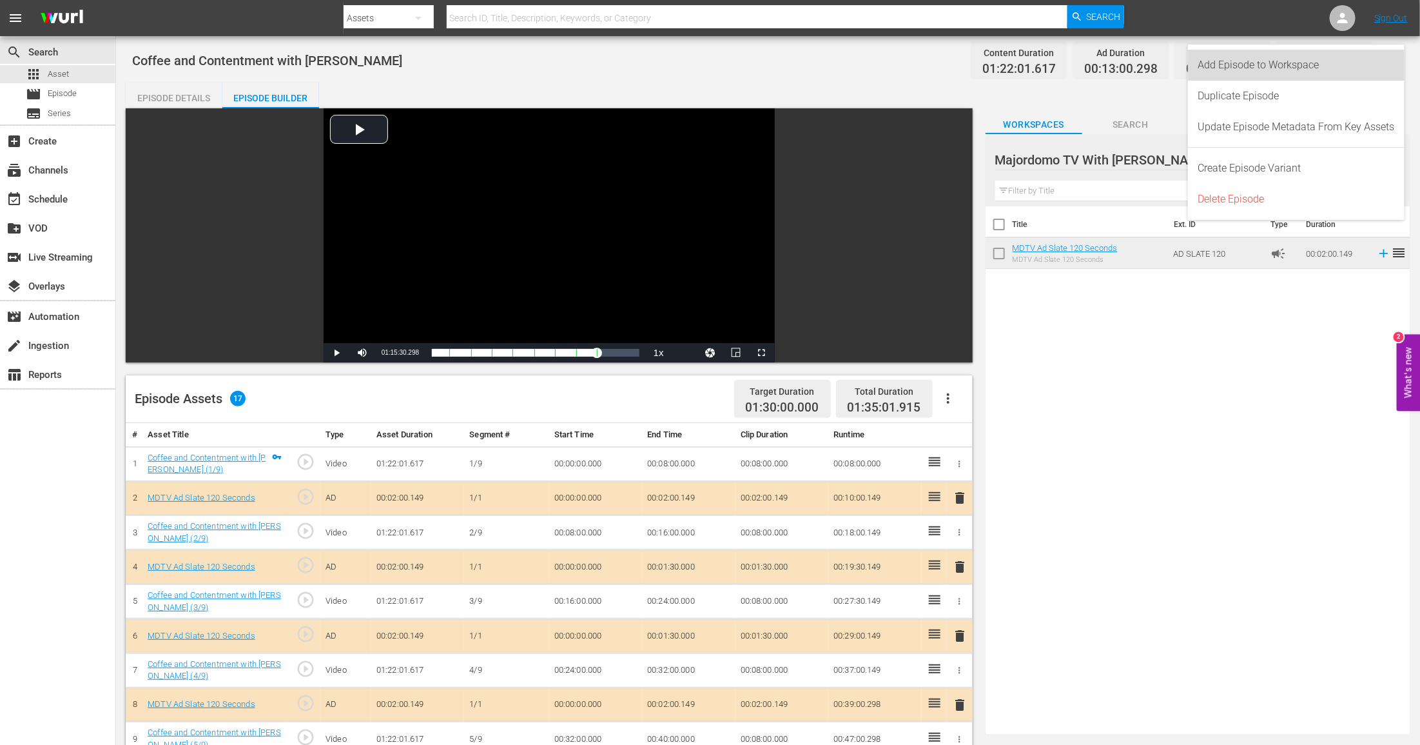
click at [1251, 74] on div "Add Episode to Workspace" at bounding box center [1296, 65] width 197 height 31
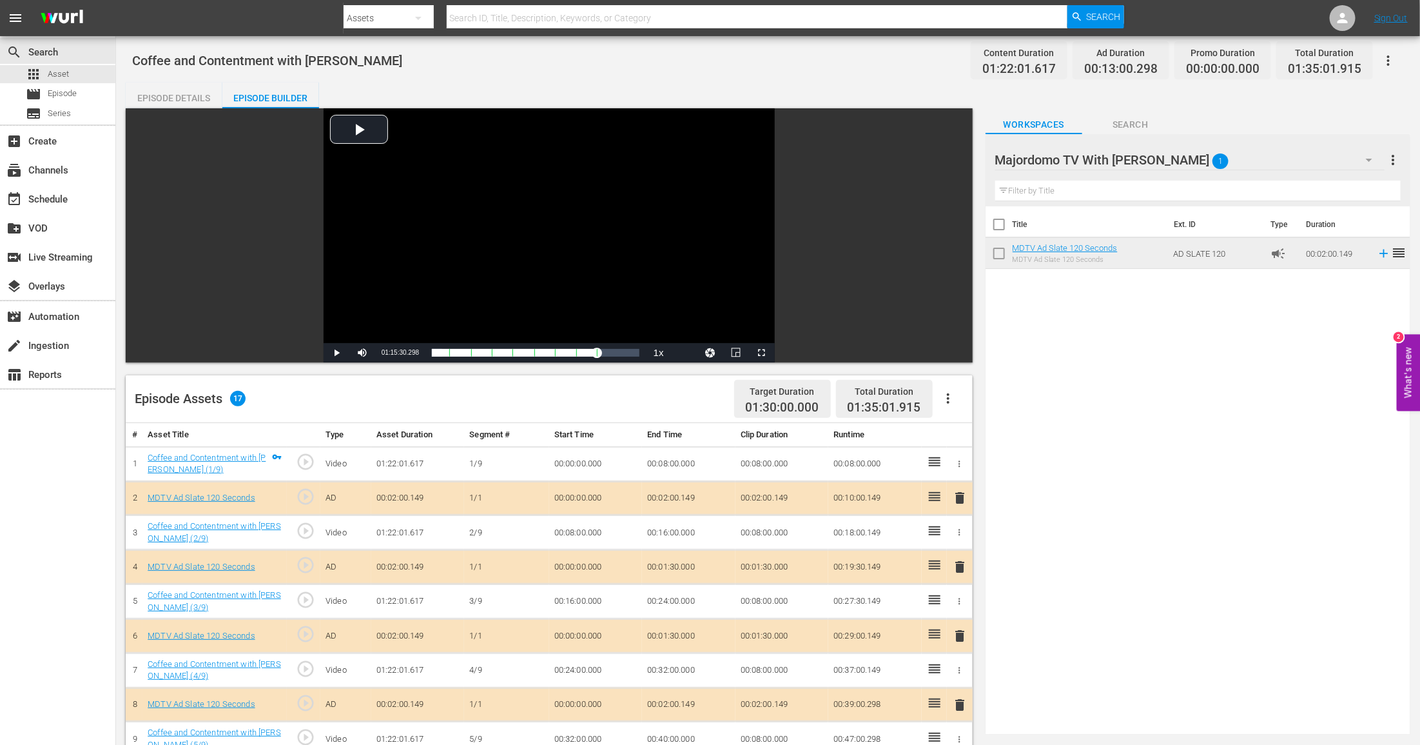
click at [1394, 68] on button "button" at bounding box center [1388, 60] width 31 height 31
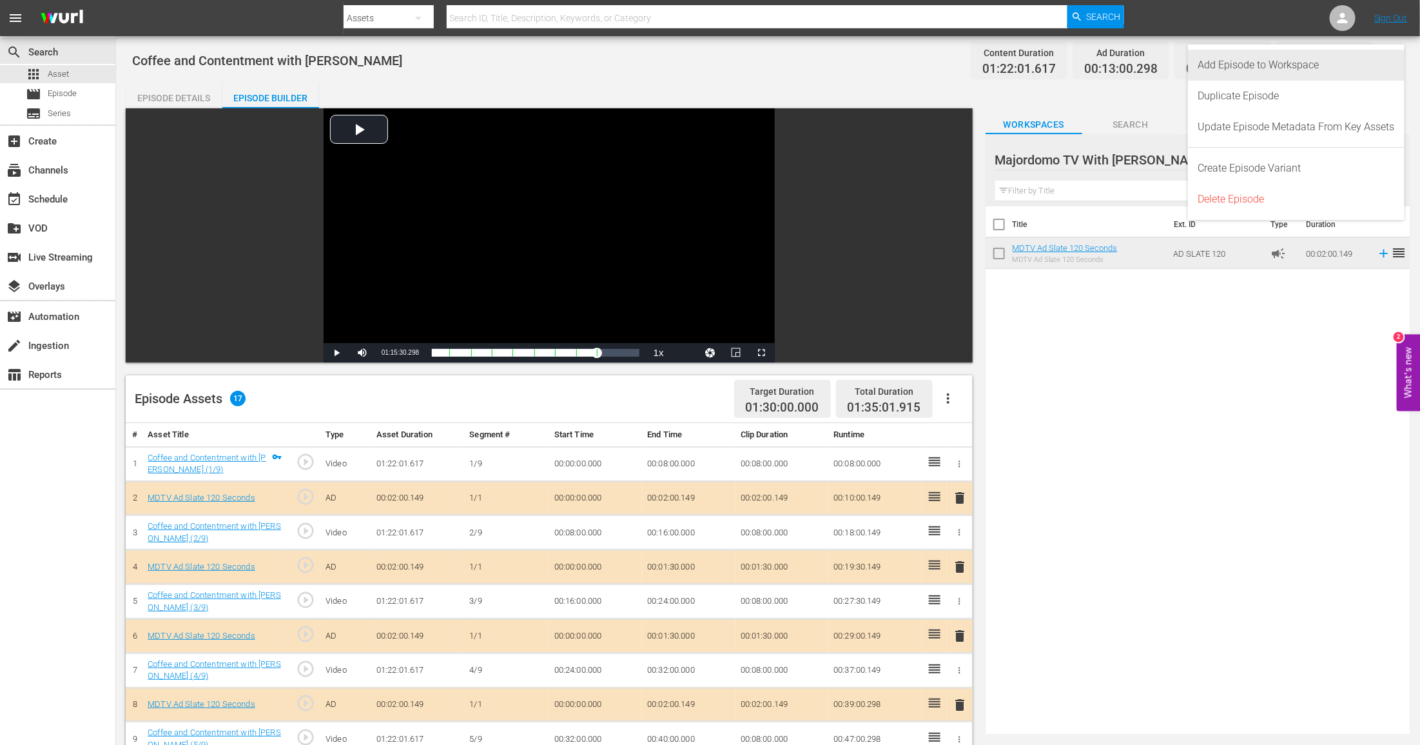
click at [1373, 72] on div "Add Episode to Workspace" at bounding box center [1296, 65] width 197 height 31
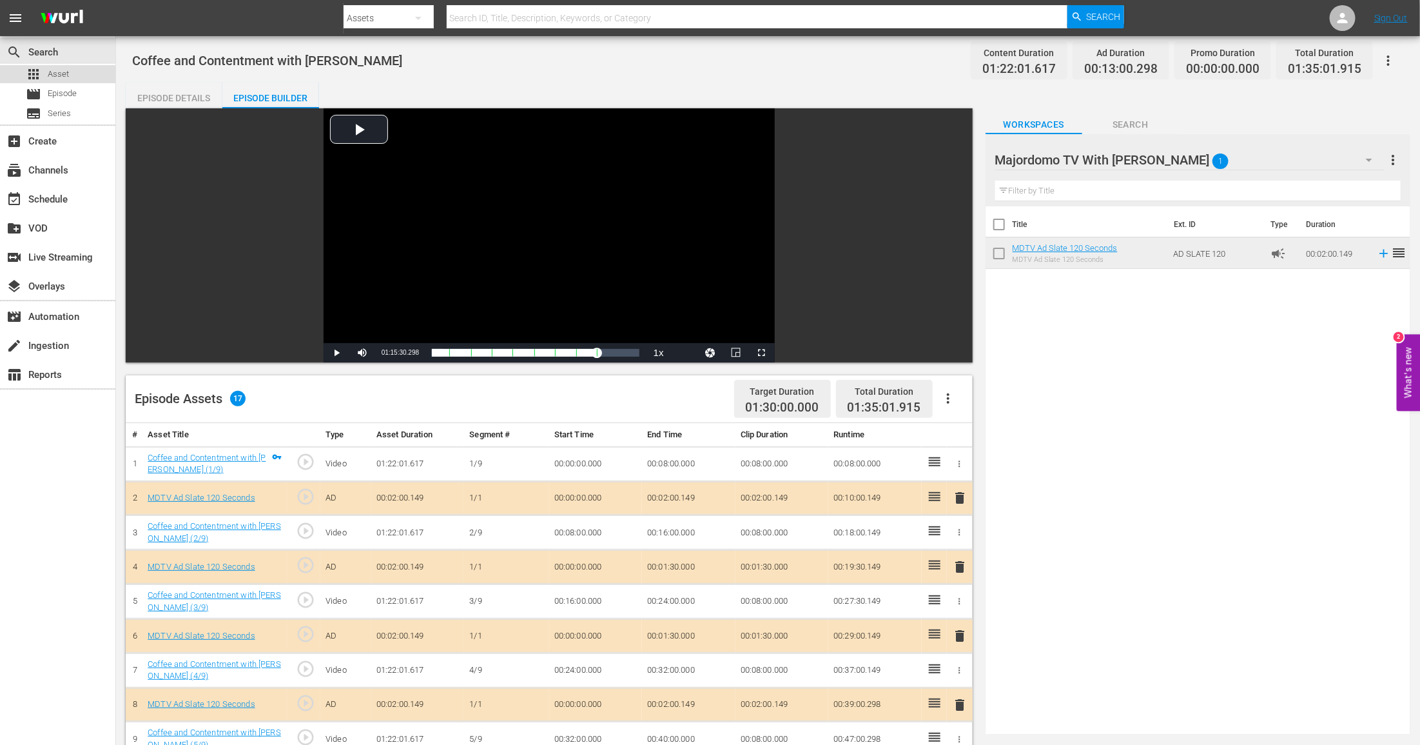
click at [57, 75] on span "Asset" at bounding box center [58, 74] width 21 height 13
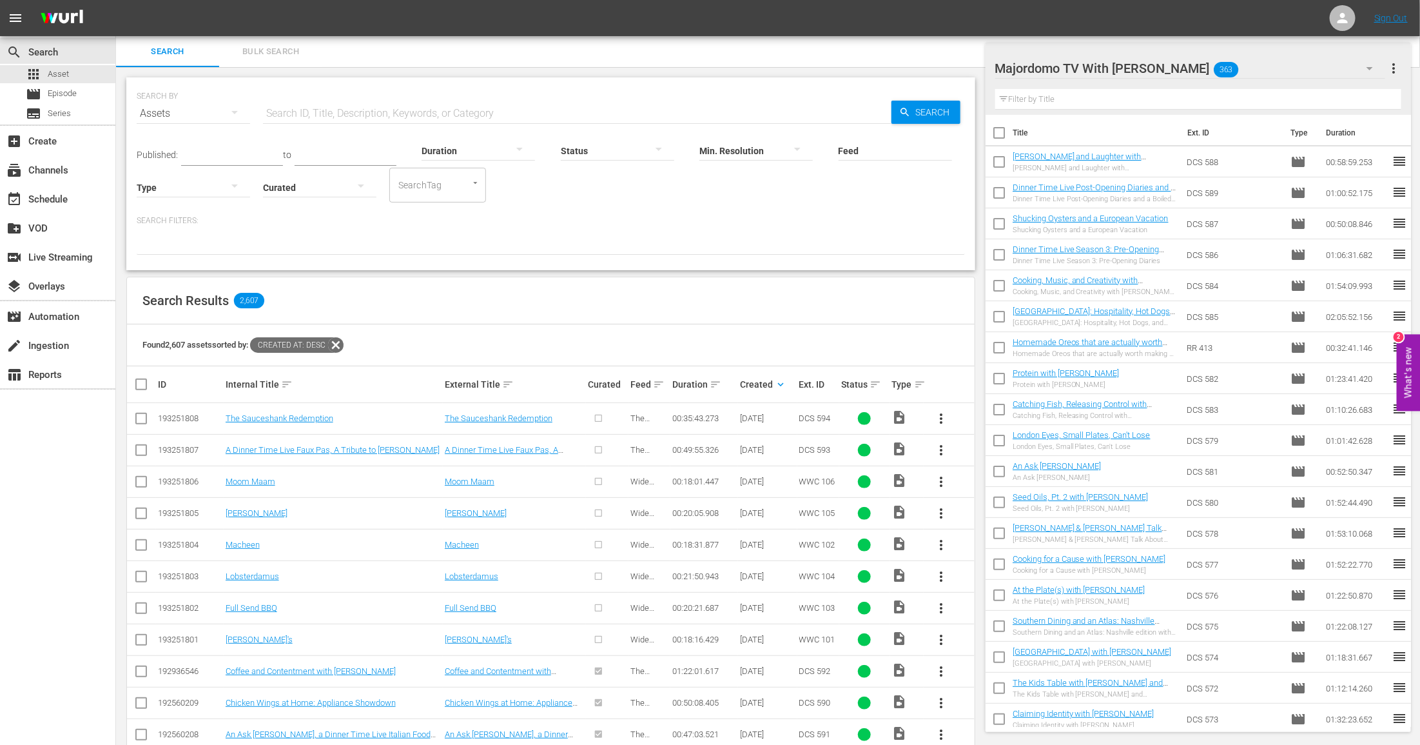
scroll to position [120, 0]
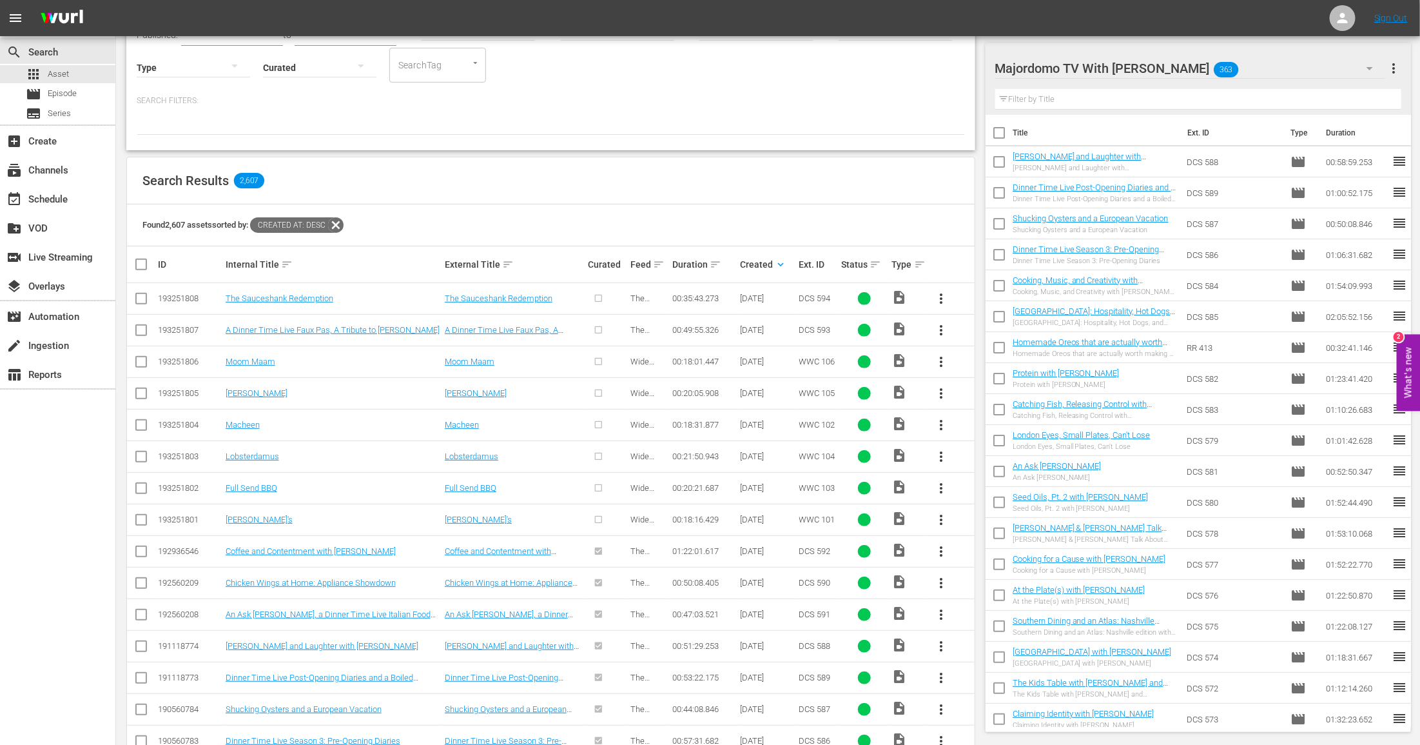
click at [942, 519] on span "more_vert" at bounding box center [940, 519] width 15 height 15
click at [937, 516] on span "more_vert" at bounding box center [940, 519] width 15 height 15
click at [977, 618] on div "Episode" at bounding box center [1011, 615] width 88 height 31
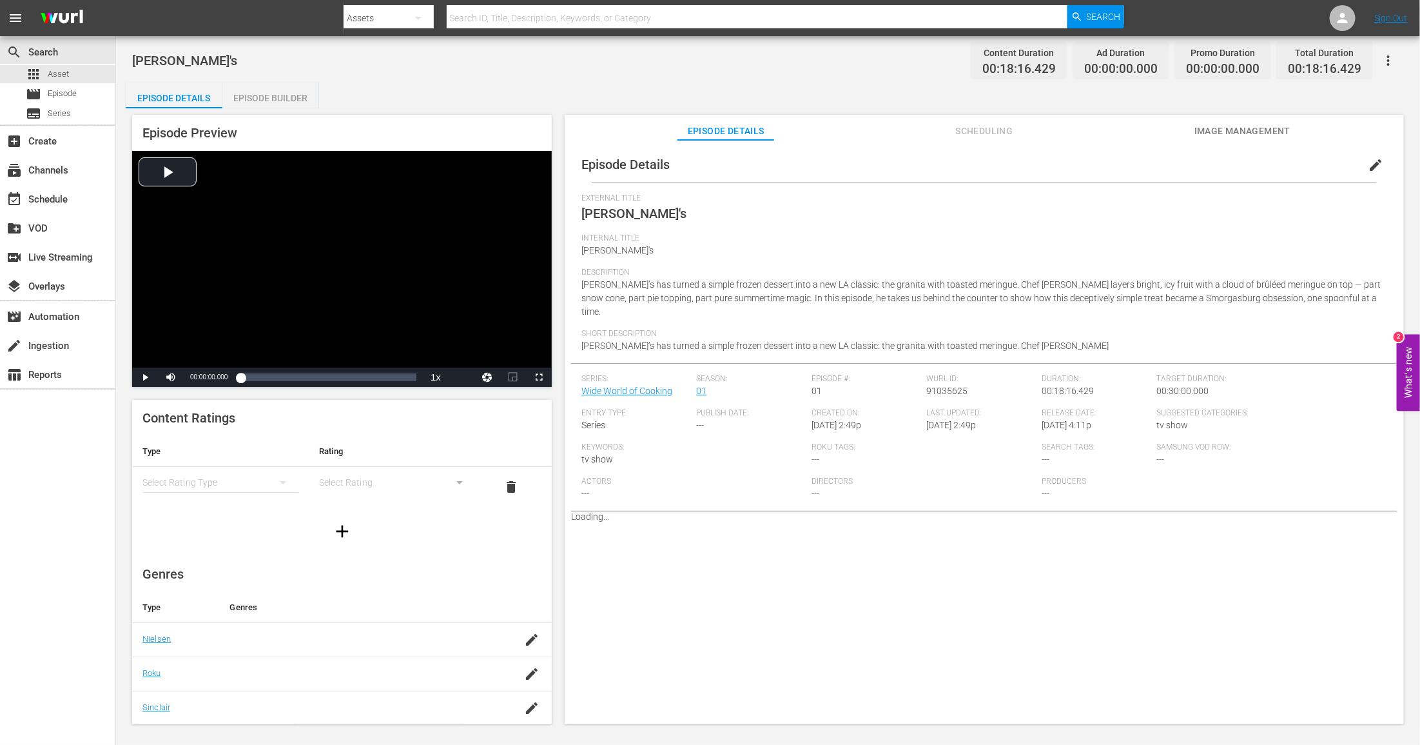
click at [255, 96] on div "Episode Builder" at bounding box center [270, 98] width 97 height 31
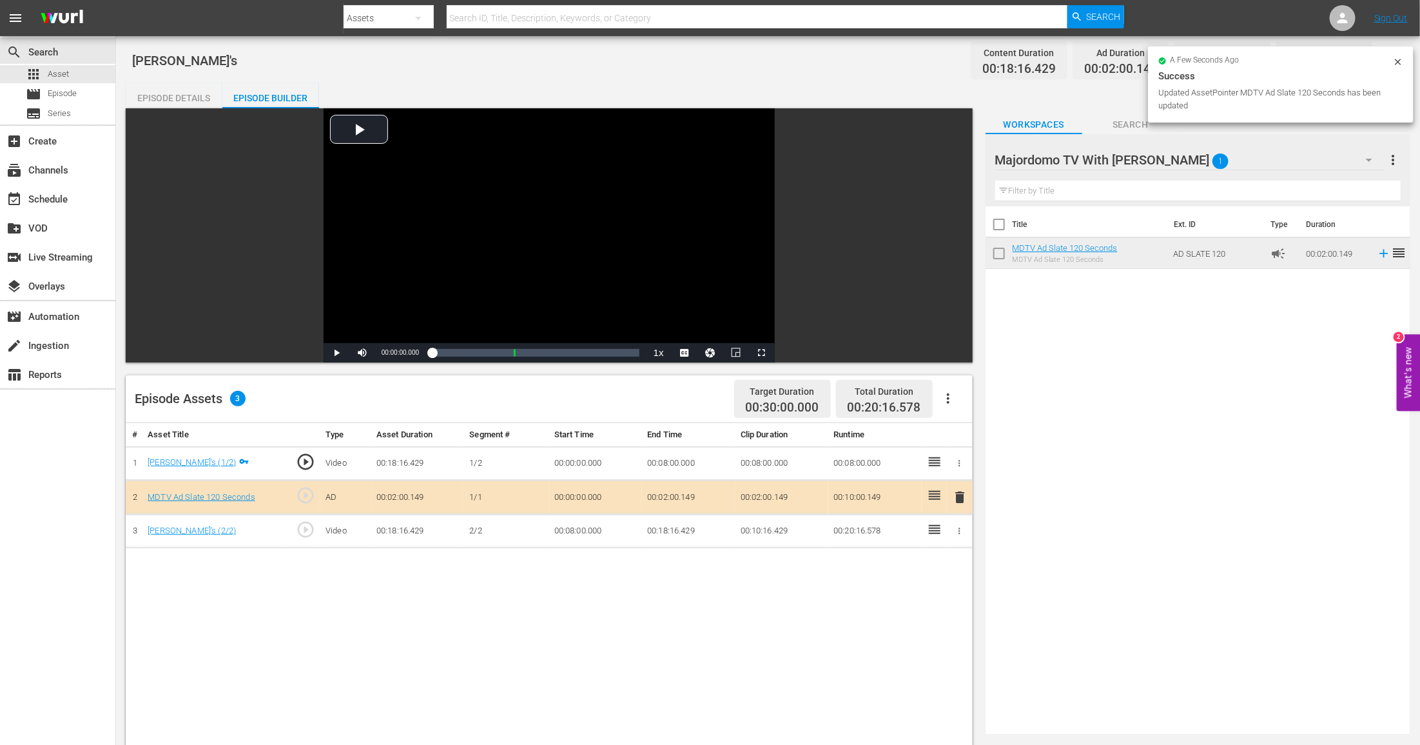
click at [678, 498] on td "00:02:00.149" at bounding box center [688, 497] width 93 height 34
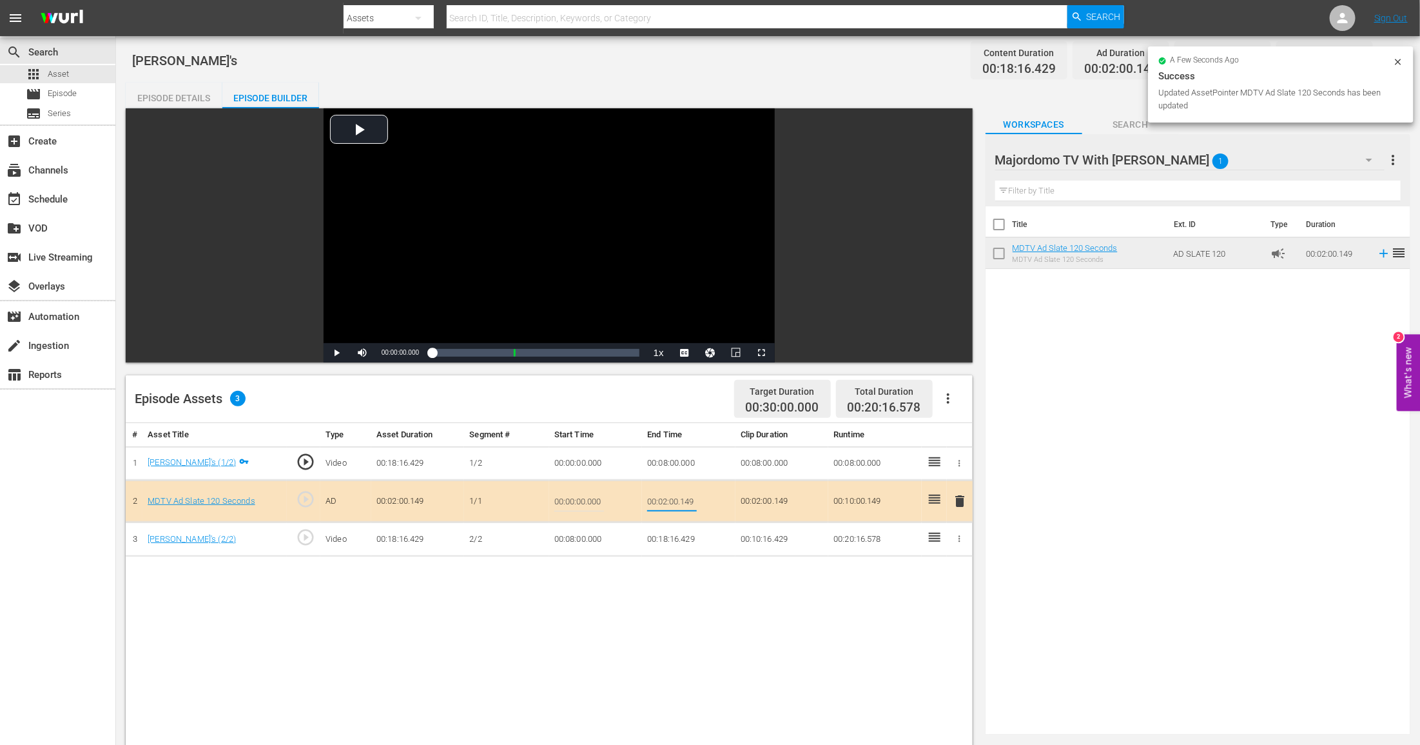
click at [678, 498] on input "00:02:00.149" at bounding box center [672, 500] width 50 height 31
type input "00:01:30\"
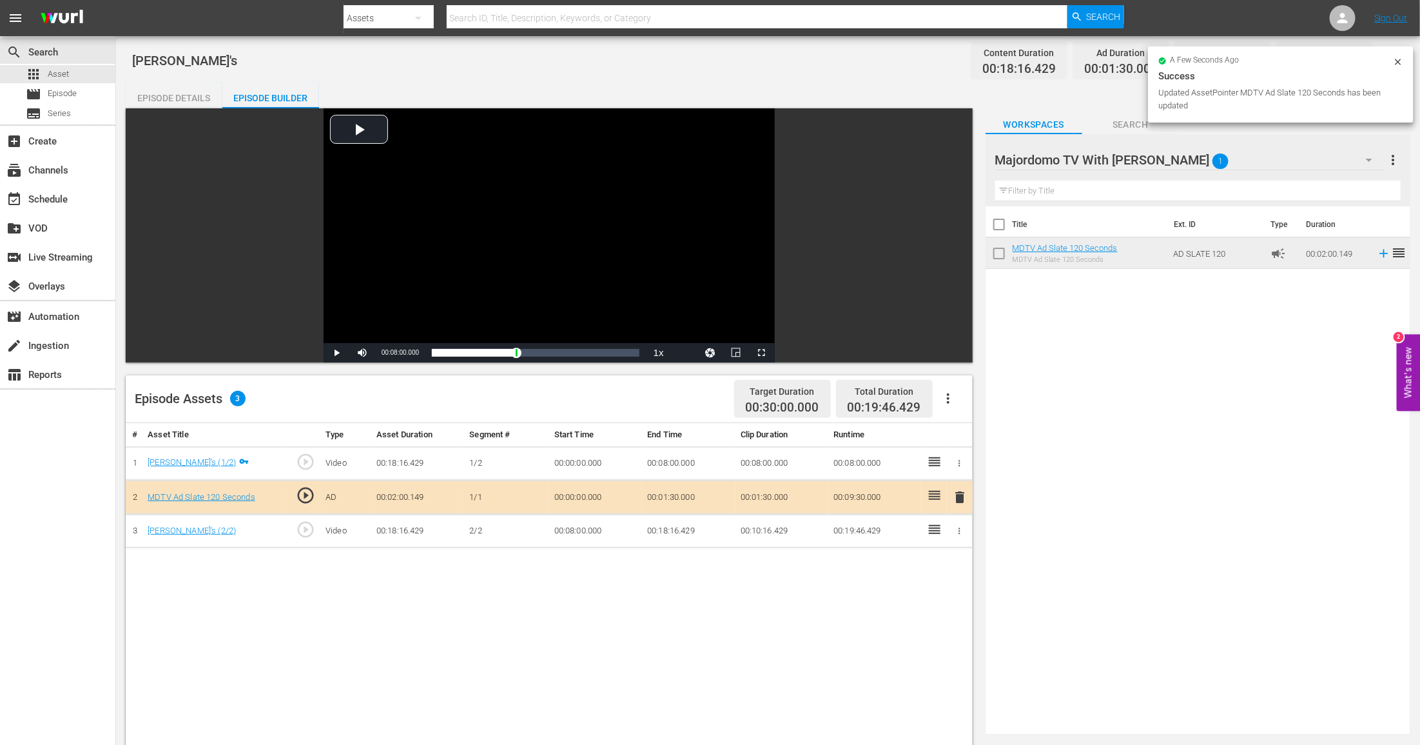
click at [669, 482] on td "00:01:30.000" at bounding box center [688, 497] width 93 height 34
click at [675, 499] on td "00:01:30.000" at bounding box center [688, 497] width 93 height 34
click at [692, 601] on div "# Asset Title Type Asset Duration Segment # Start Time End Time Clip Duration R…" at bounding box center [549, 747] width 847 height 648
click at [1388, 72] on button "button" at bounding box center [1388, 60] width 31 height 31
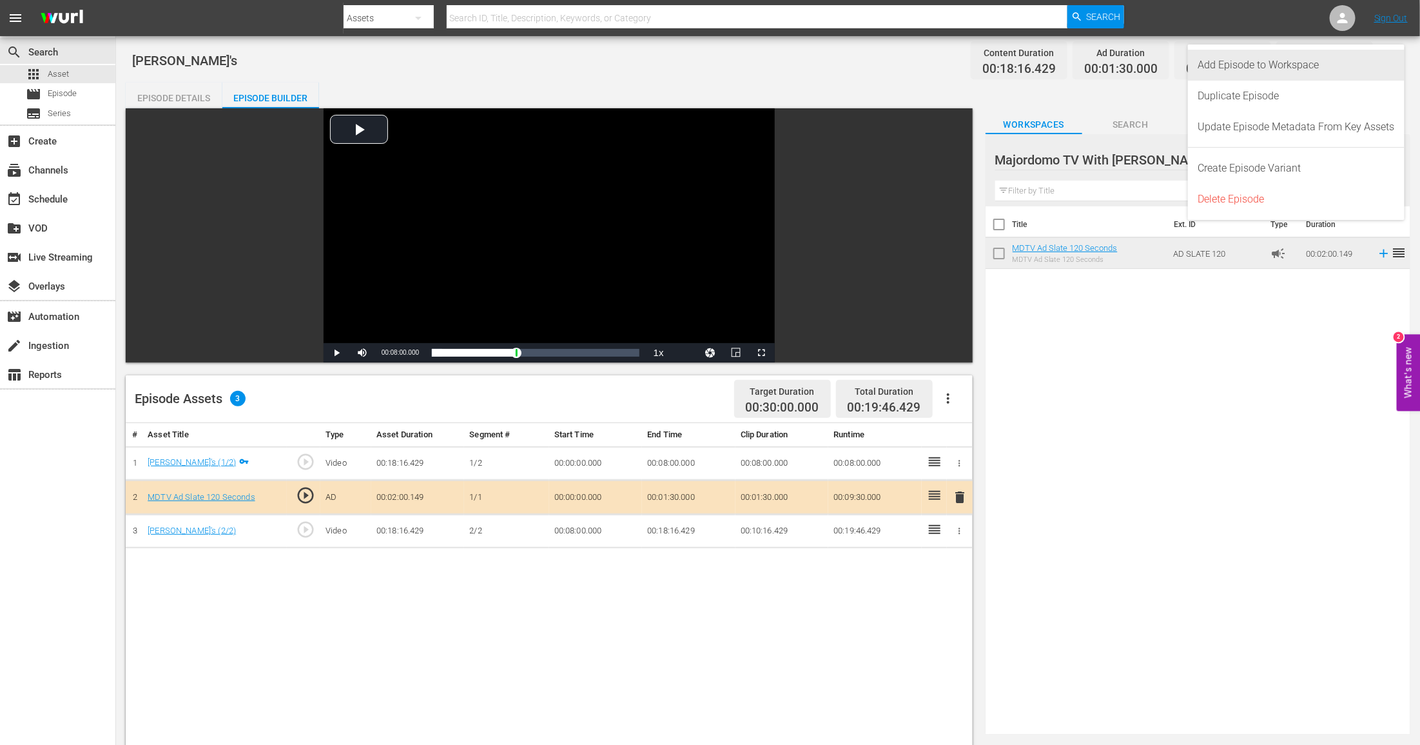
click at [1259, 70] on div "Add Episode to Workspace" at bounding box center [1296, 65] width 197 height 31
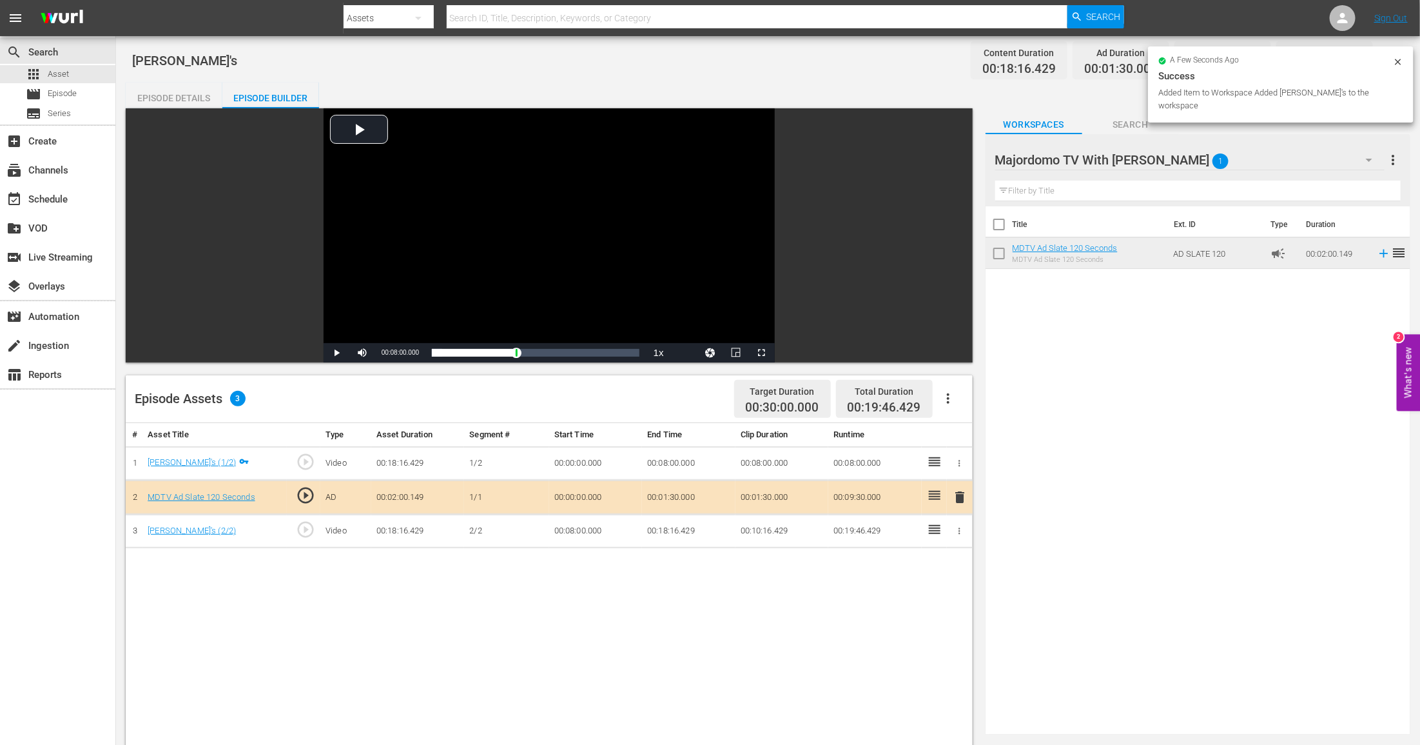
click at [157, 94] on div "Episode Details" at bounding box center [174, 98] width 97 height 31
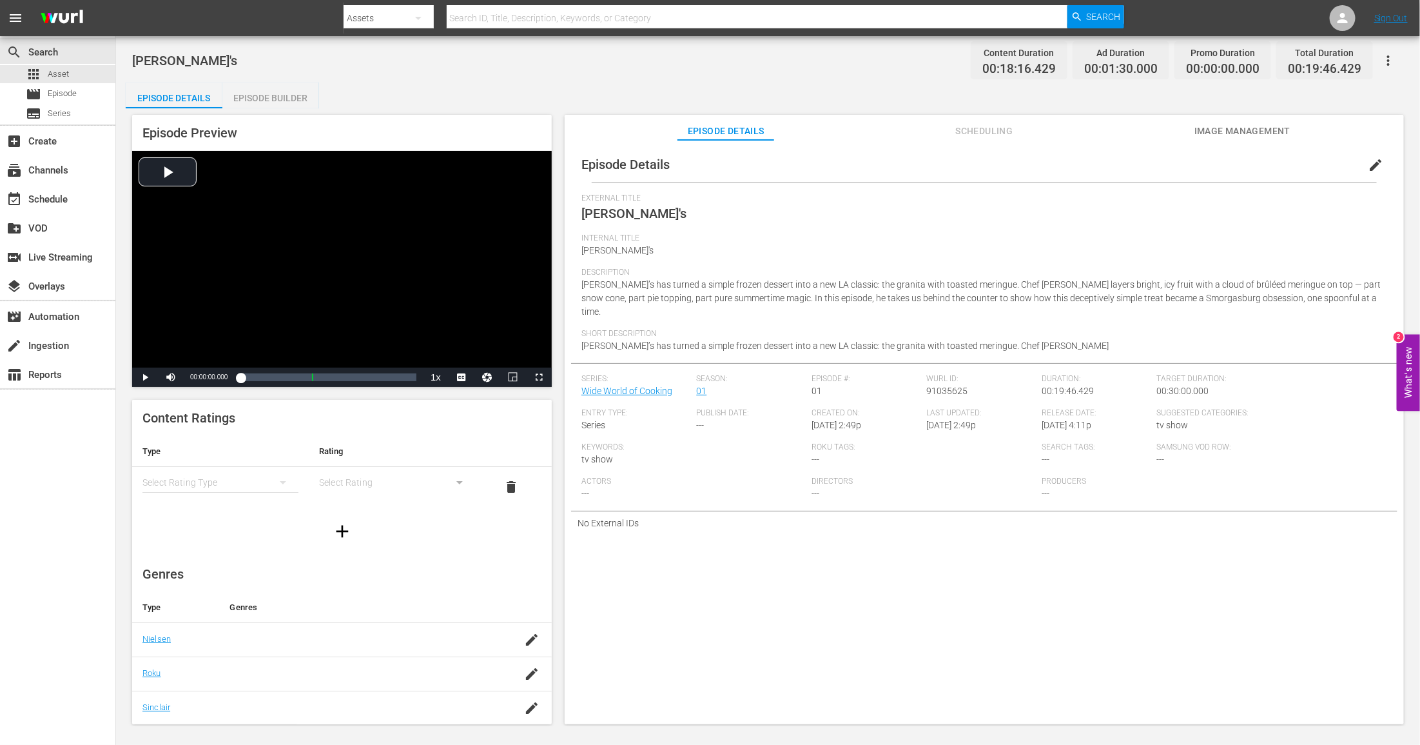
click at [253, 491] on div "simple table" at bounding box center [220, 482] width 156 height 36
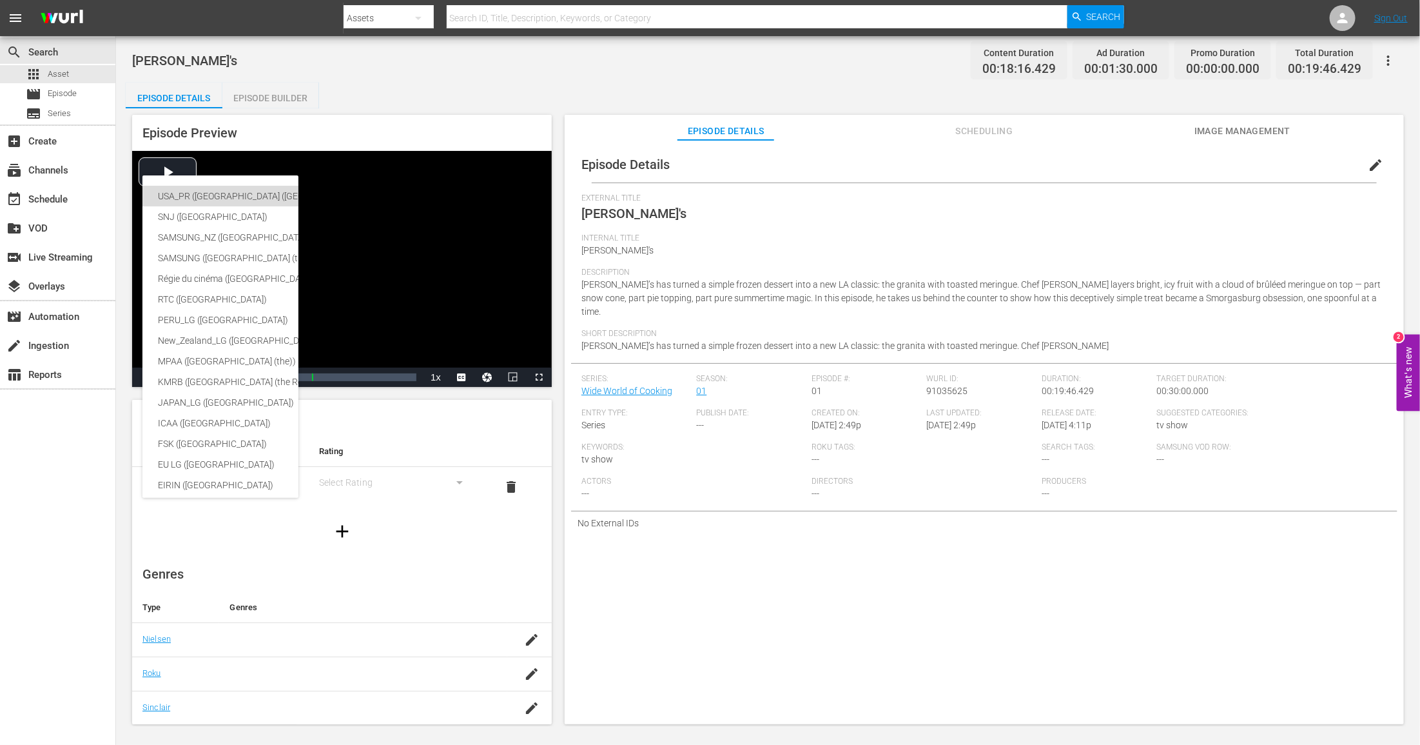
click at [260, 199] on div "USA_PR ([GEOGRAPHIC_DATA] ([GEOGRAPHIC_DATA]))" at bounding box center [316, 196] width 317 height 21
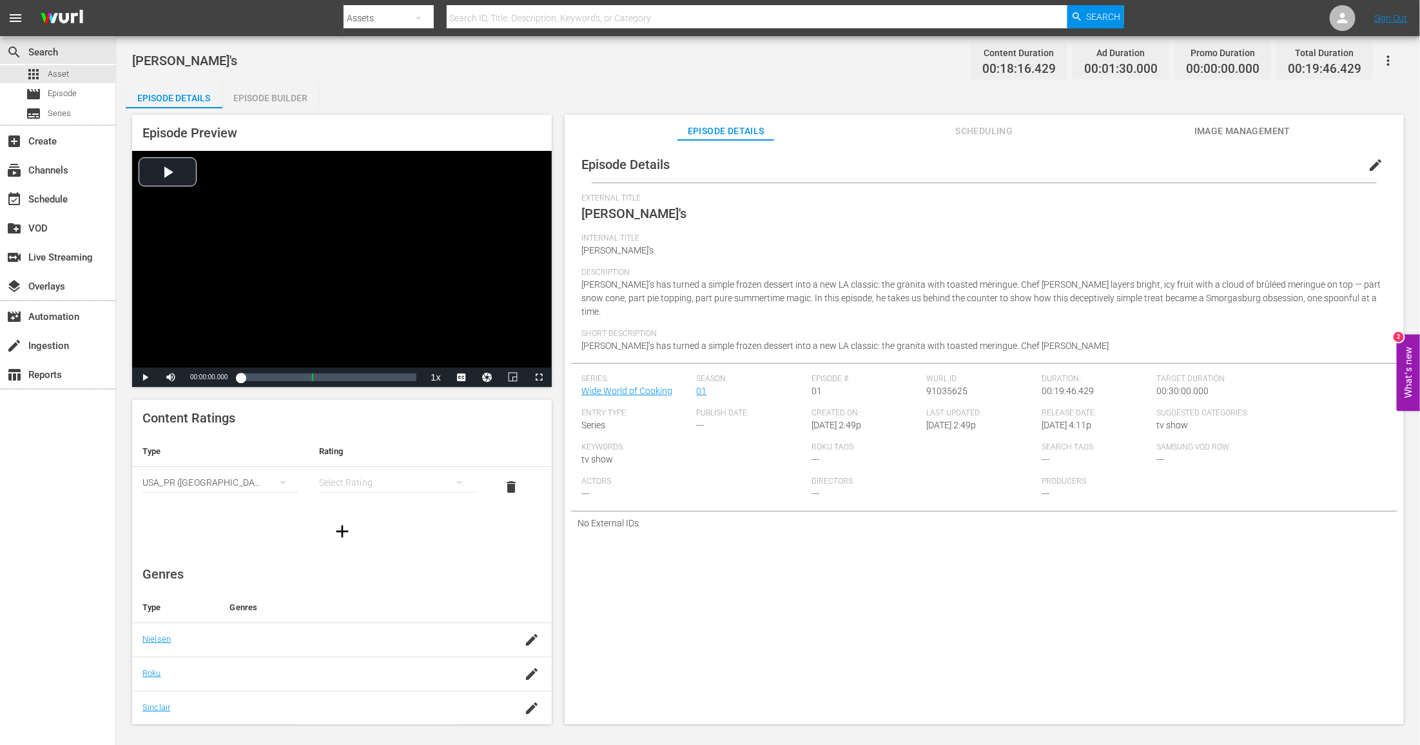
click at [338, 481] on div "simple table" at bounding box center [397, 482] width 156 height 36
click at [353, 541] on div "TVPG" at bounding box center [397, 549] width 125 height 21
click at [1223, 131] on span "Image Management" at bounding box center [1242, 131] width 97 height 16
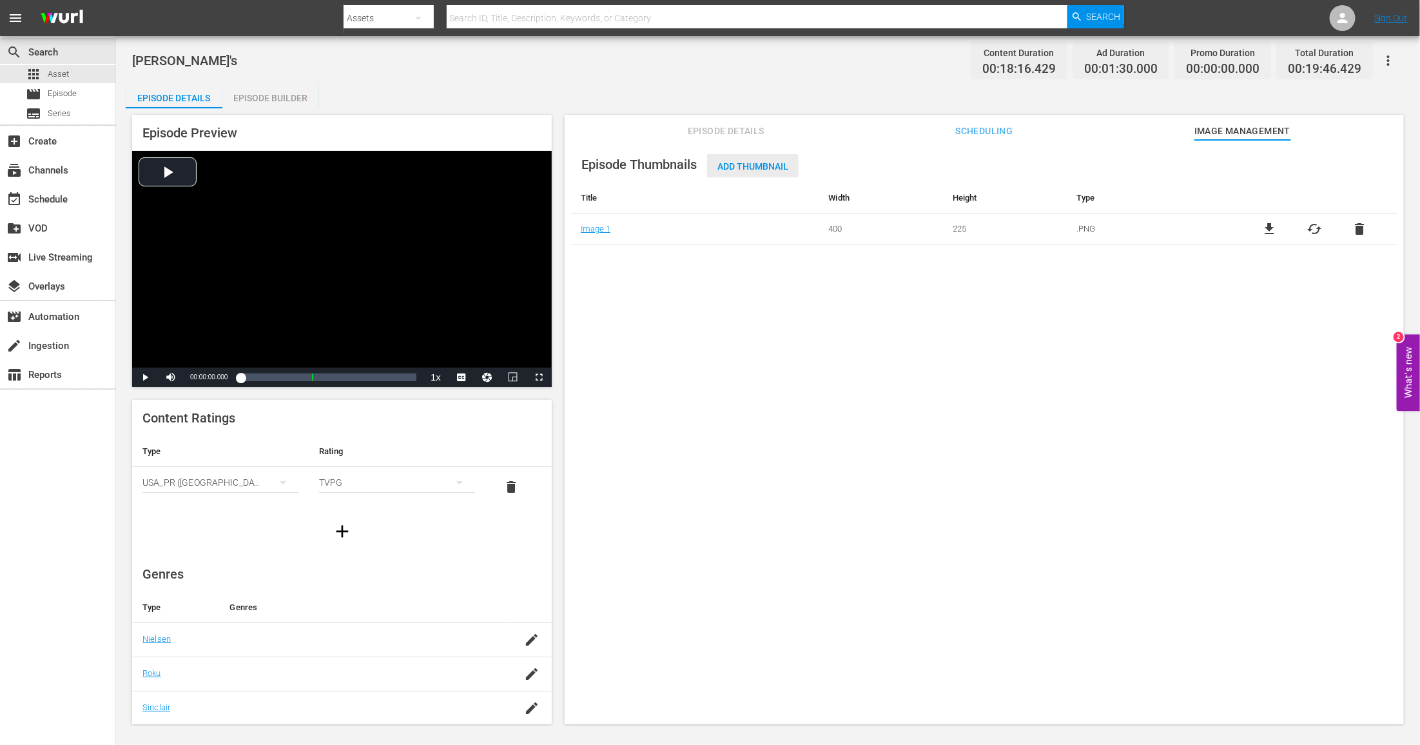
click at [752, 168] on span "Add Thumbnail" at bounding box center [753, 166] width 92 height 10
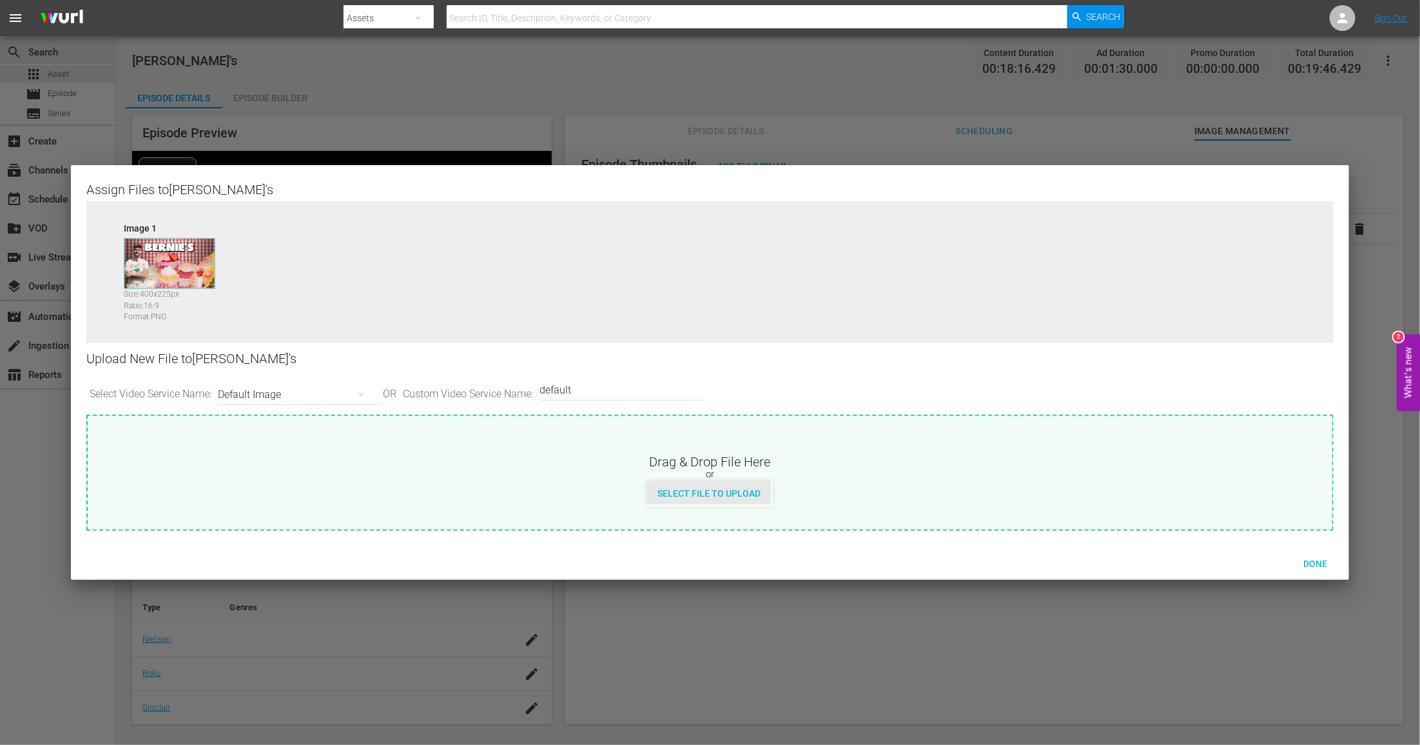
click at [693, 492] on span "Select File to Upload" at bounding box center [709, 493] width 124 height 10
type input "C:\fakepath\MDTV_WWC_101_Art_400x225.png"
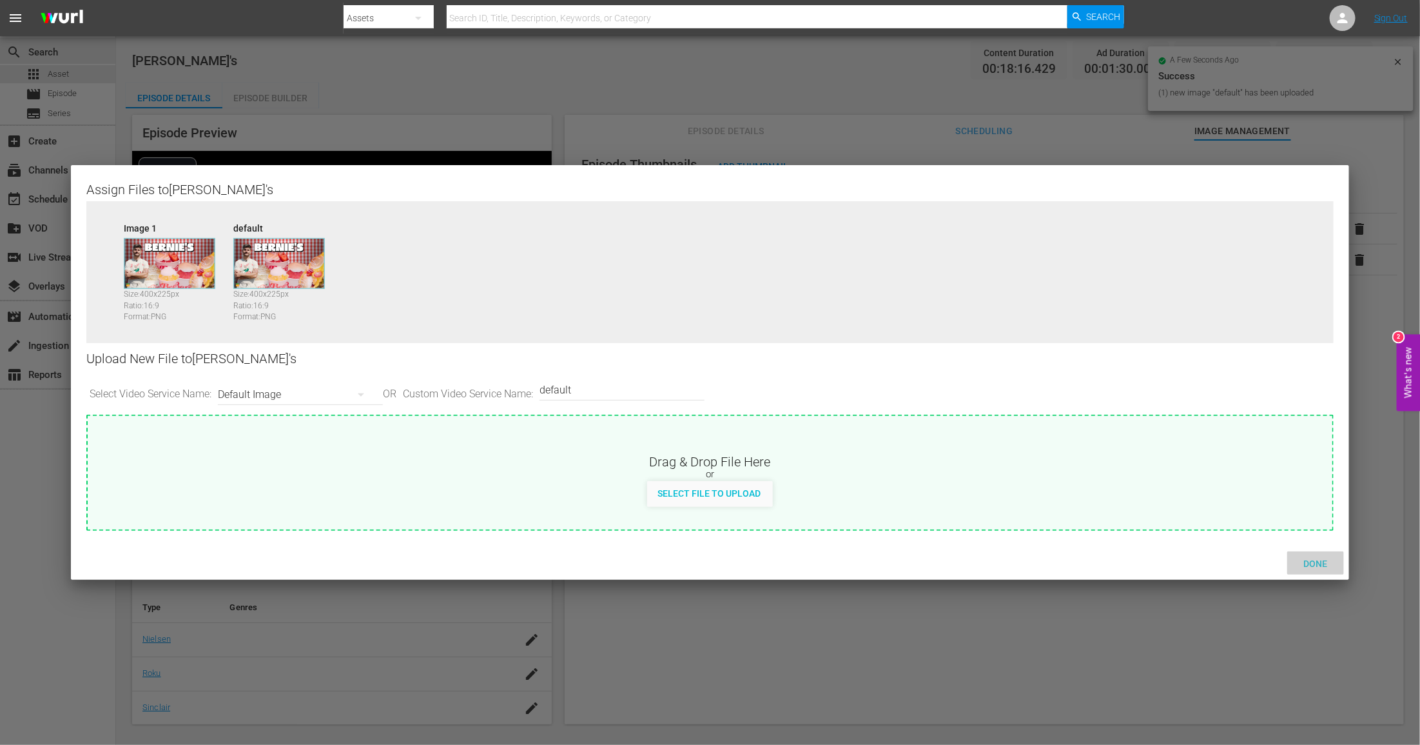
click at [1320, 569] on div "Done" at bounding box center [1315, 563] width 57 height 24
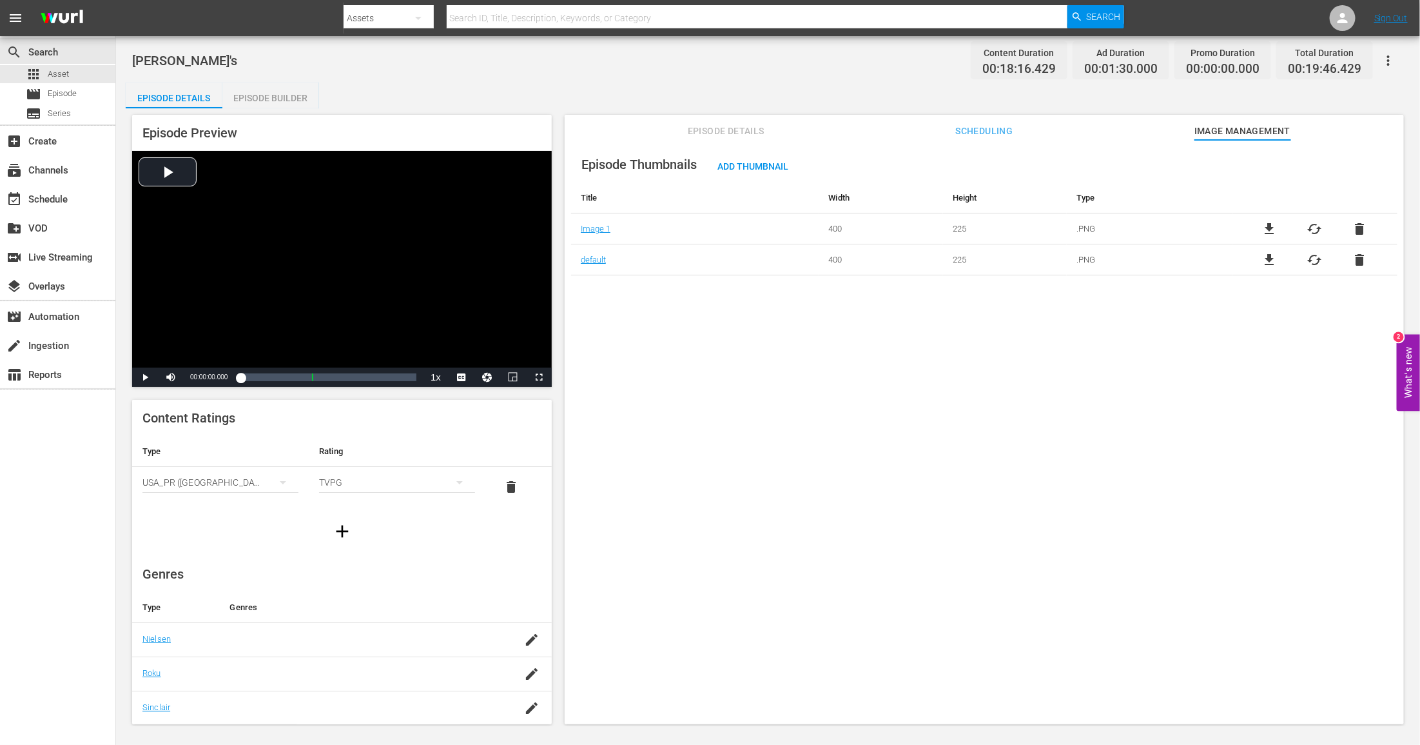
click at [1399, 64] on button "button" at bounding box center [1388, 60] width 31 height 31
click at [1377, 54] on div "Add Episode to Workspace" at bounding box center [1296, 65] width 197 height 31
click at [1041, 482] on div "Episode Thumbnails Add Thumbnail Title Width Height Type Image 1 400 225 .PNG f…" at bounding box center [984, 438] width 839 height 596
click at [1394, 64] on icon at bounding box center [1398, 62] width 10 height 10
click at [67, 69] on span "Asset" at bounding box center [58, 74] width 21 height 13
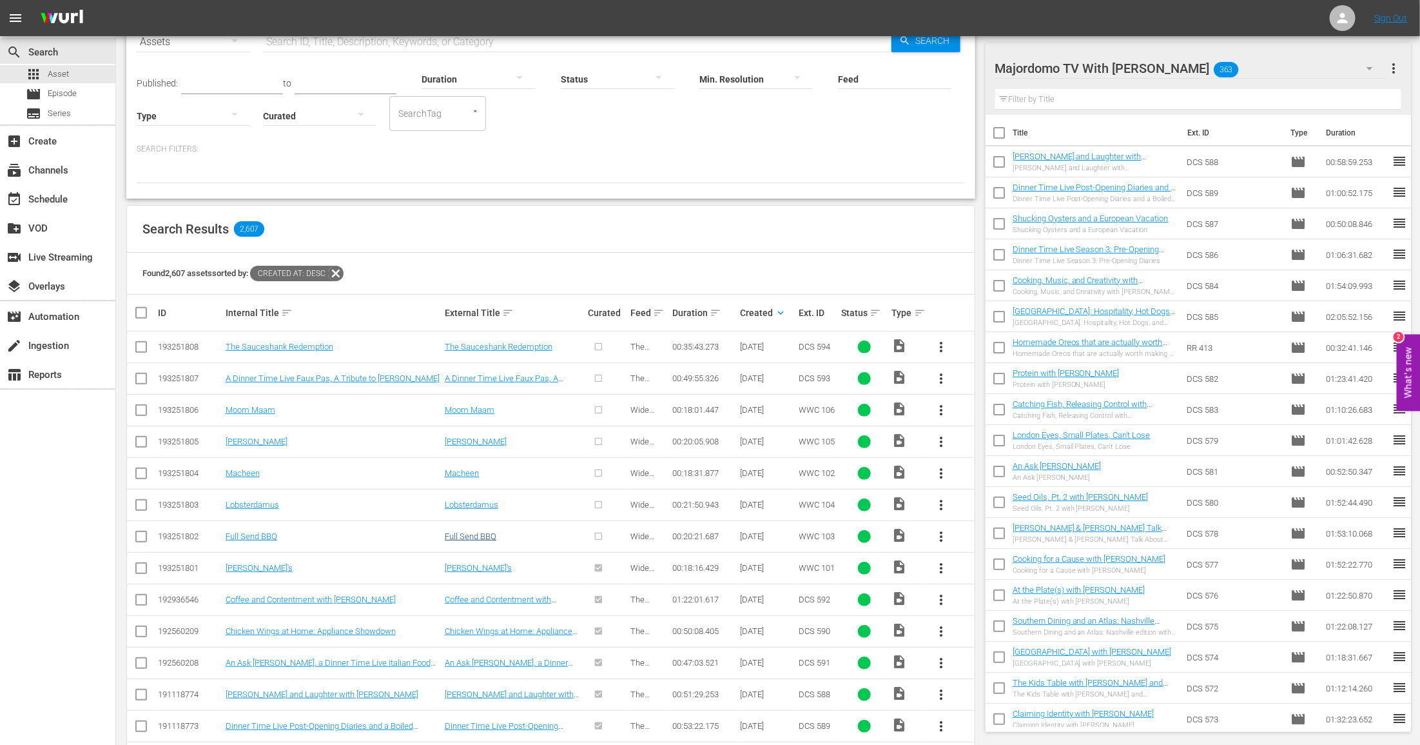
scroll to position [72, 0]
click at [937, 532] on span "more_vert" at bounding box center [940, 535] width 15 height 15
click at [977, 627] on div "Episode" at bounding box center [1011, 631] width 88 height 31
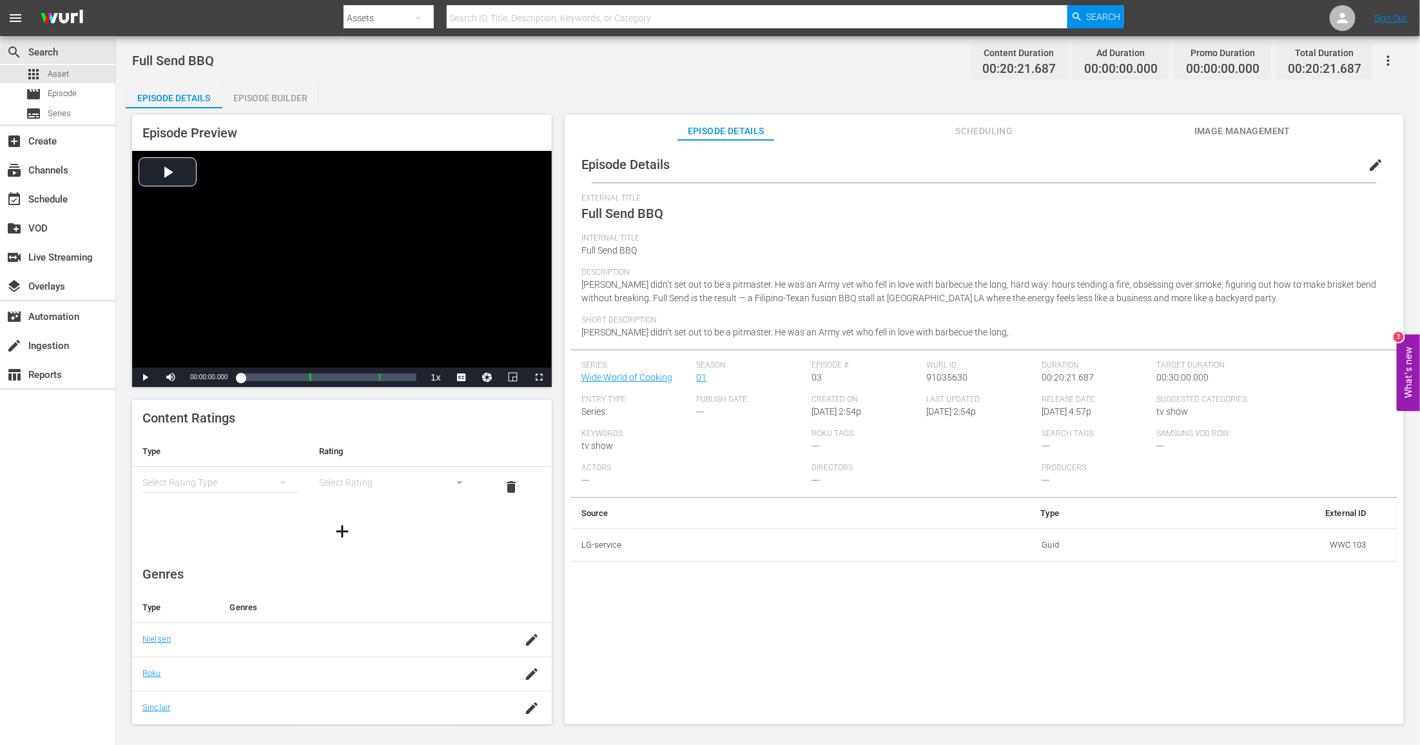
click at [225, 479] on div "simple table" at bounding box center [220, 482] width 156 height 36
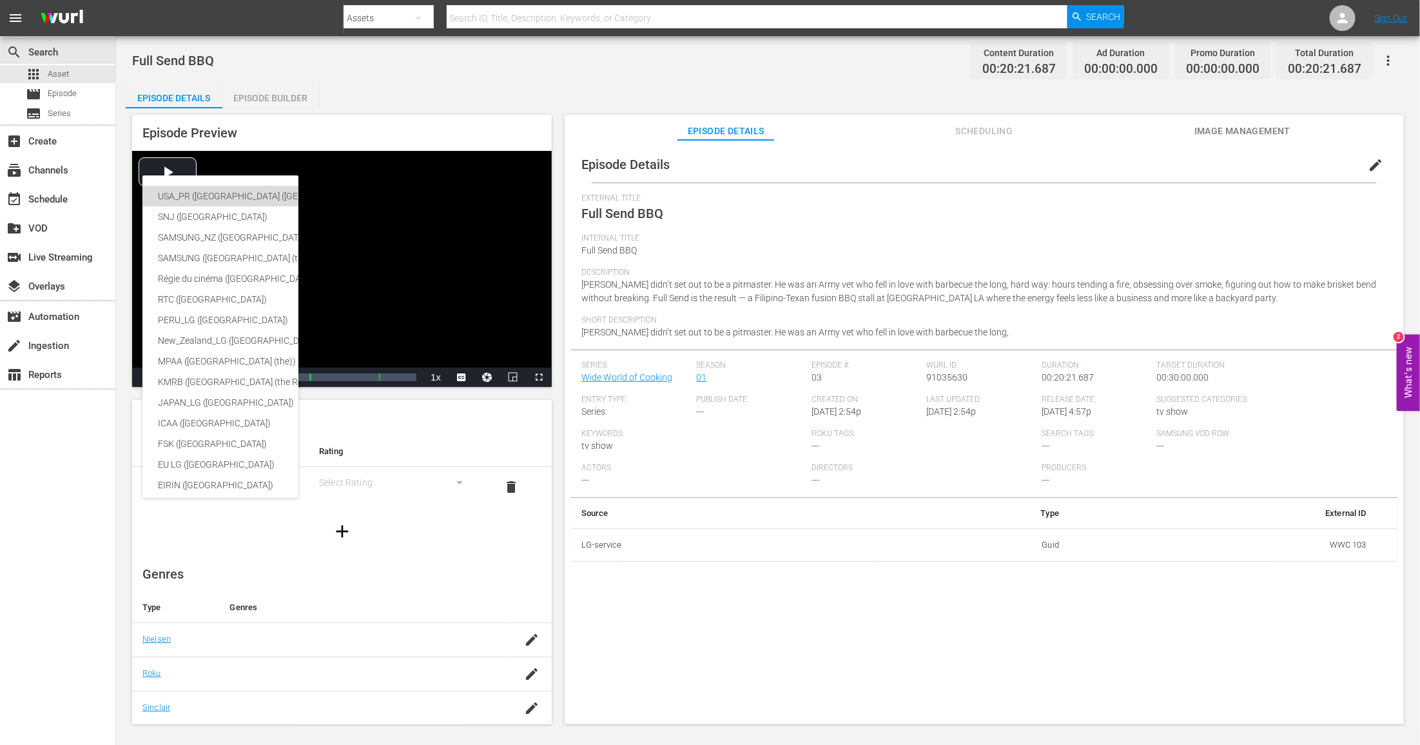
click at [241, 191] on div "USA_PR ([GEOGRAPHIC_DATA] ([GEOGRAPHIC_DATA]))" at bounding box center [316, 196] width 317 height 21
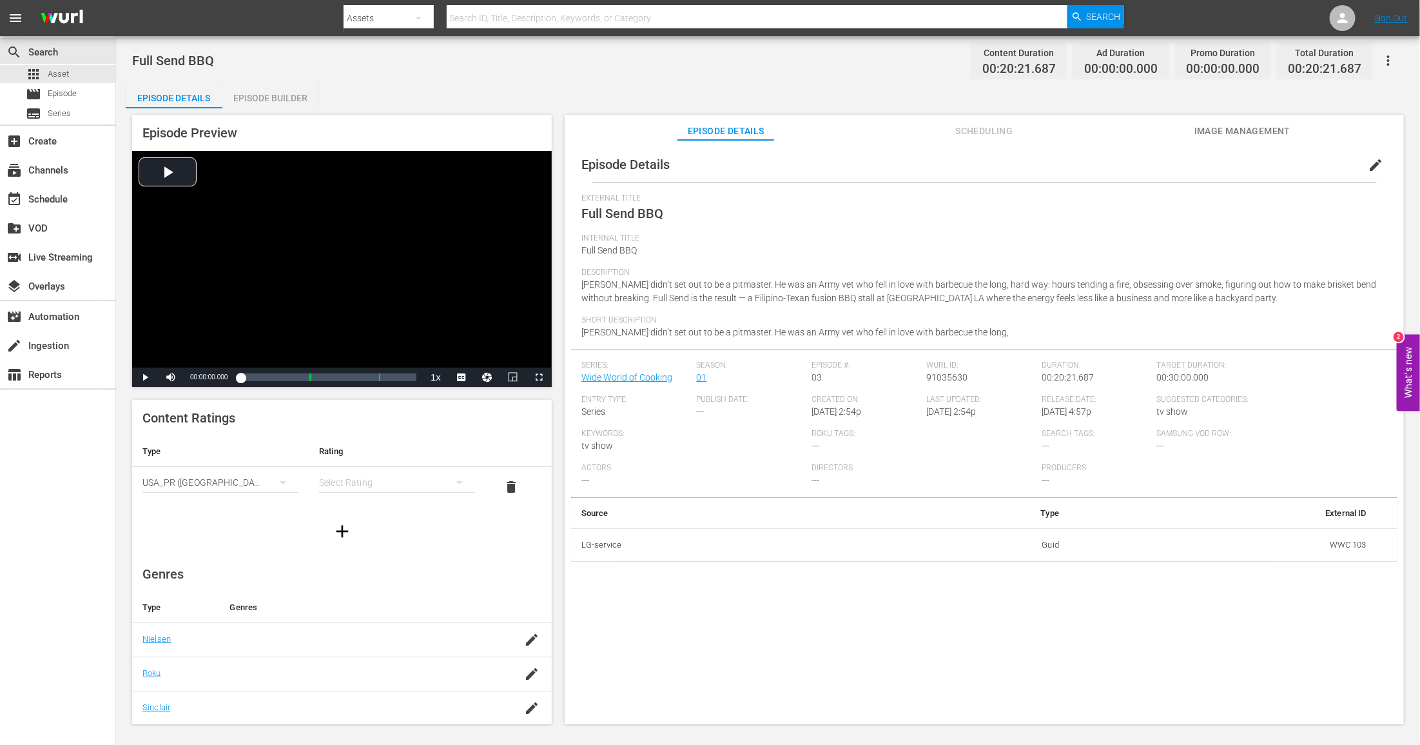
click at [339, 486] on div "simple table" at bounding box center [397, 482] width 156 height 36
click at [358, 543] on div "TVPG" at bounding box center [397, 549] width 125 height 21
click at [1207, 128] on span "Image Management" at bounding box center [1242, 131] width 97 height 16
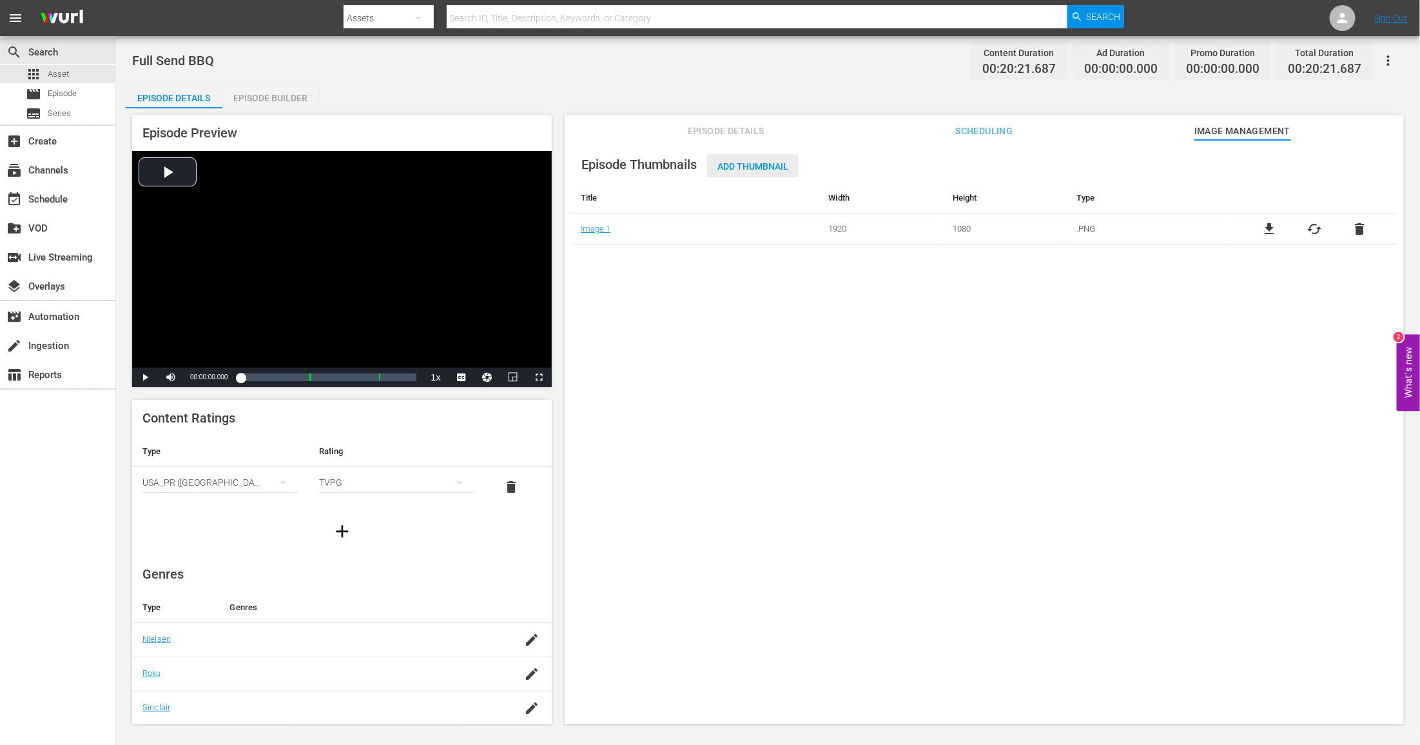
click at [735, 159] on div "Add Thumbnail" at bounding box center [753, 166] width 92 height 24
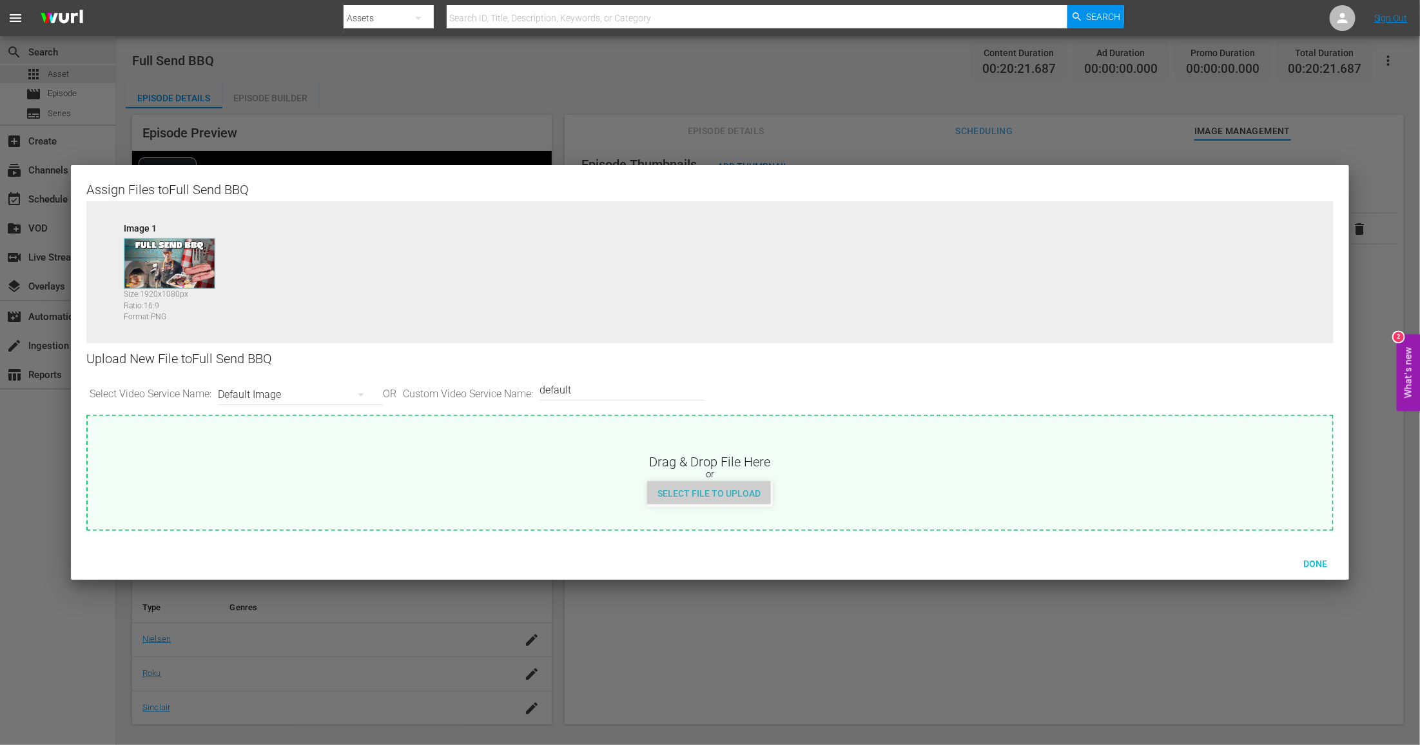
click at [716, 494] on span "Select File to Upload" at bounding box center [709, 493] width 124 height 10
type input "C:\fakepath\MDTV_WWC_103_Art_400x225.png"
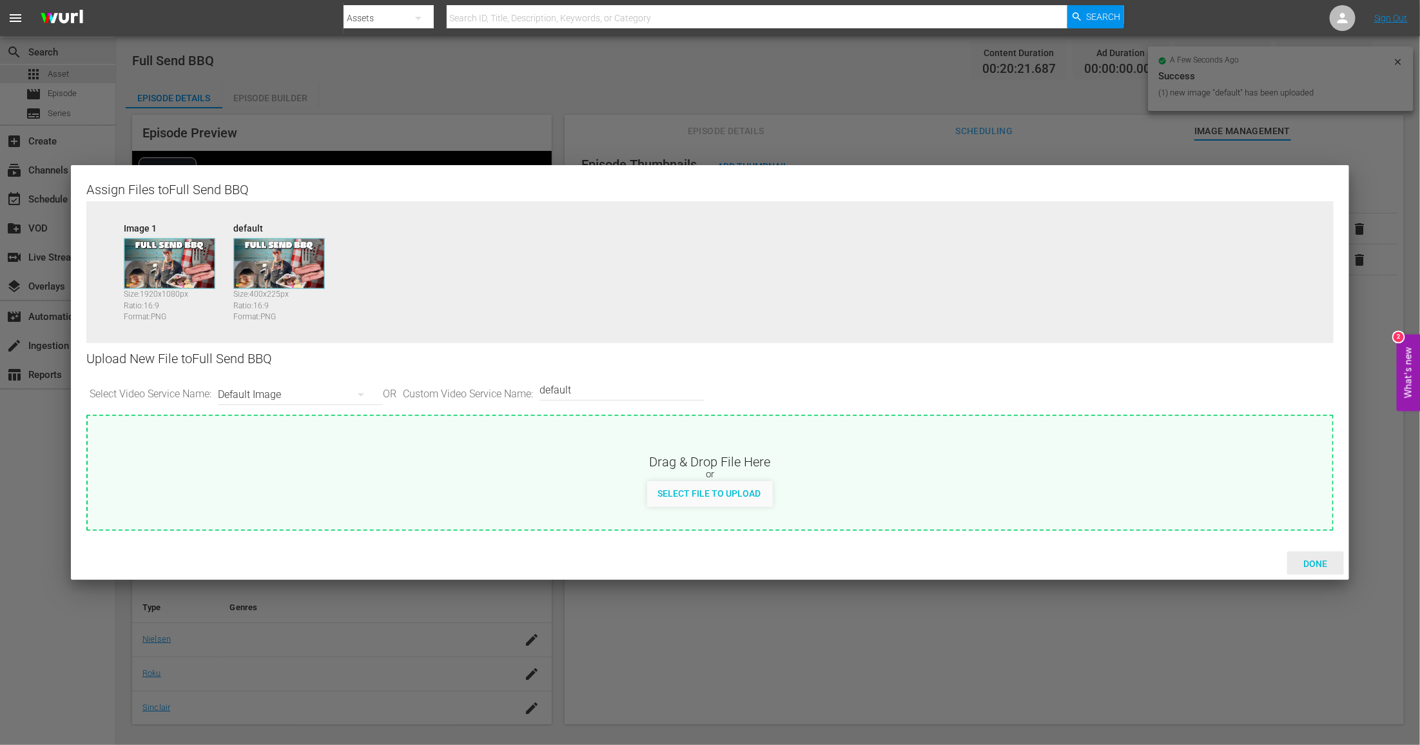
click at [1325, 561] on span "Done" at bounding box center [1315, 563] width 44 height 10
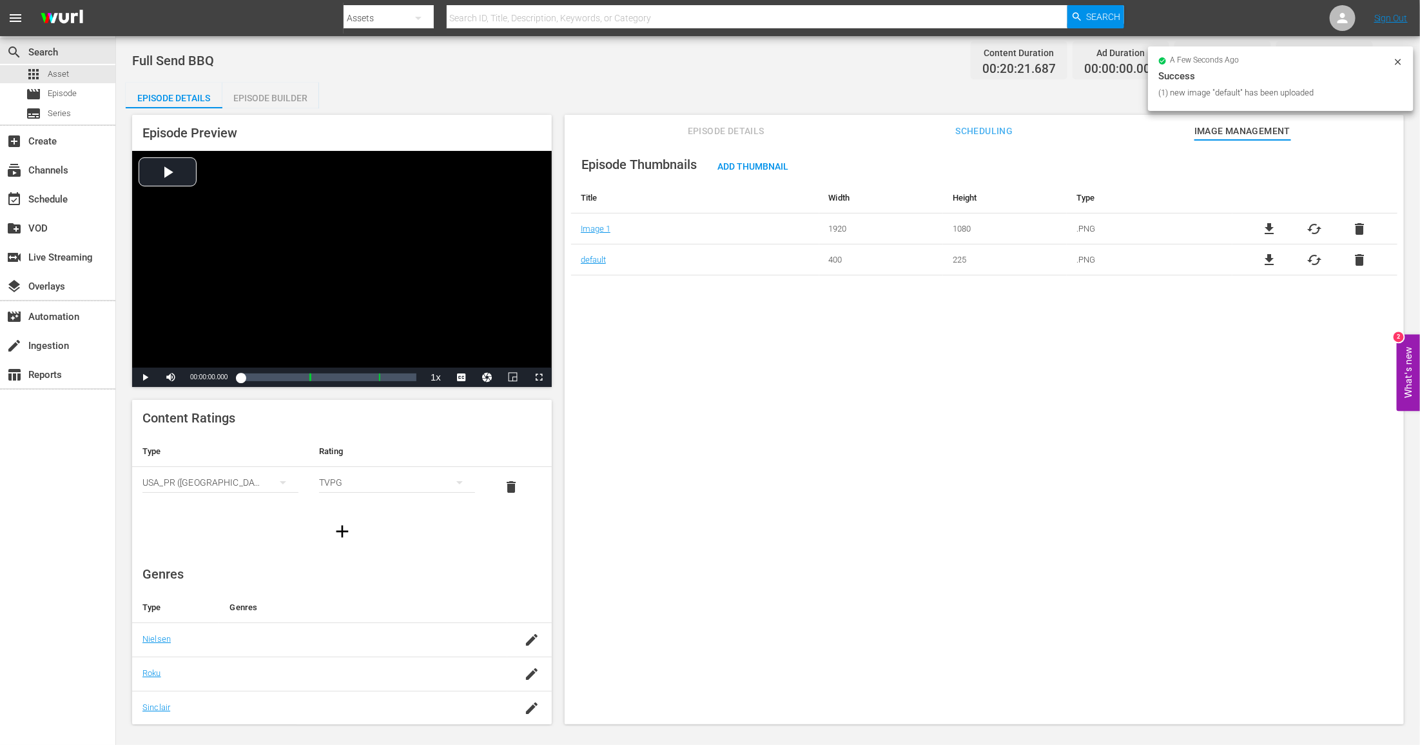
click at [271, 92] on div "Episode Builder" at bounding box center [270, 98] width 97 height 31
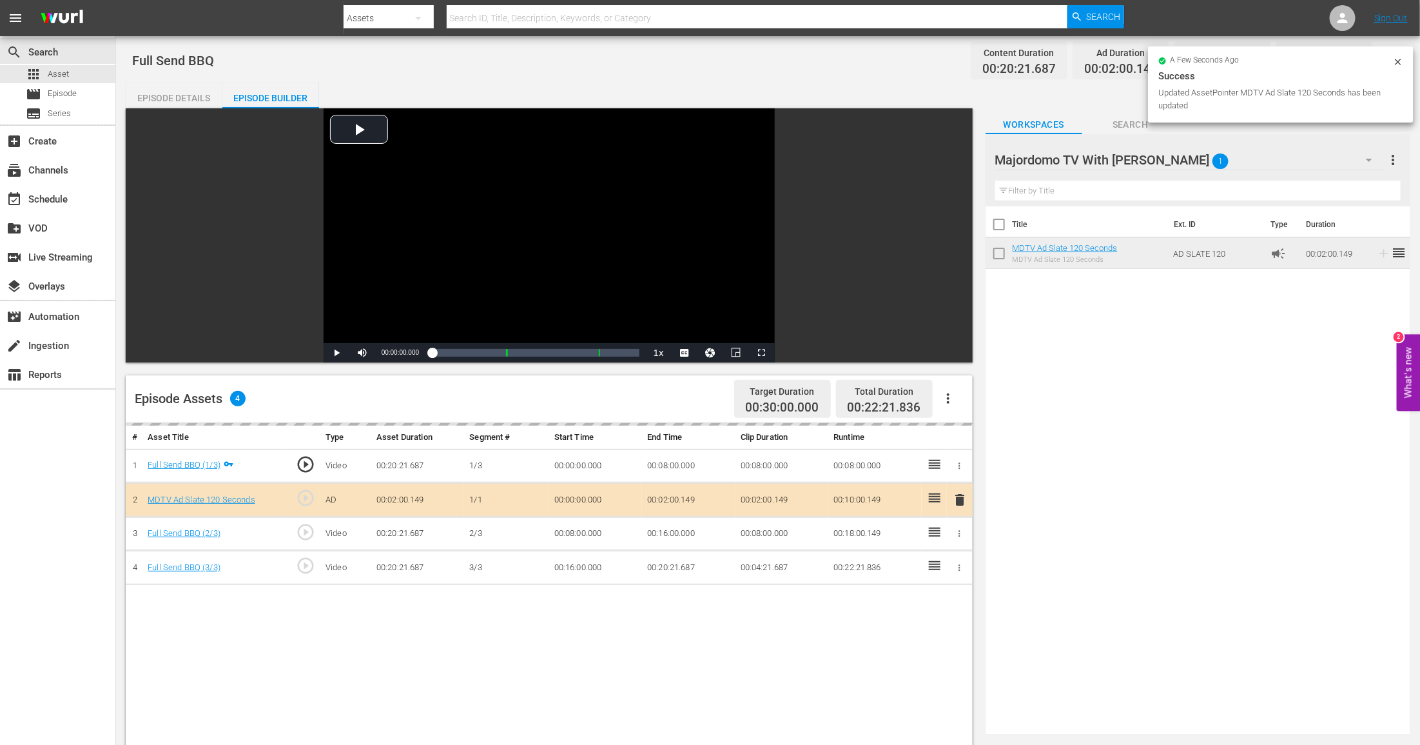
click at [671, 500] on td "00:02:00.149" at bounding box center [688, 500] width 93 height 34
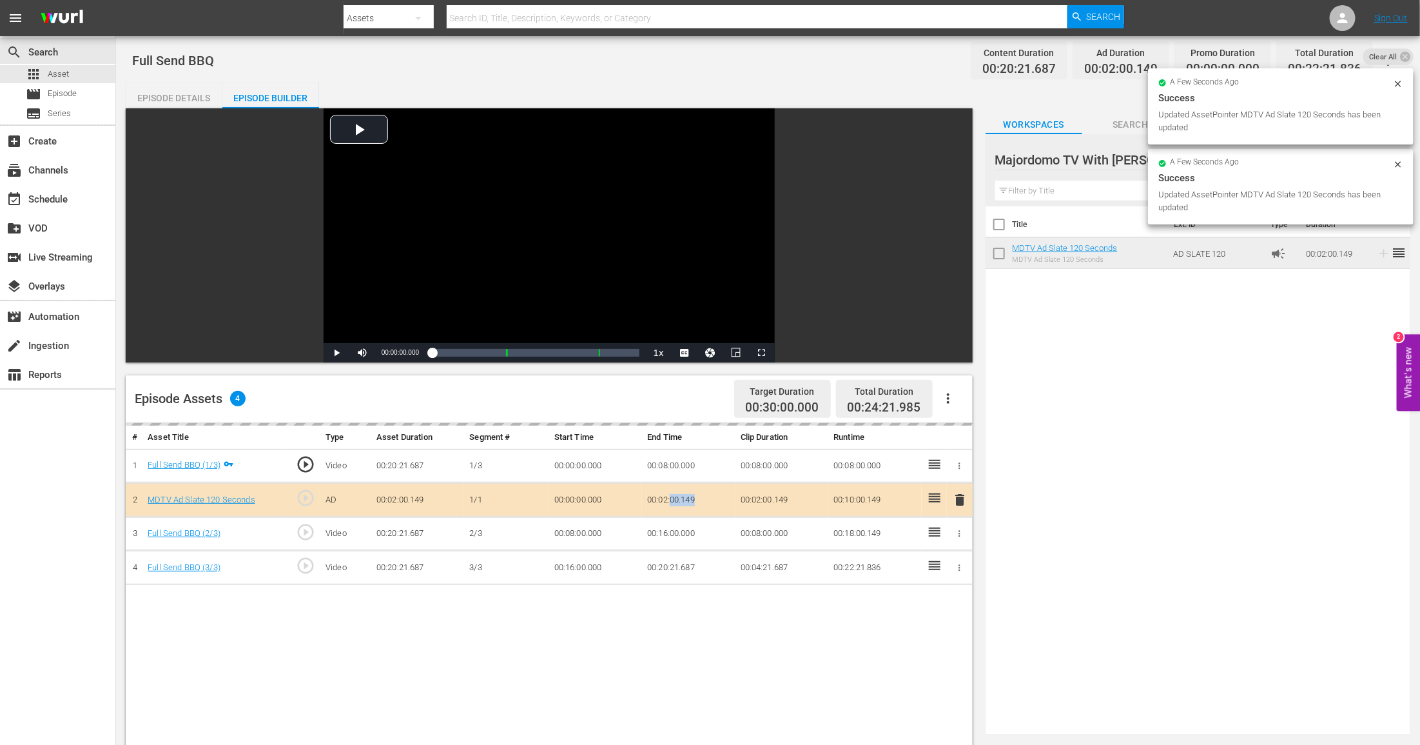
click at [671, 500] on td "00:02:00.149" at bounding box center [688, 500] width 93 height 34
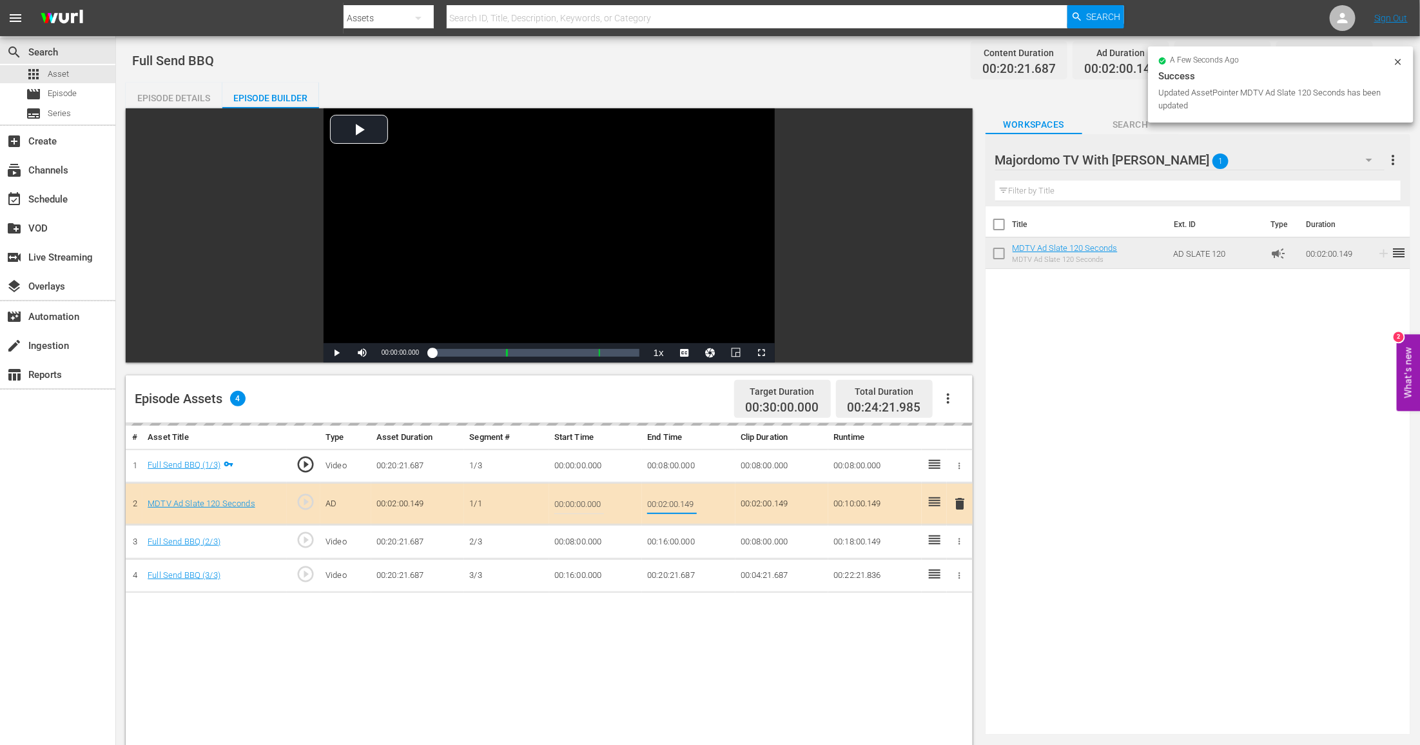
click at [671, 500] on input "00:02:00.149" at bounding box center [672, 503] width 50 height 31
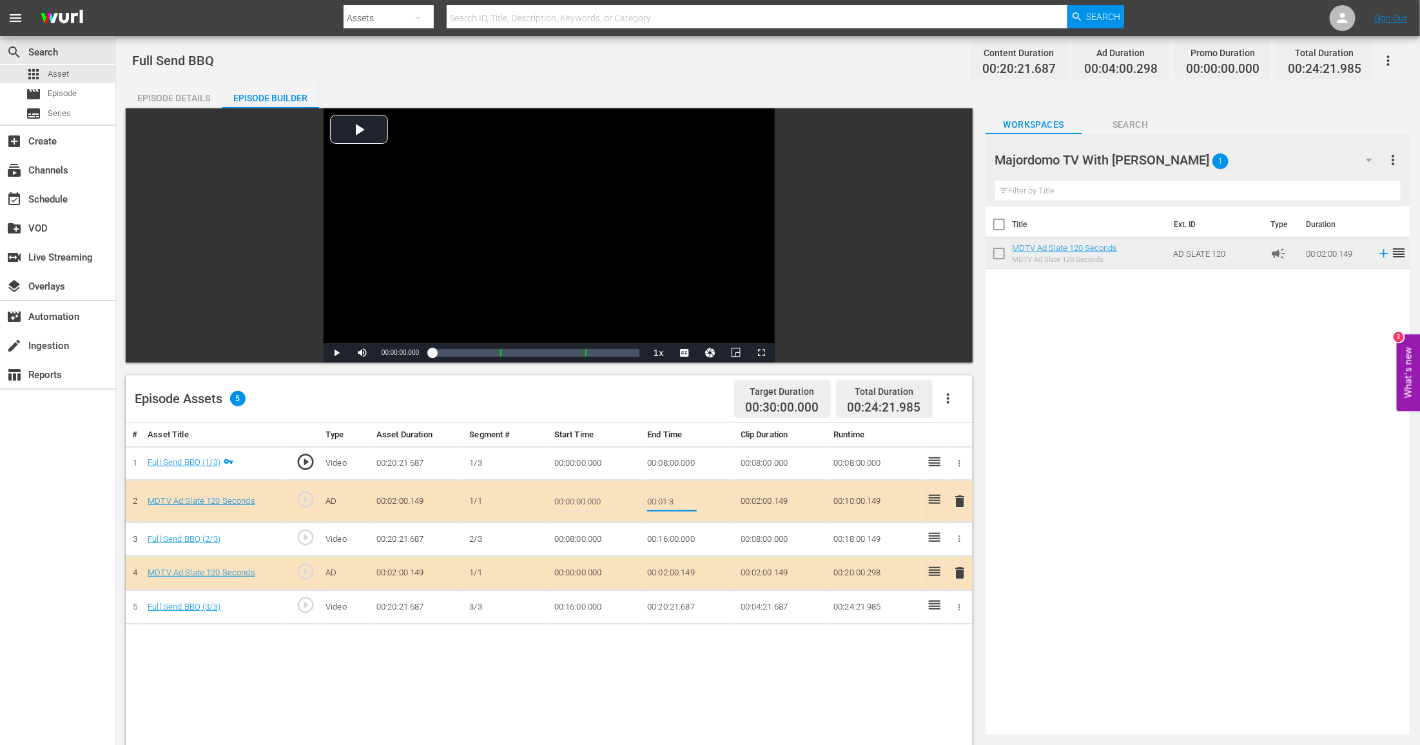
type input "00:01:30"
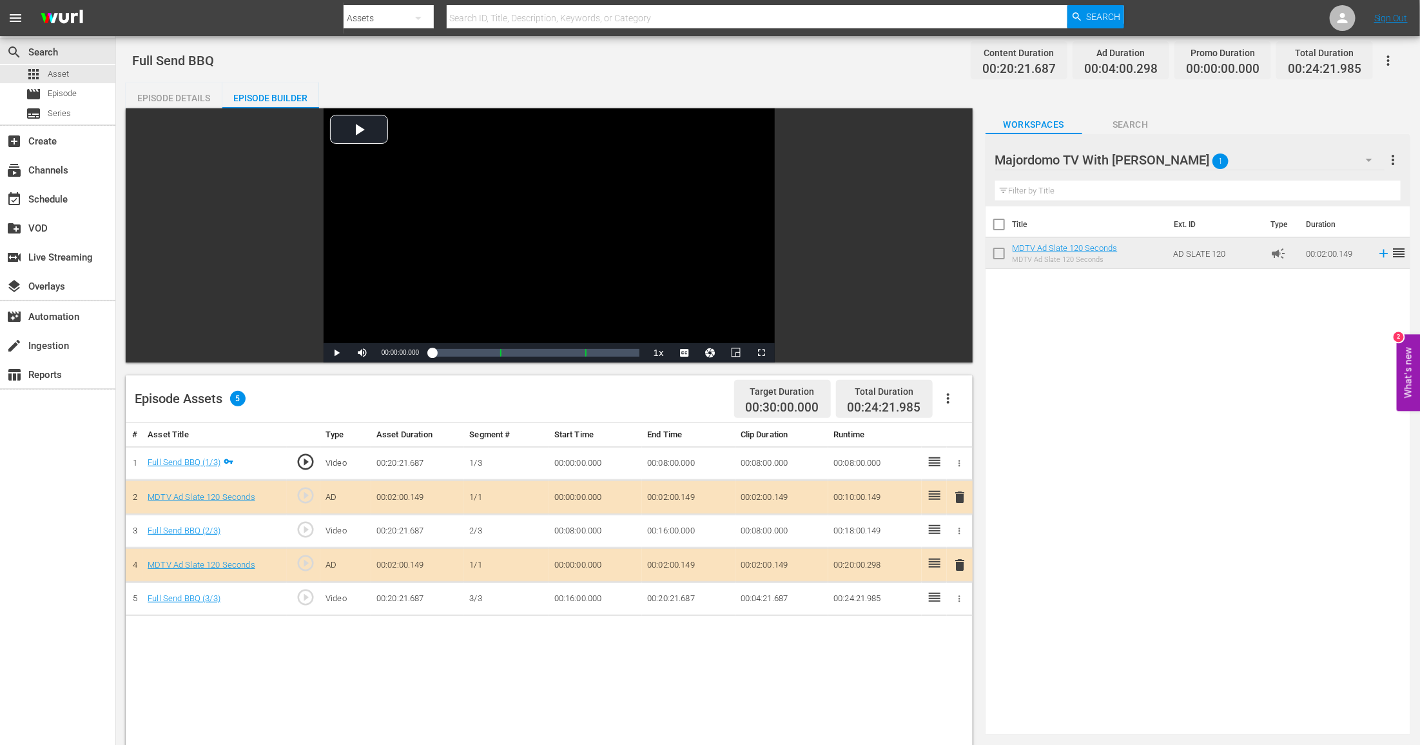
click at [677, 560] on td "00:02:00.149" at bounding box center [688, 565] width 93 height 34
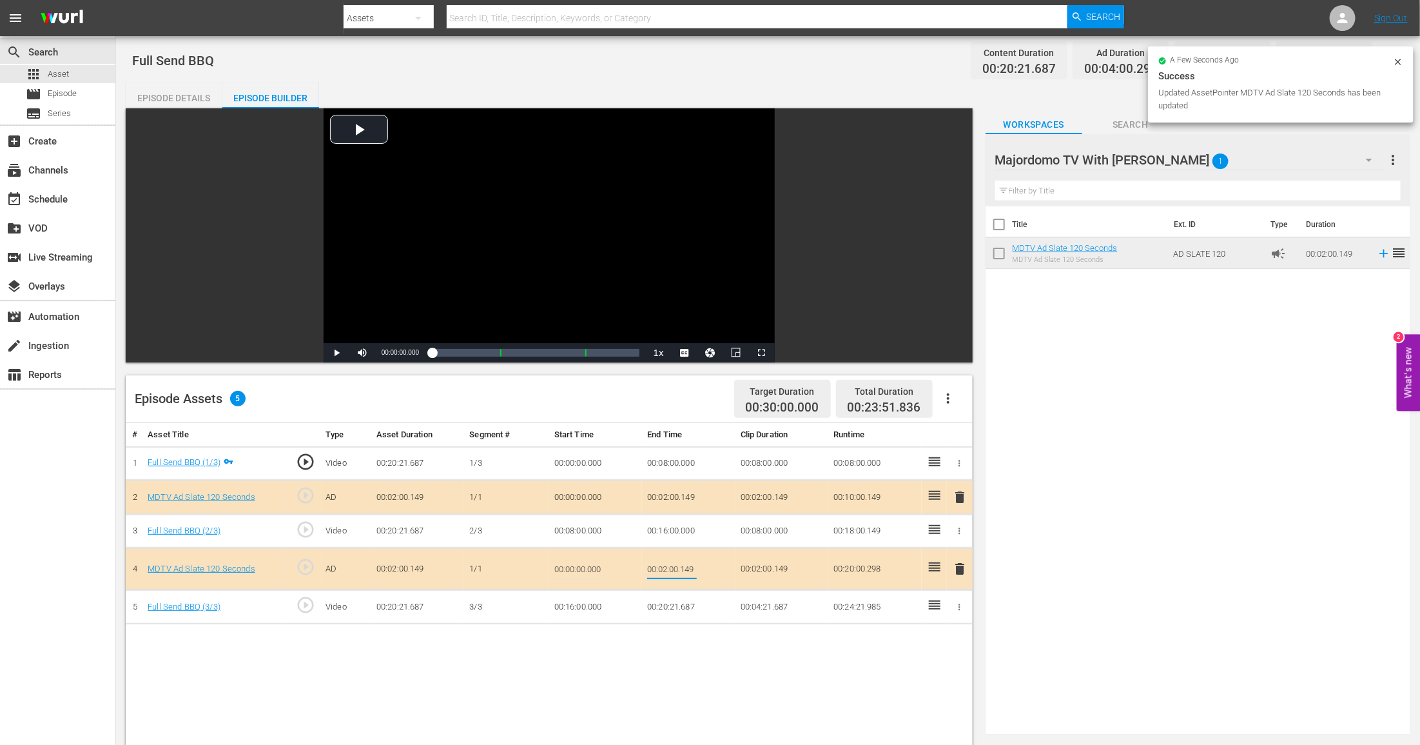
click at [677, 560] on input "00:02:00.149" at bounding box center [672, 568] width 50 height 31
type input "00:01:30"
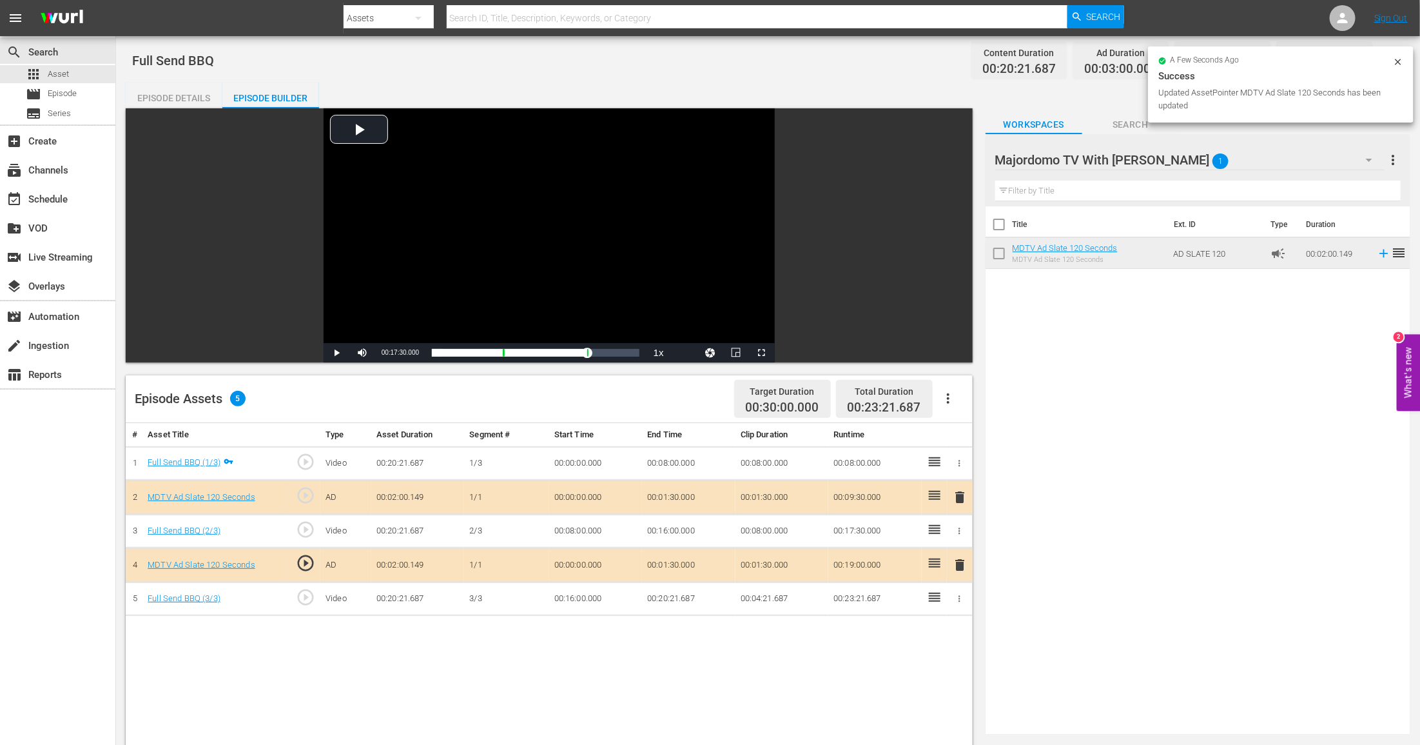
click at [1396, 59] on icon at bounding box center [1398, 62] width 6 height 6
click at [1396, 60] on button "button" at bounding box center [1388, 60] width 31 height 31
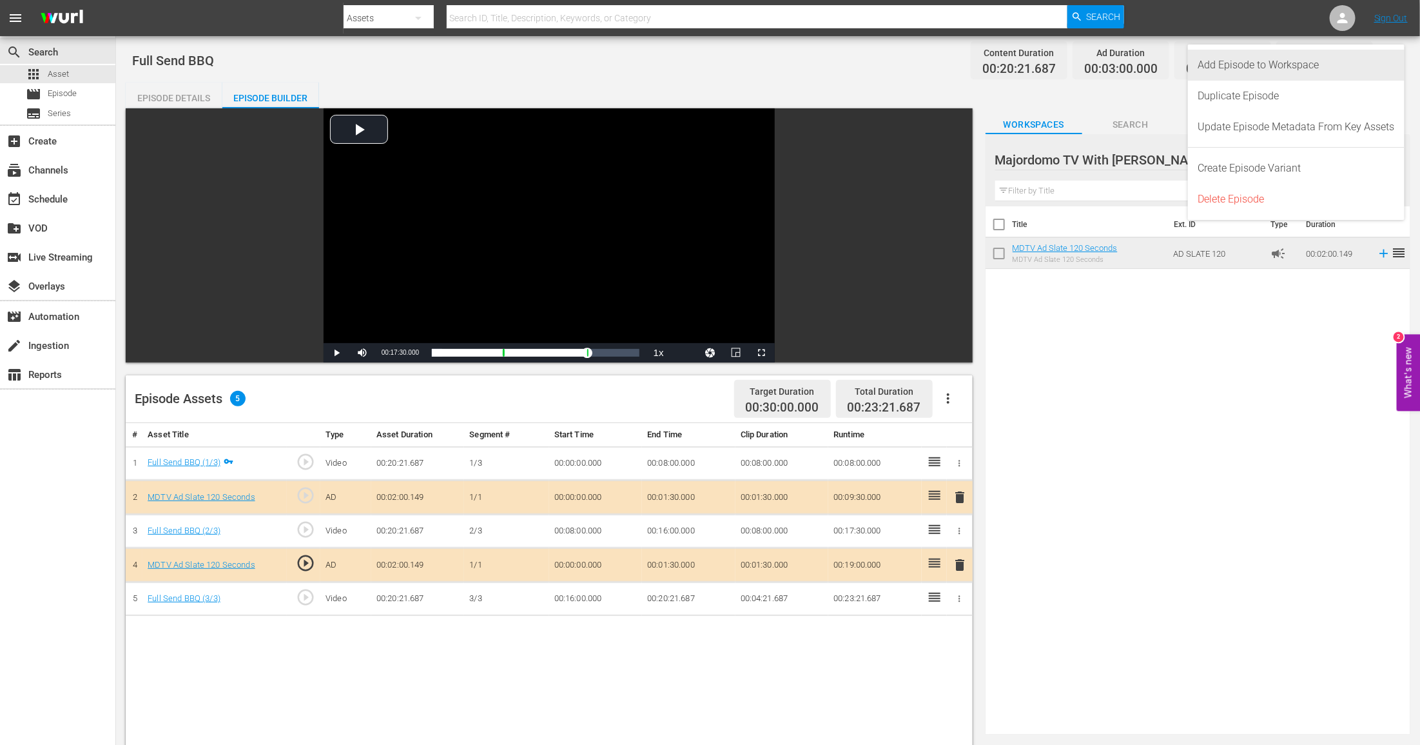
click at [1367, 66] on div "Add Episode to Workspace" at bounding box center [1296, 65] width 197 height 31
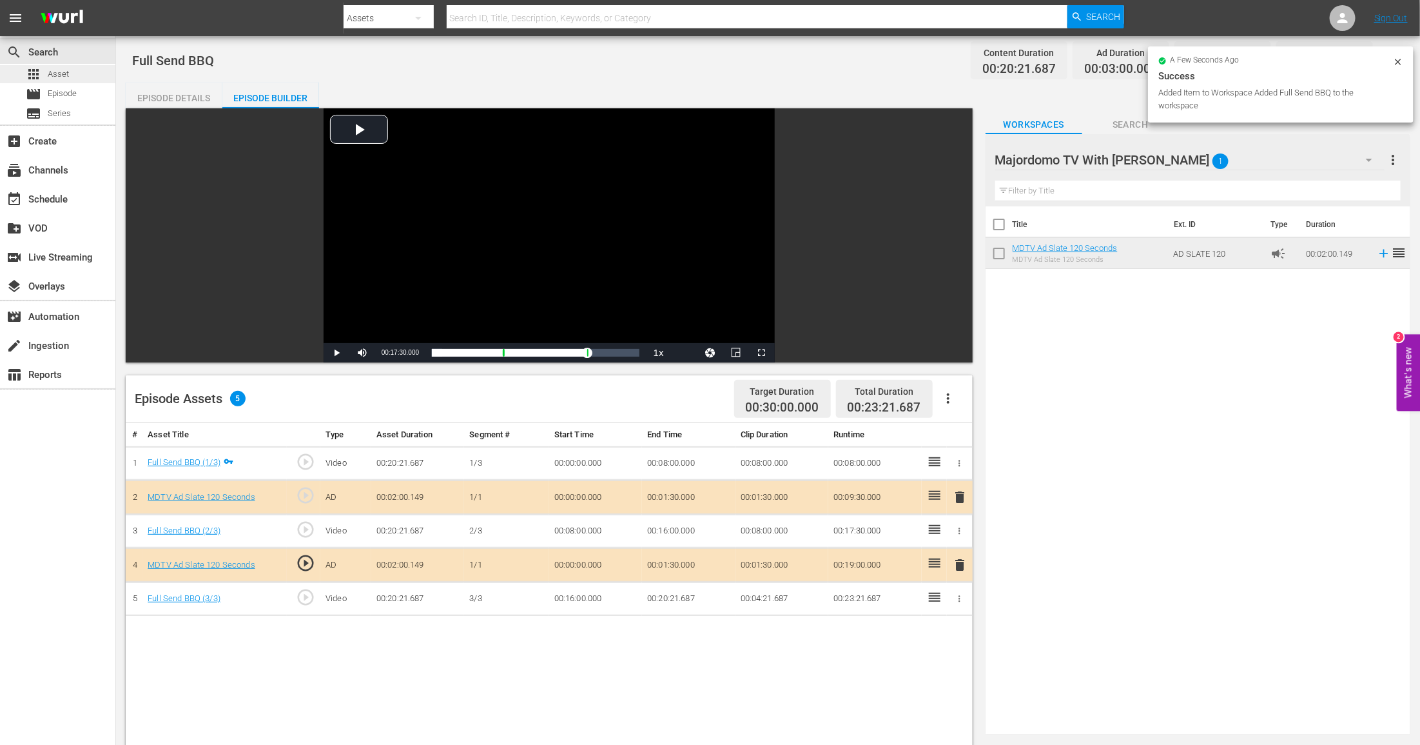
click at [23, 78] on div "apps Asset" at bounding box center [34, 74] width 69 height 18
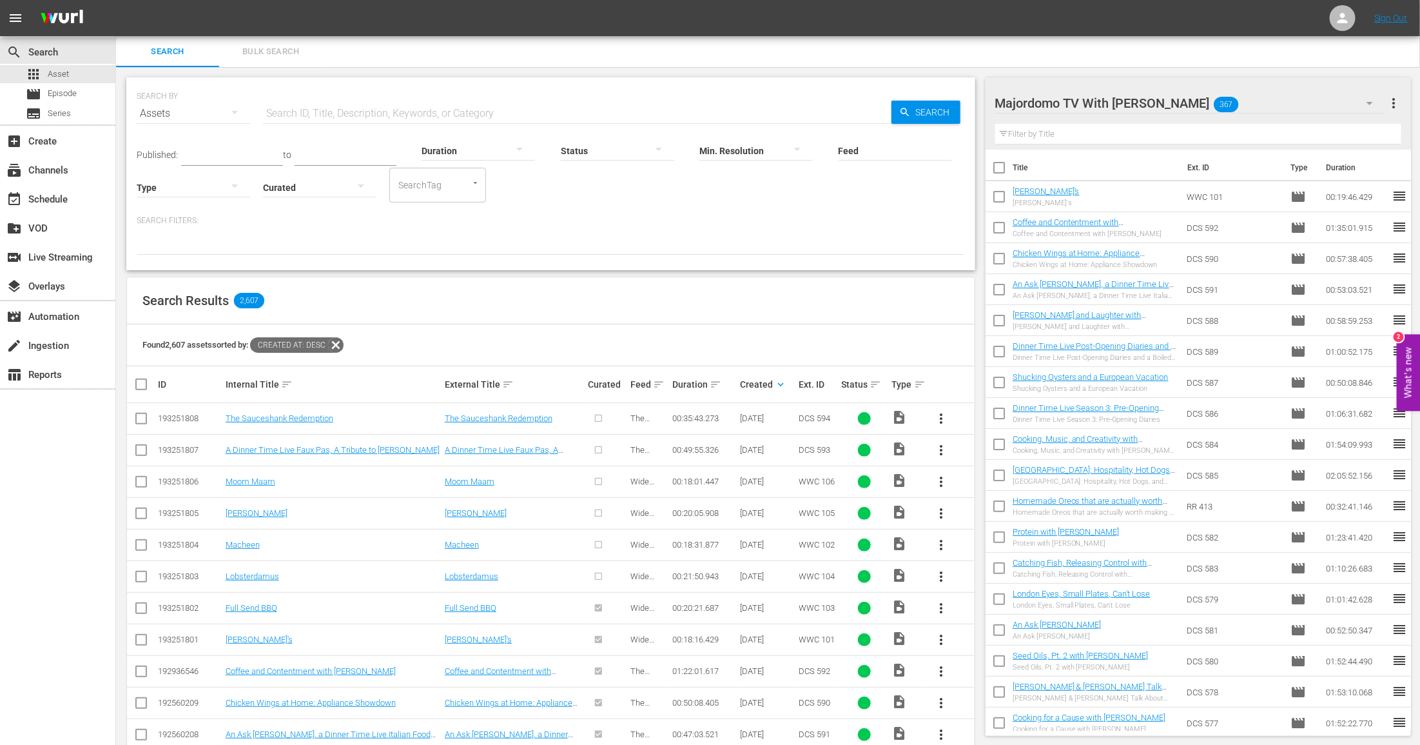
click at [940, 572] on span "more_vert" at bounding box center [940, 576] width 15 height 15
click at [986, 671] on div "Episode" at bounding box center [1011, 672] width 88 height 31
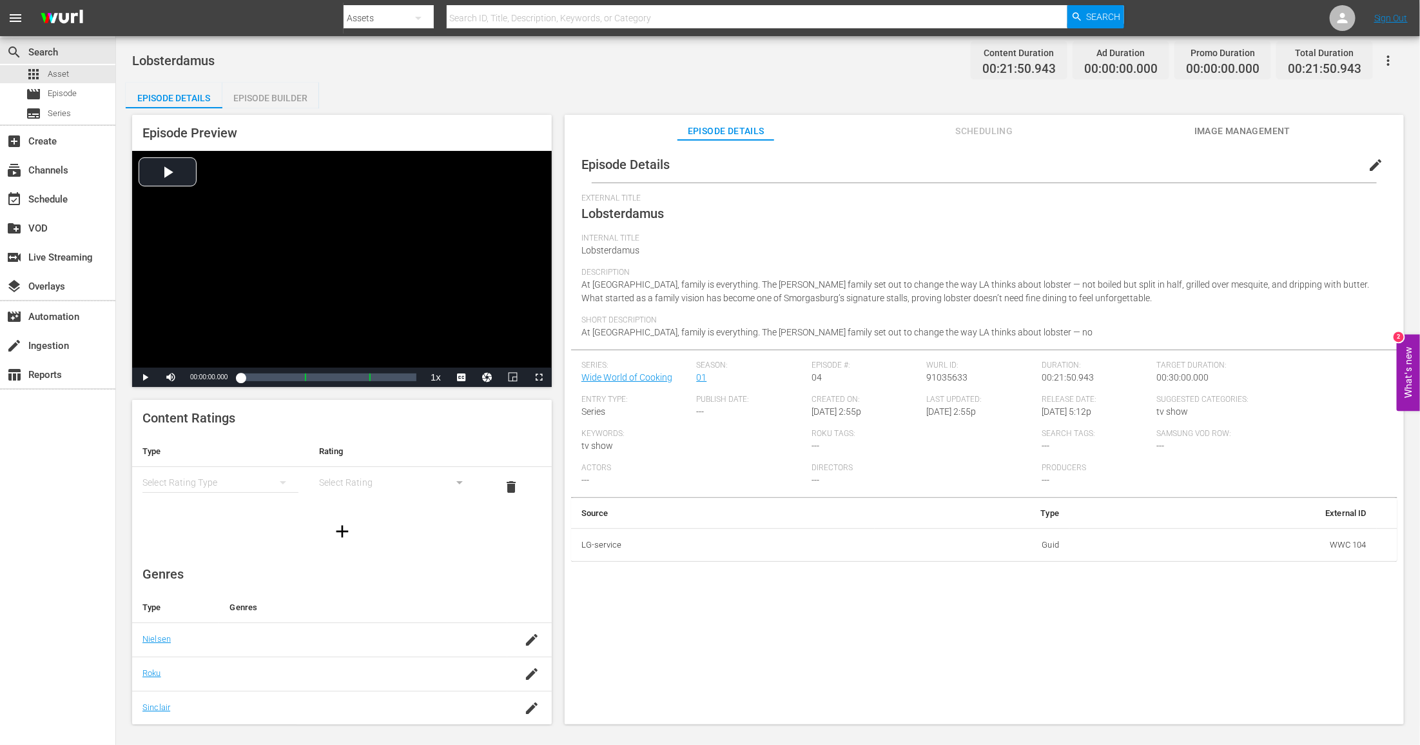
click at [223, 475] on div "simple table" at bounding box center [220, 482] width 156 height 36
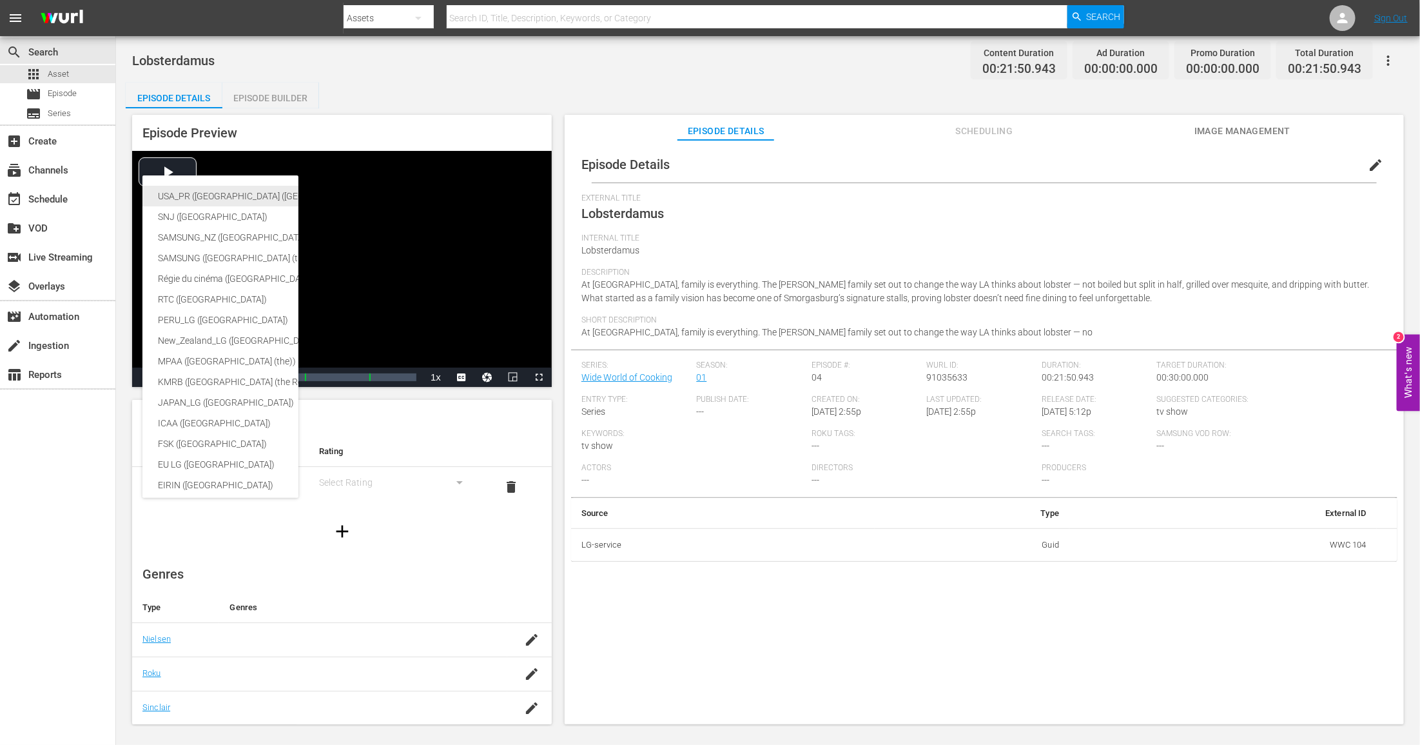
click at [258, 199] on div "USA_PR ([GEOGRAPHIC_DATA] ([GEOGRAPHIC_DATA]))" at bounding box center [316, 196] width 317 height 21
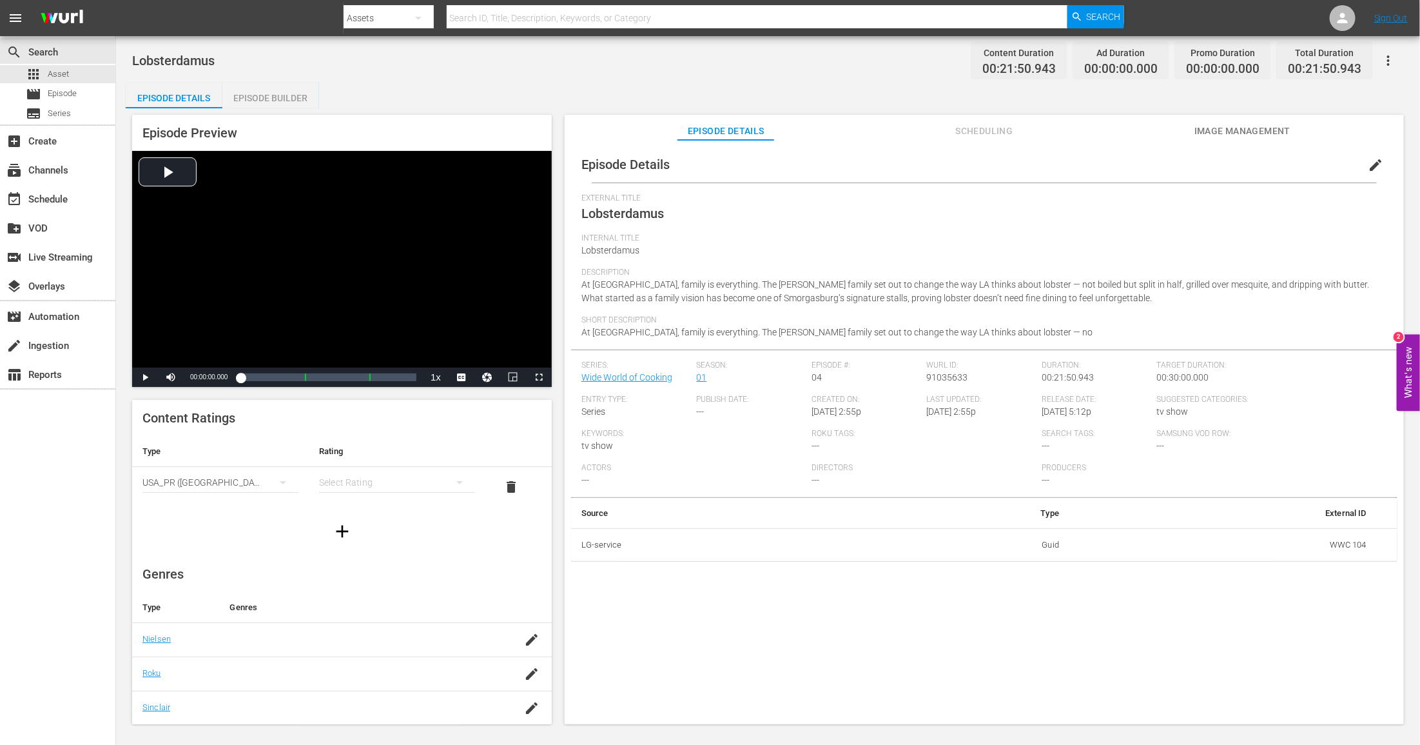
click at [331, 489] on div "simple table" at bounding box center [397, 482] width 156 height 36
click at [351, 556] on div "TVPG" at bounding box center [397, 549] width 125 height 21
click at [297, 95] on div "Episode Builder" at bounding box center [270, 98] width 97 height 31
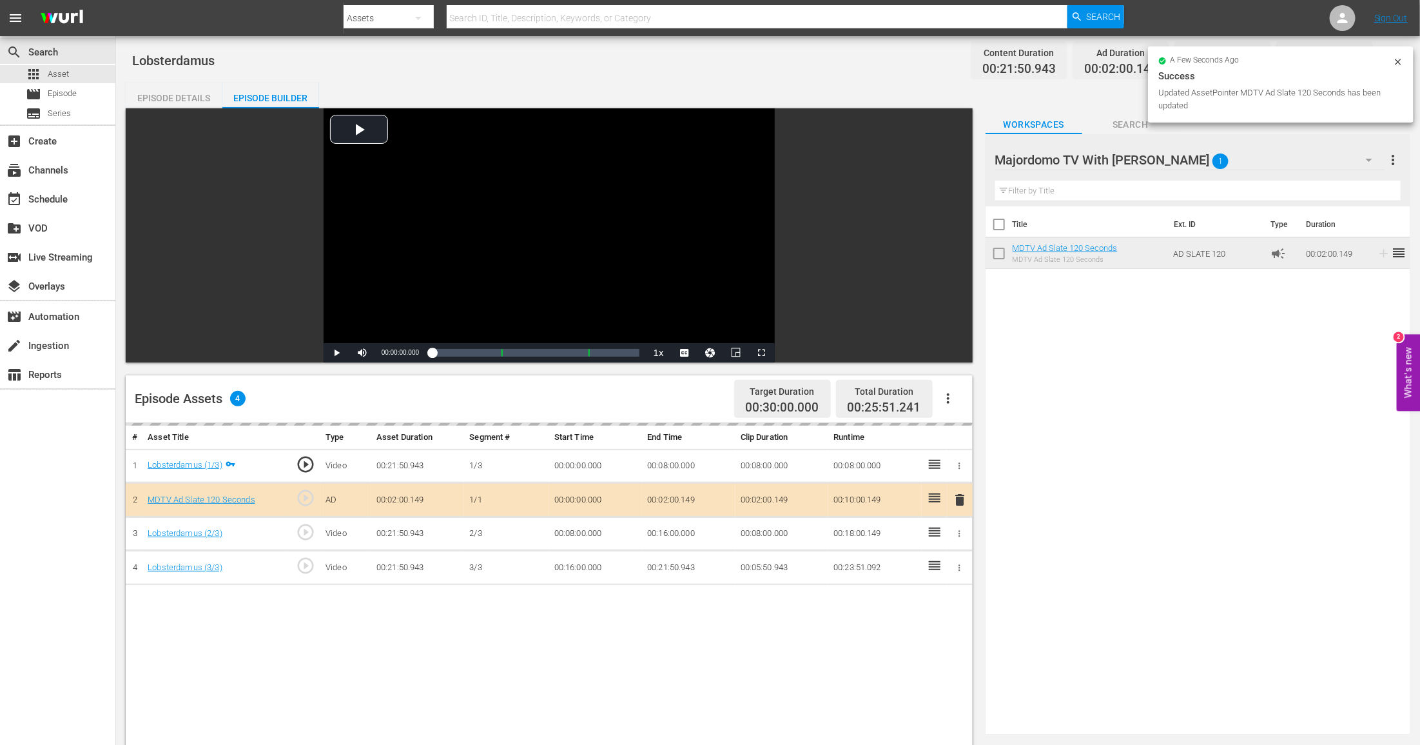
click at [772, 497] on td "00:02:00.149" at bounding box center [781, 500] width 93 height 34
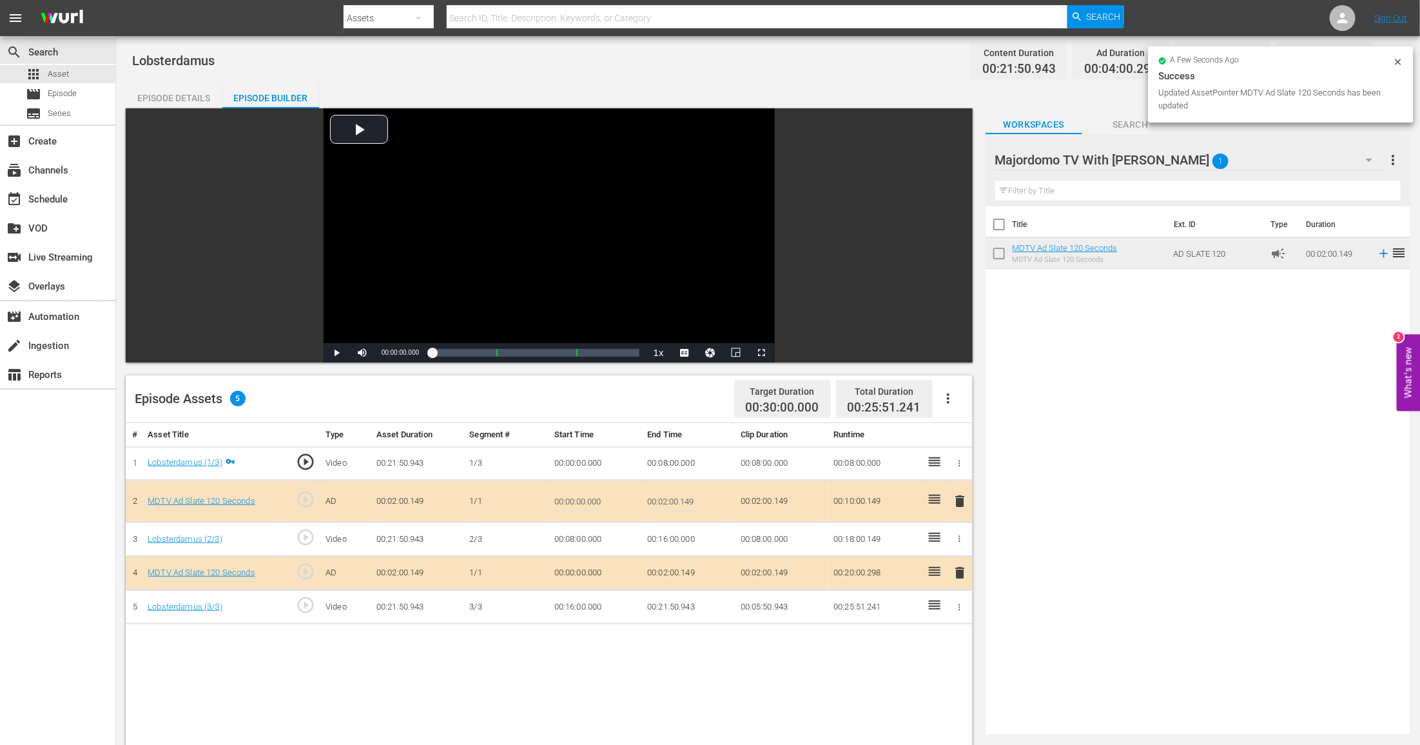
click at [667, 502] on input "00:02:00.149" at bounding box center [672, 500] width 50 height 31
type input "00:01:30"
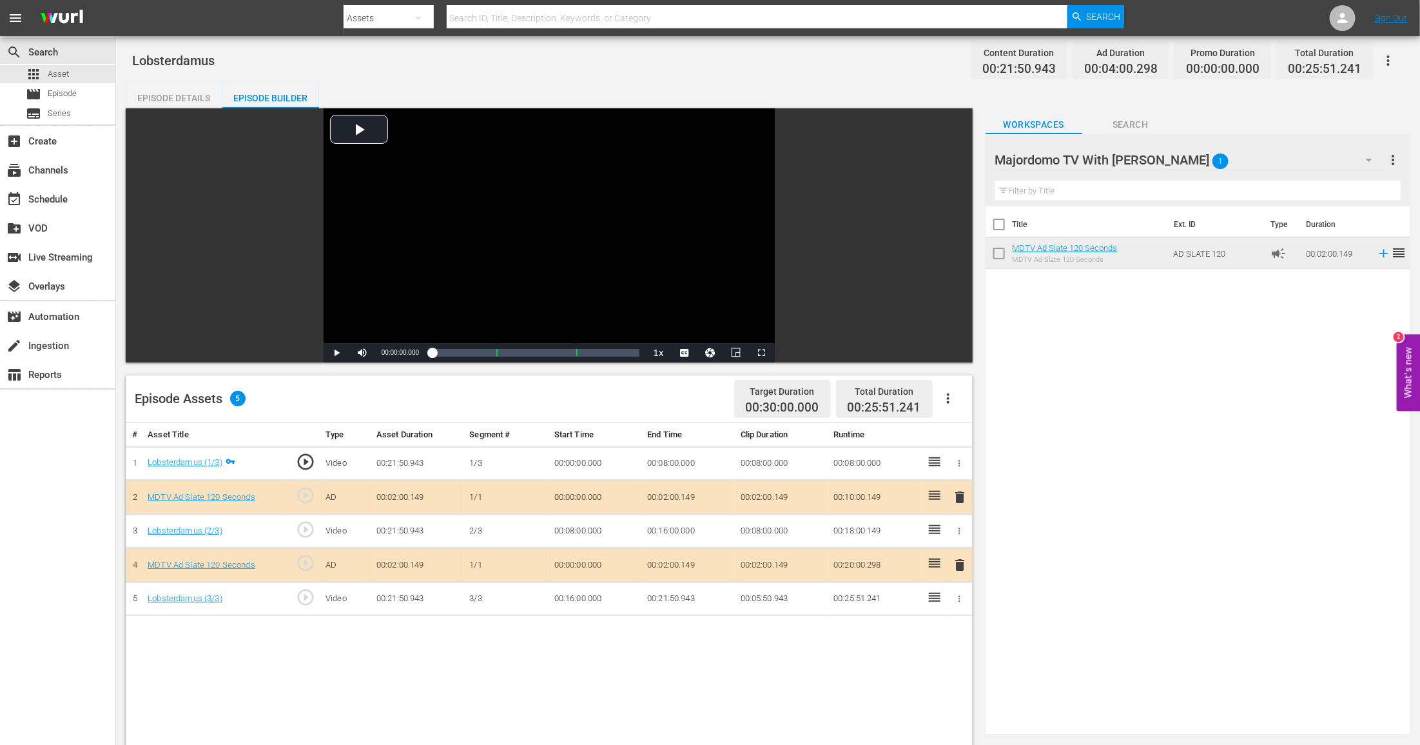
click at [675, 560] on td "00:02:00.149" at bounding box center [688, 565] width 93 height 34
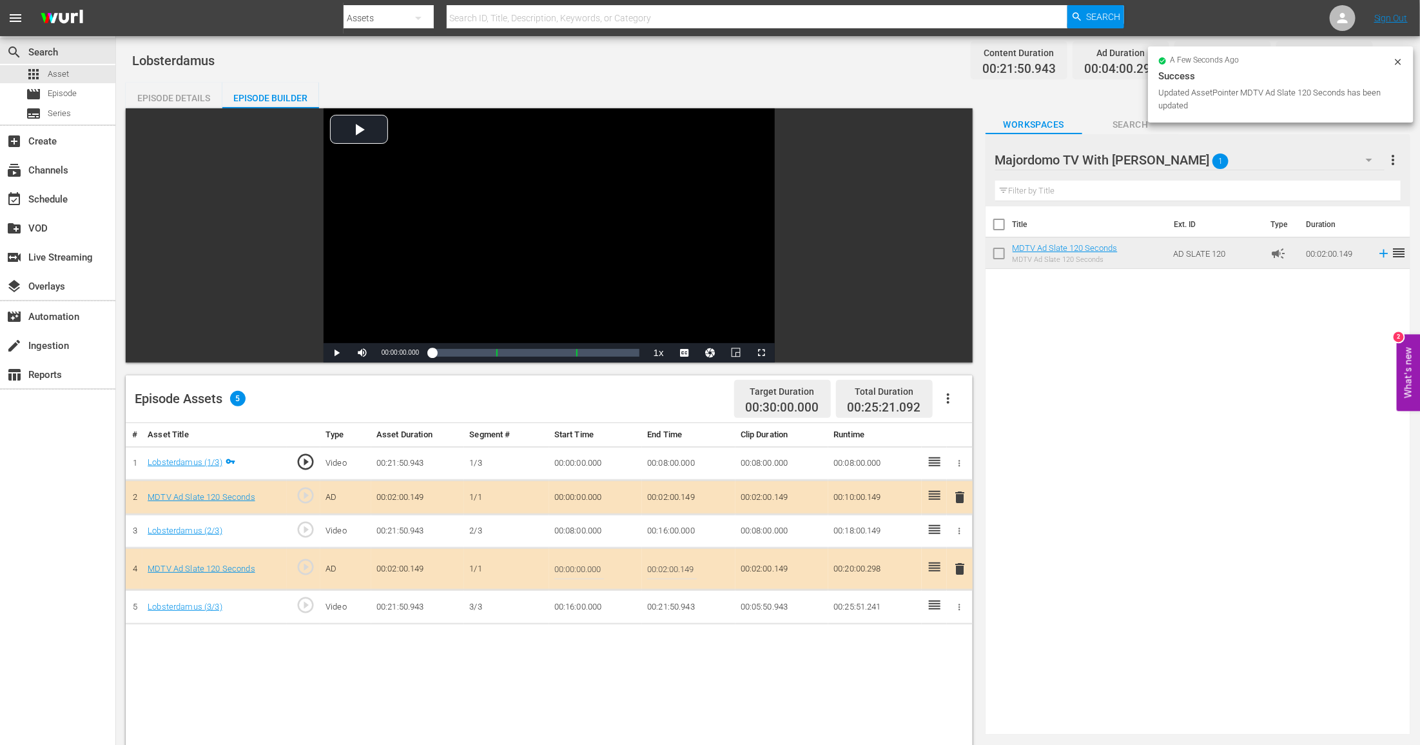
click at [675, 560] on input "00:02:00.149" at bounding box center [672, 568] width 50 height 31
type input "00:01:30"
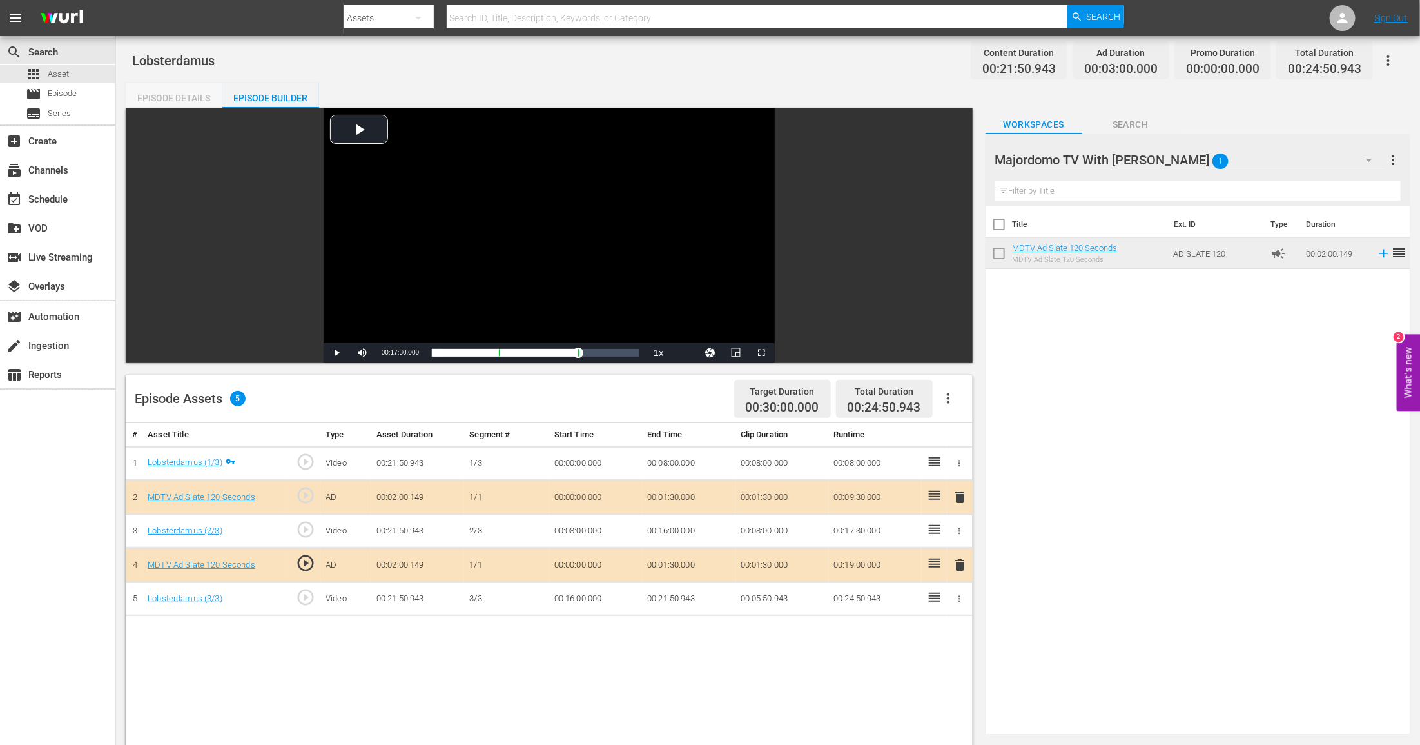
click at [173, 94] on div "Episode Details" at bounding box center [174, 98] width 97 height 31
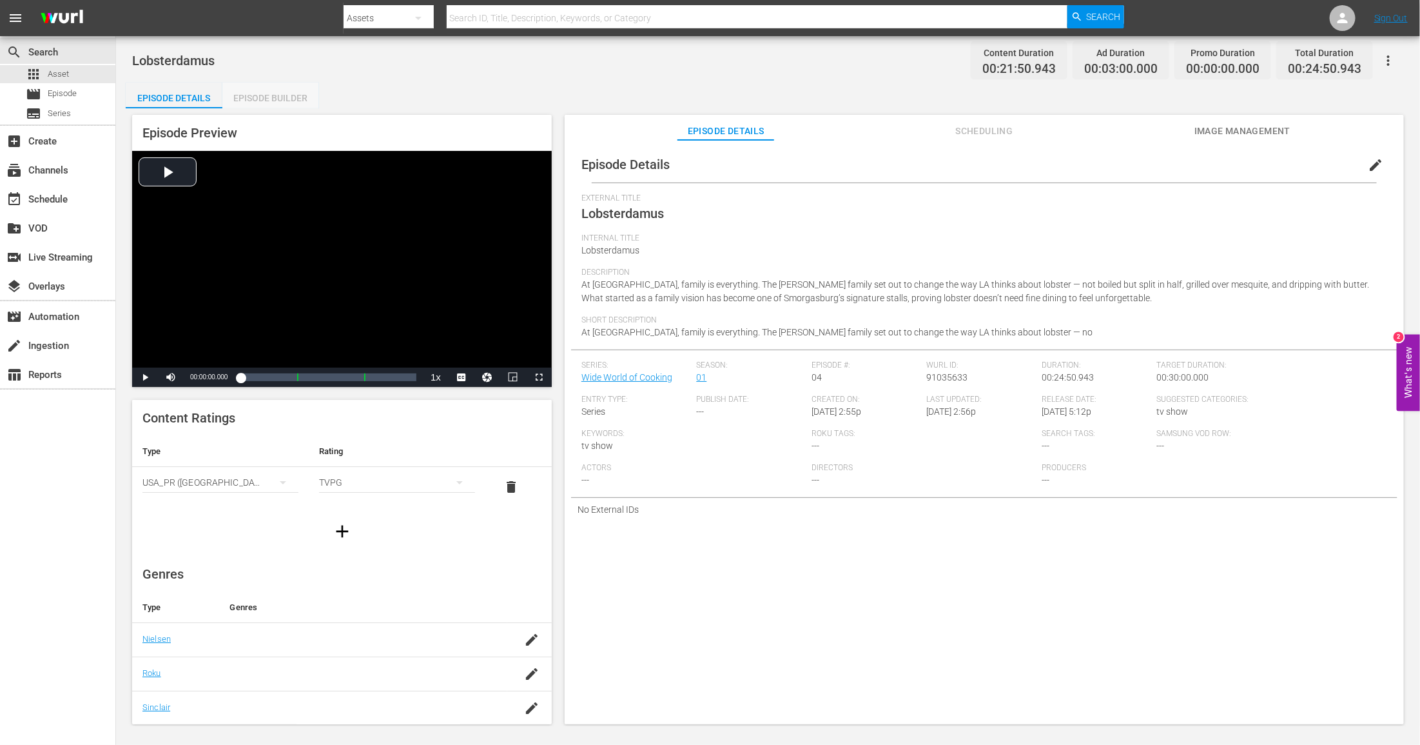
click at [239, 107] on div "Episode Builder" at bounding box center [270, 98] width 97 height 31
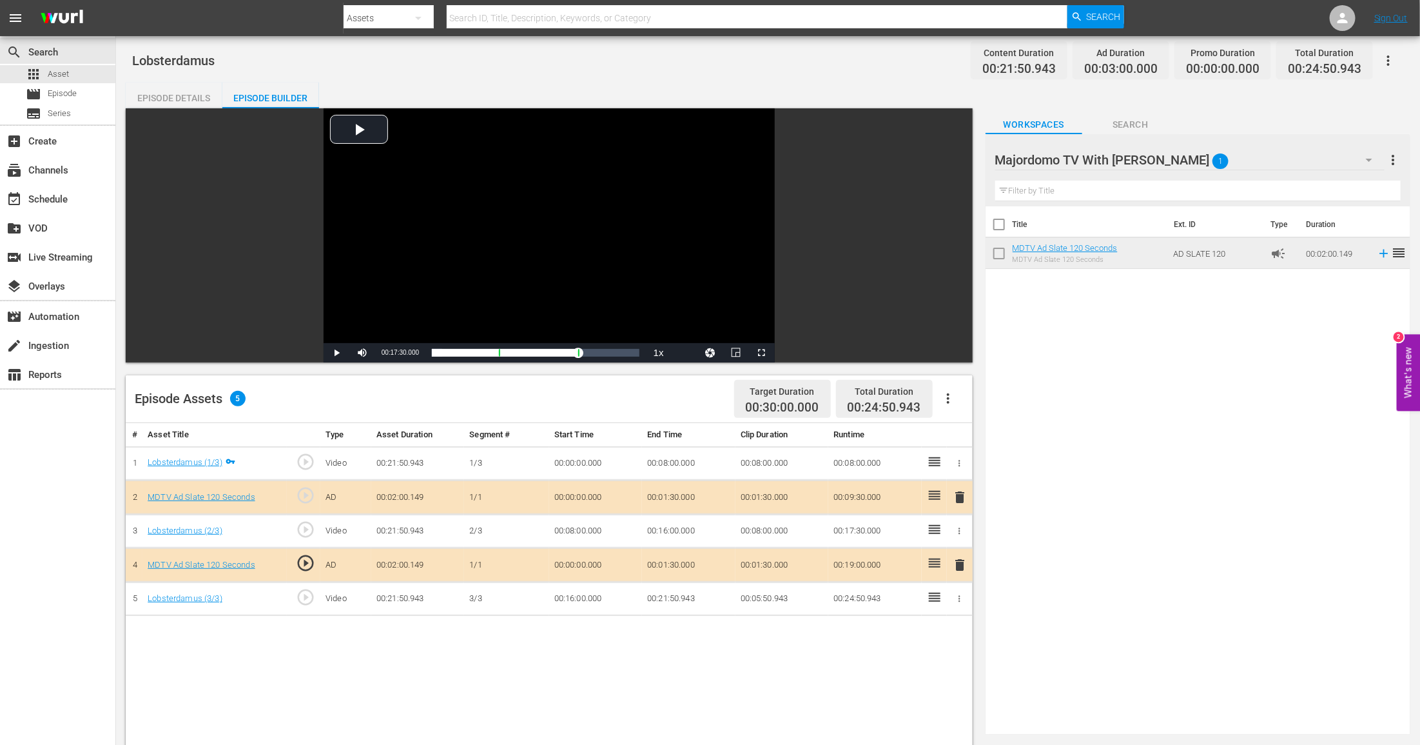
click at [155, 94] on div "Episode Details" at bounding box center [174, 98] width 97 height 31
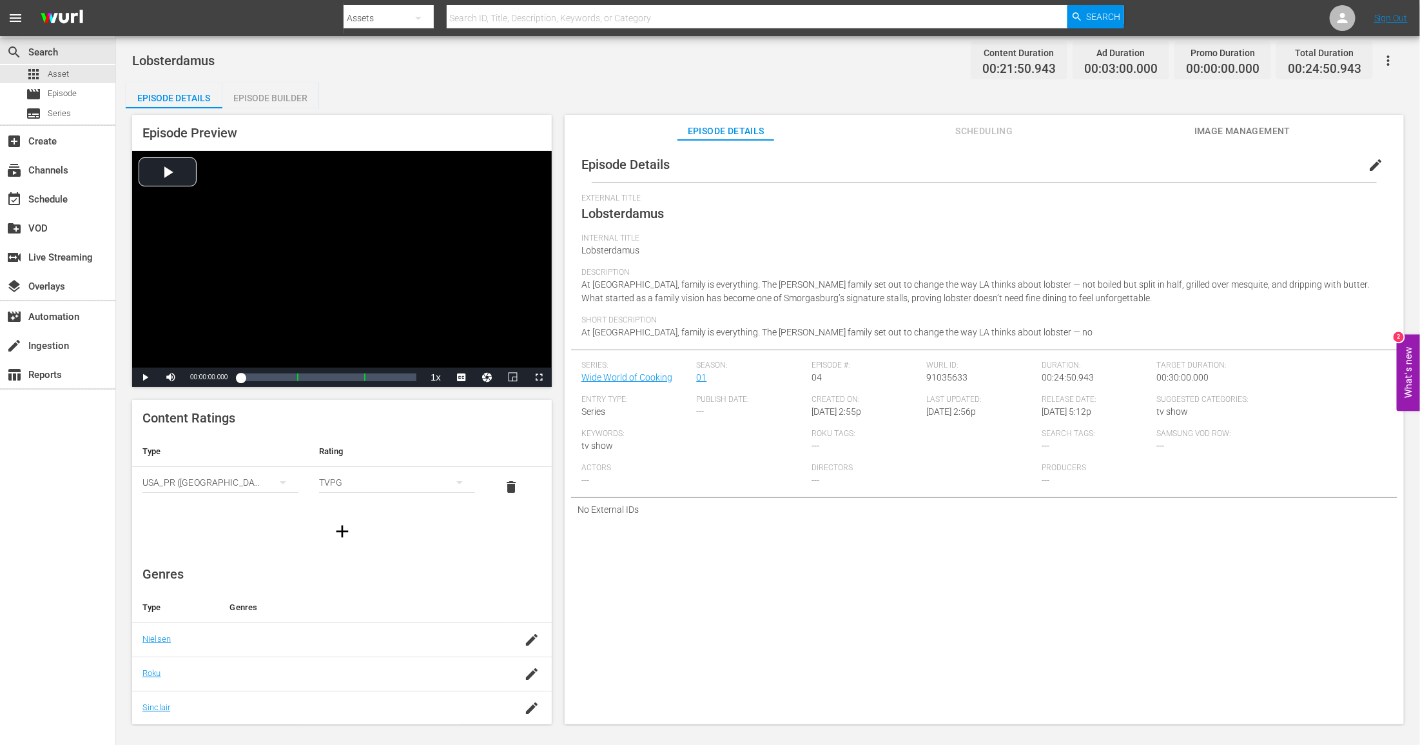
click at [1246, 135] on span "Image Management" at bounding box center [1242, 131] width 97 height 16
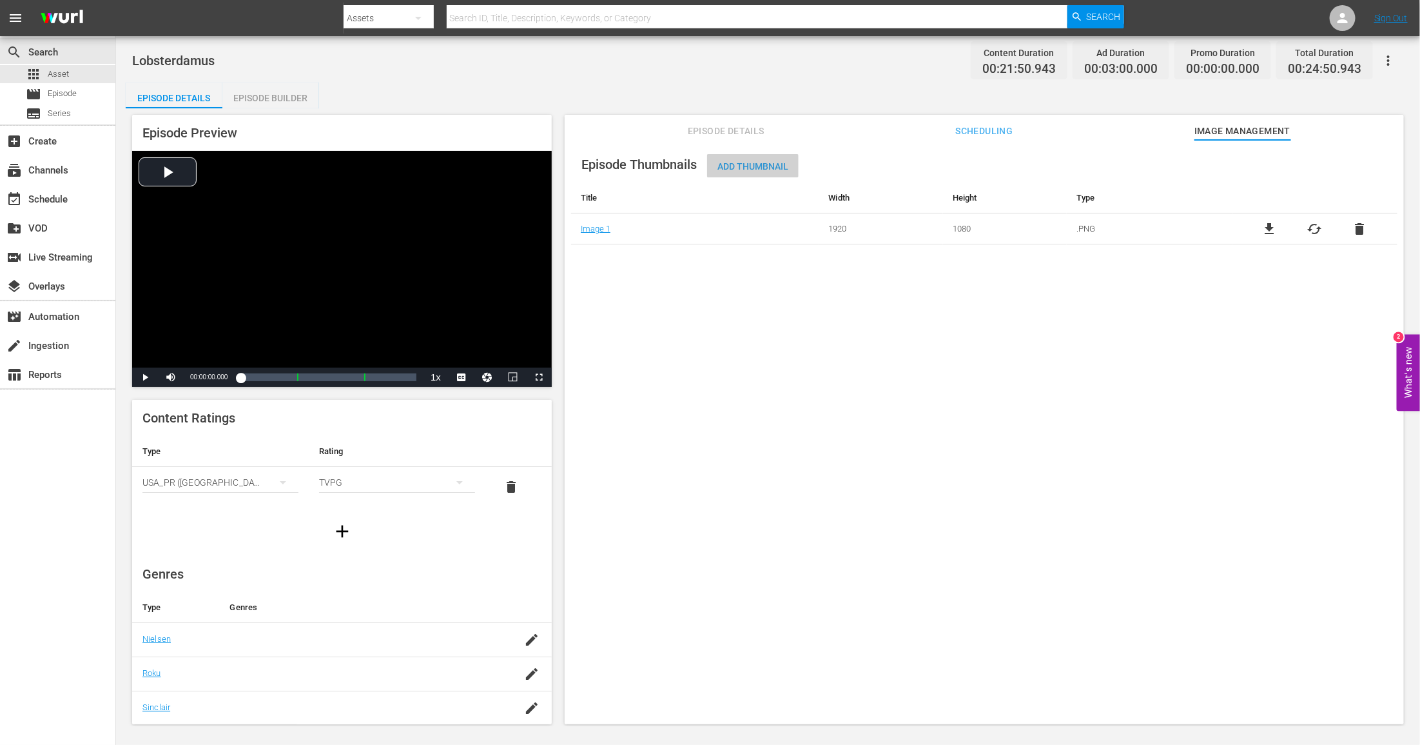
click at [754, 162] on span "Add Thumbnail" at bounding box center [753, 166] width 92 height 10
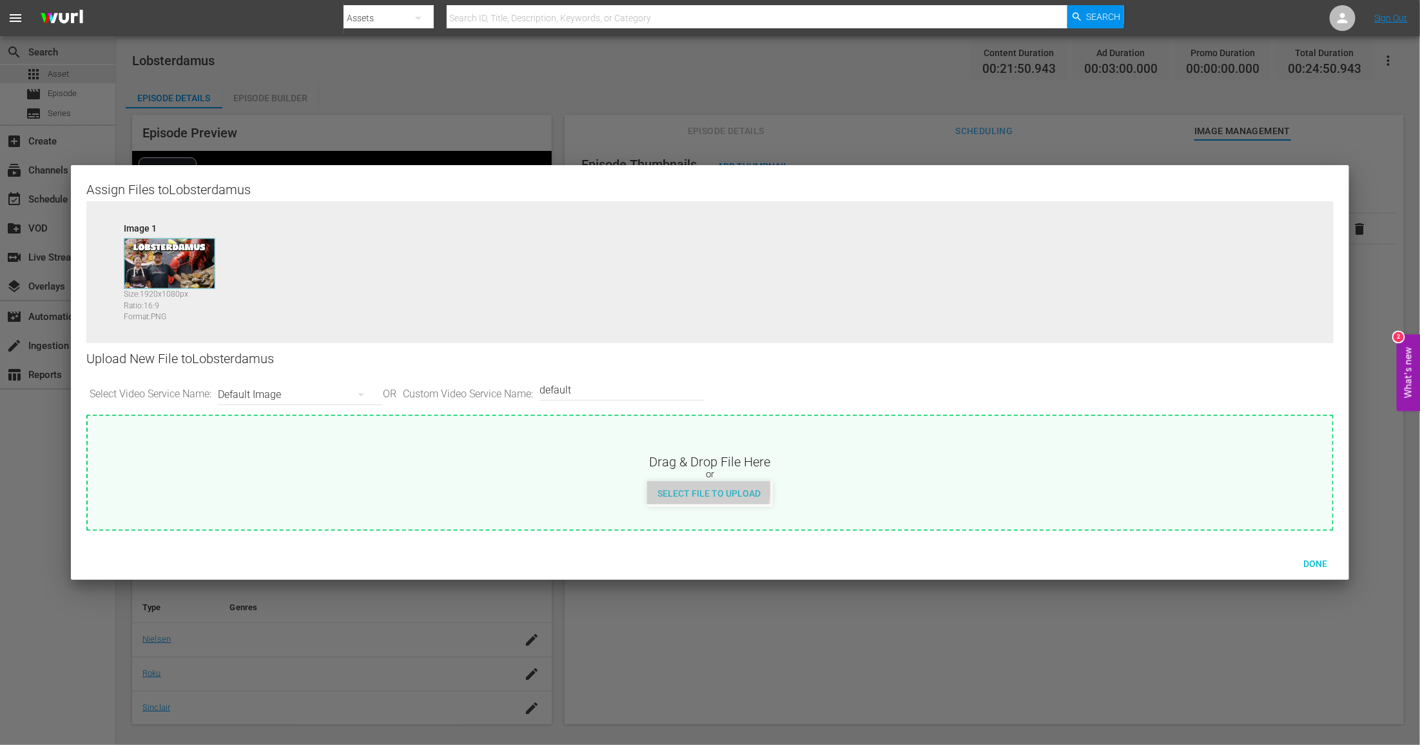
click at [676, 488] on span "Select File to Upload" at bounding box center [709, 493] width 124 height 10
type input "C:\fakepath\MDTV_WWC_104_Art_400x225.png"
click at [1320, 563] on span "Done" at bounding box center [1315, 563] width 44 height 10
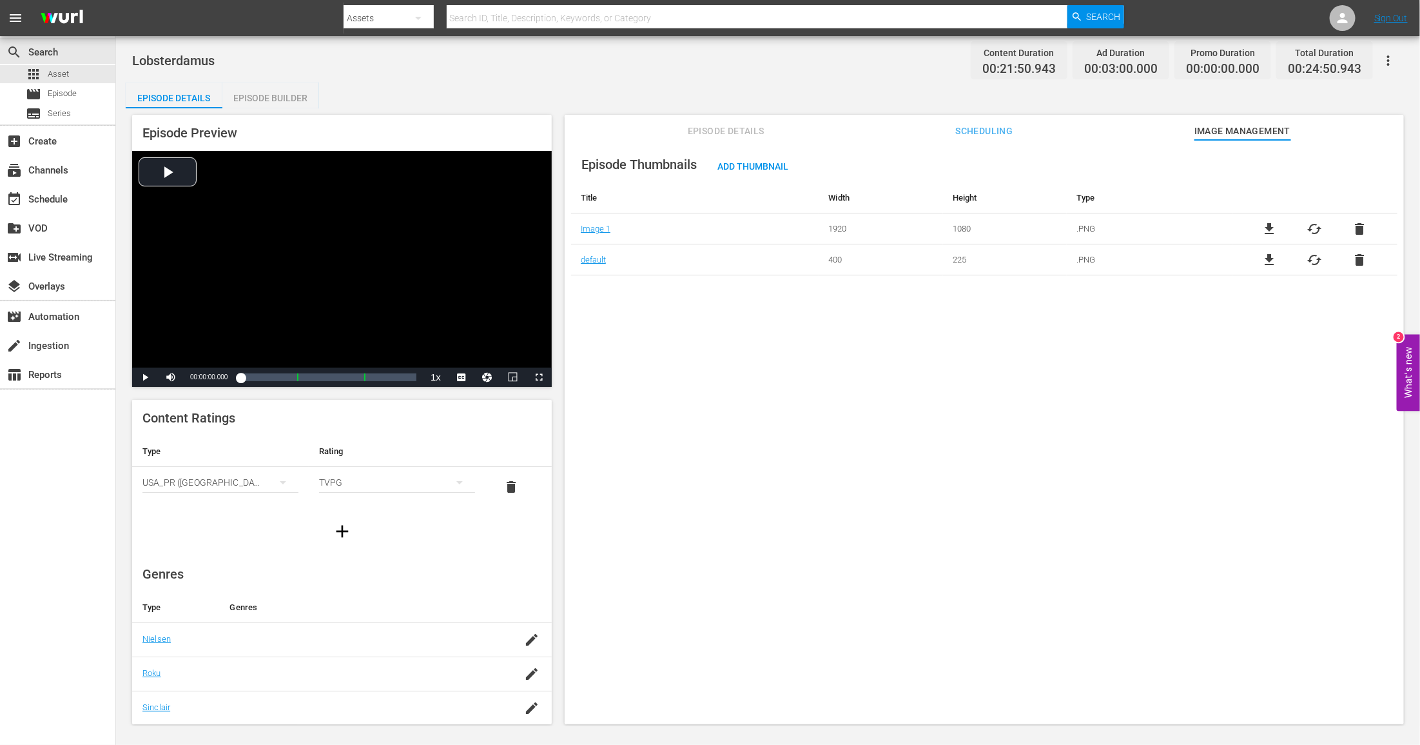
click at [1389, 70] on button "button" at bounding box center [1388, 60] width 31 height 31
click at [1338, 72] on div "Add Episode to Workspace" at bounding box center [1296, 65] width 197 height 31
click at [1401, 55] on button "button" at bounding box center [1388, 60] width 31 height 31
click at [1365, 64] on div "Add Episode to Workspace" at bounding box center [1296, 65] width 197 height 31
click at [64, 75] on span "Asset" at bounding box center [58, 74] width 21 height 13
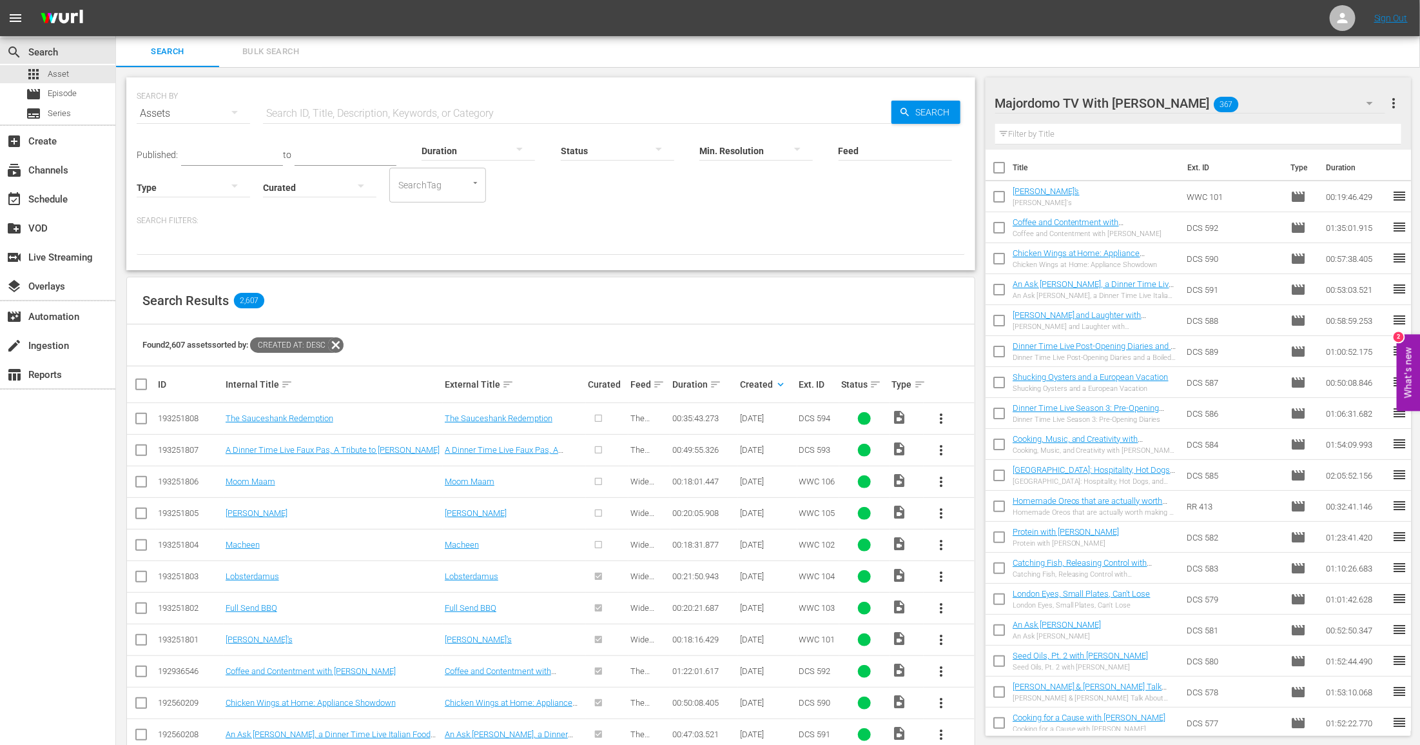
click at [950, 549] on button "more_vert" at bounding box center [941, 544] width 31 height 31
click at [982, 635] on div "Episode" at bounding box center [1011, 641] width 88 height 31
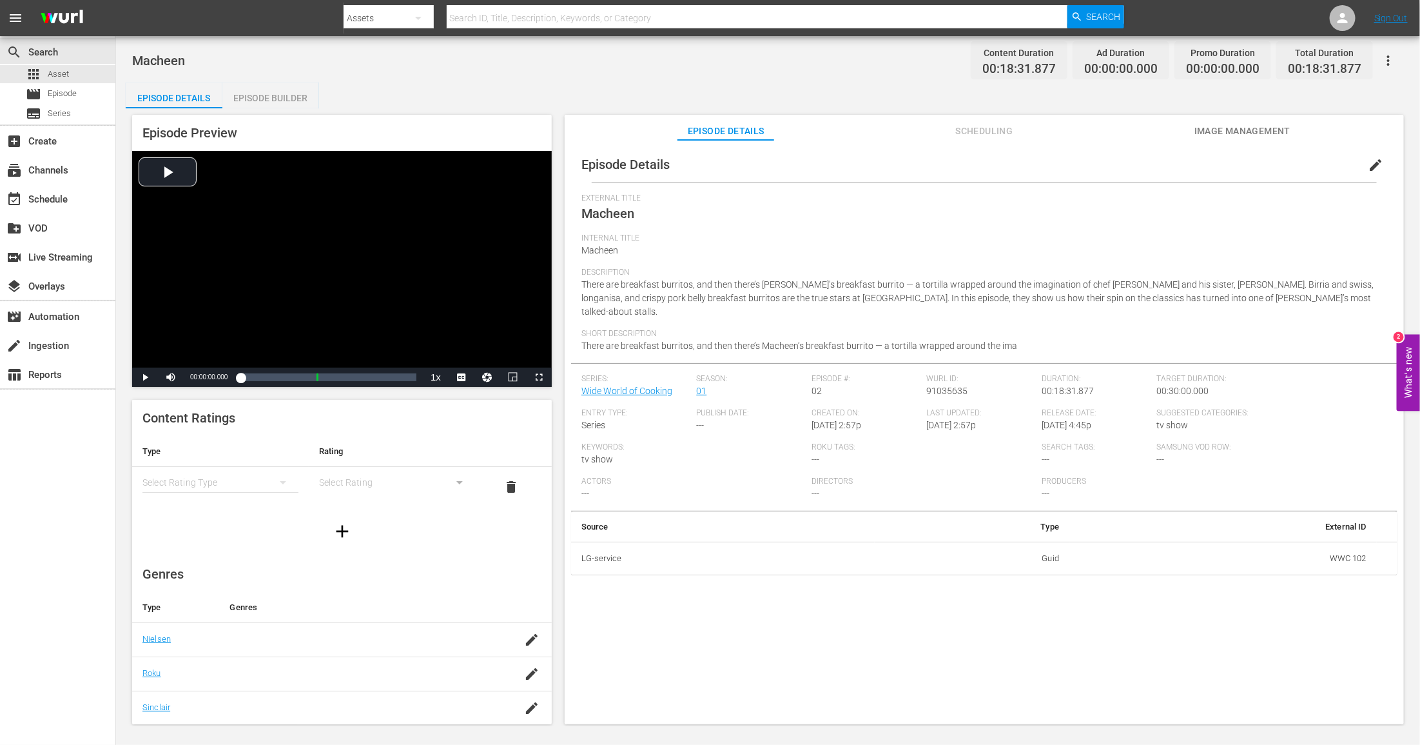
click at [219, 471] on div "simple table" at bounding box center [220, 482] width 156 height 36
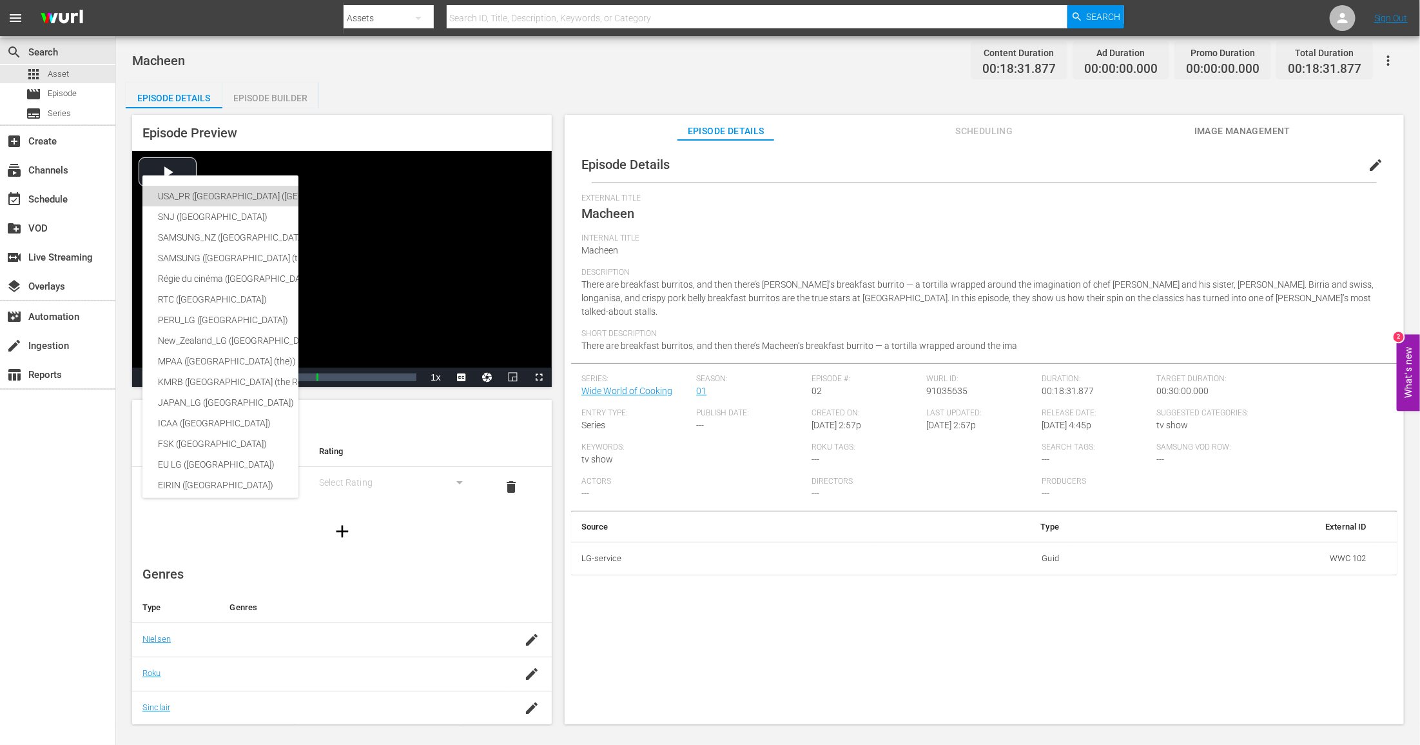
click at [218, 197] on div "USA_PR ([GEOGRAPHIC_DATA] ([GEOGRAPHIC_DATA]))" at bounding box center [316, 196] width 317 height 21
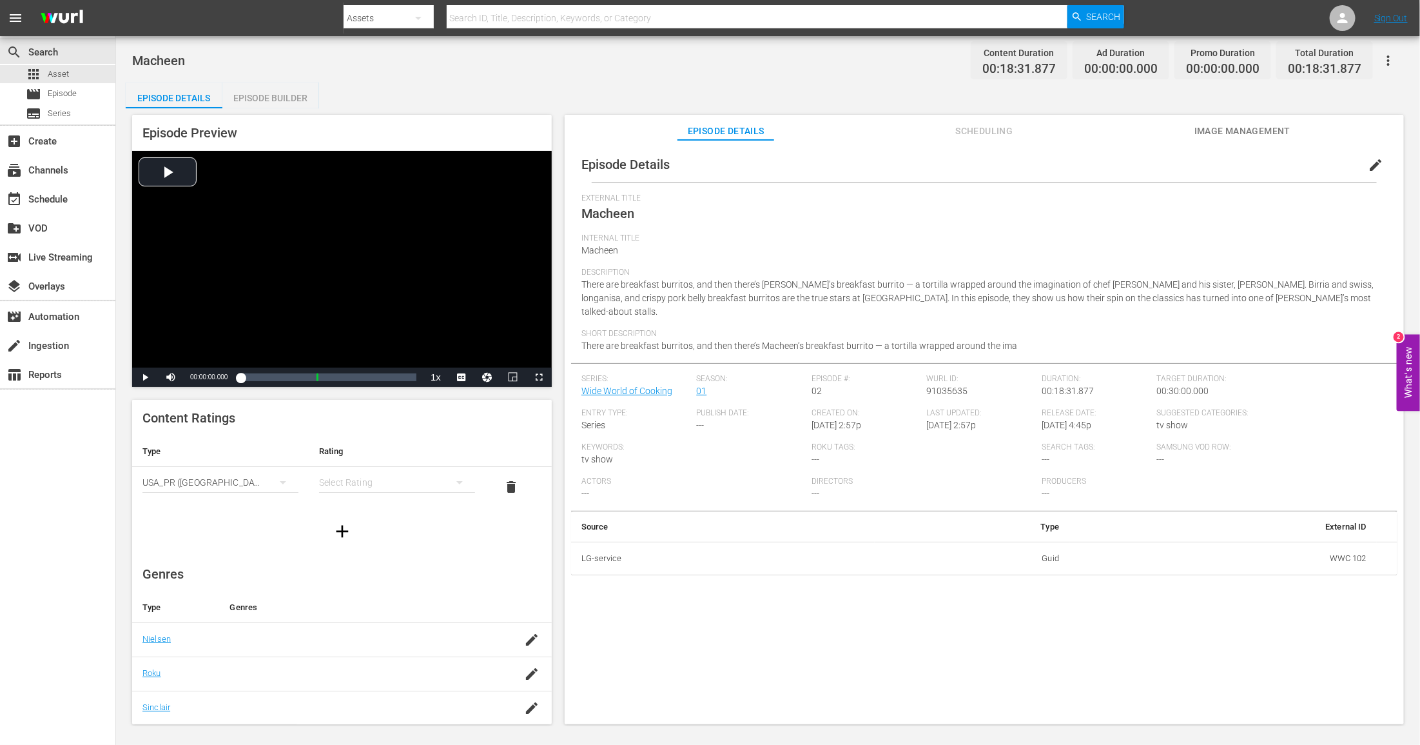
click at [381, 491] on div "simple table" at bounding box center [397, 482] width 156 height 36
click at [365, 552] on div "TVPG" at bounding box center [397, 549] width 125 height 21
click at [256, 96] on div "Episode Builder" at bounding box center [270, 98] width 97 height 31
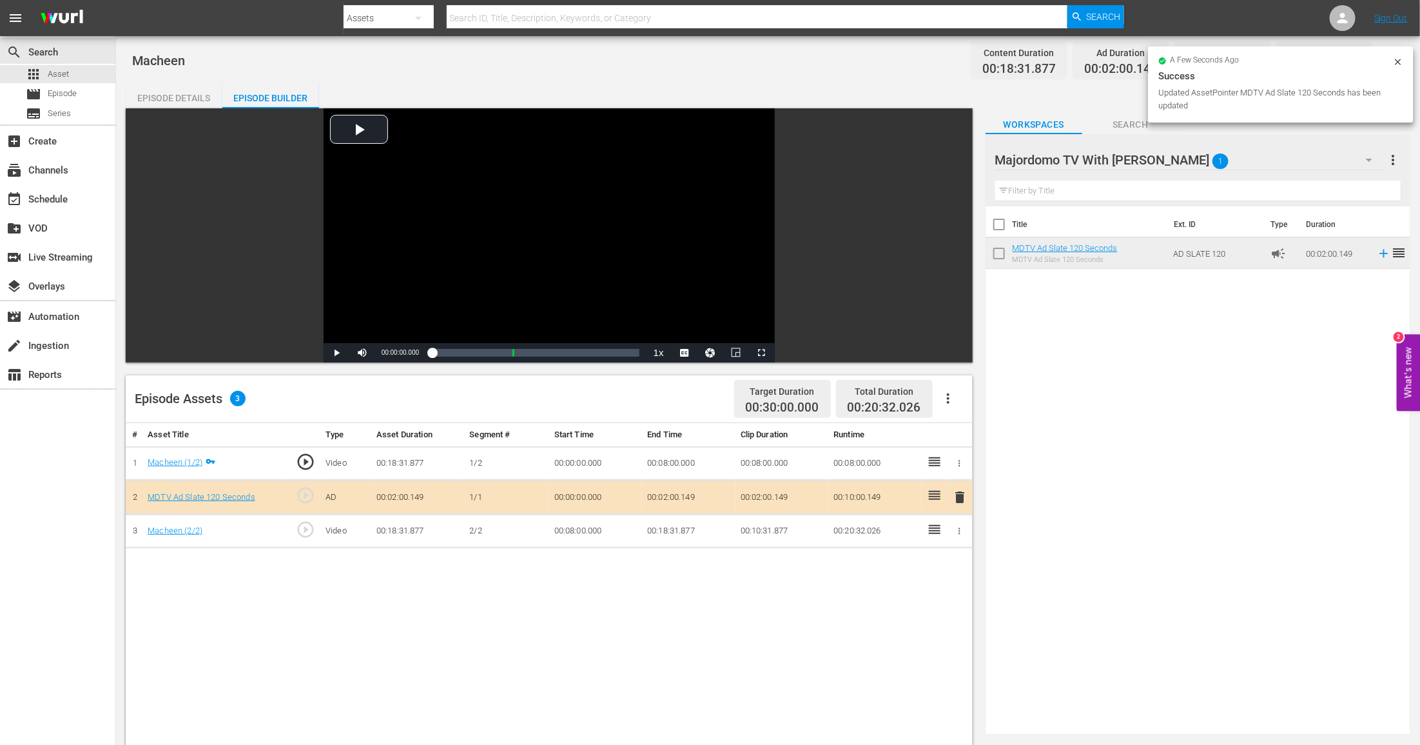
click at [667, 492] on td "00:02:00.149" at bounding box center [688, 497] width 93 height 34
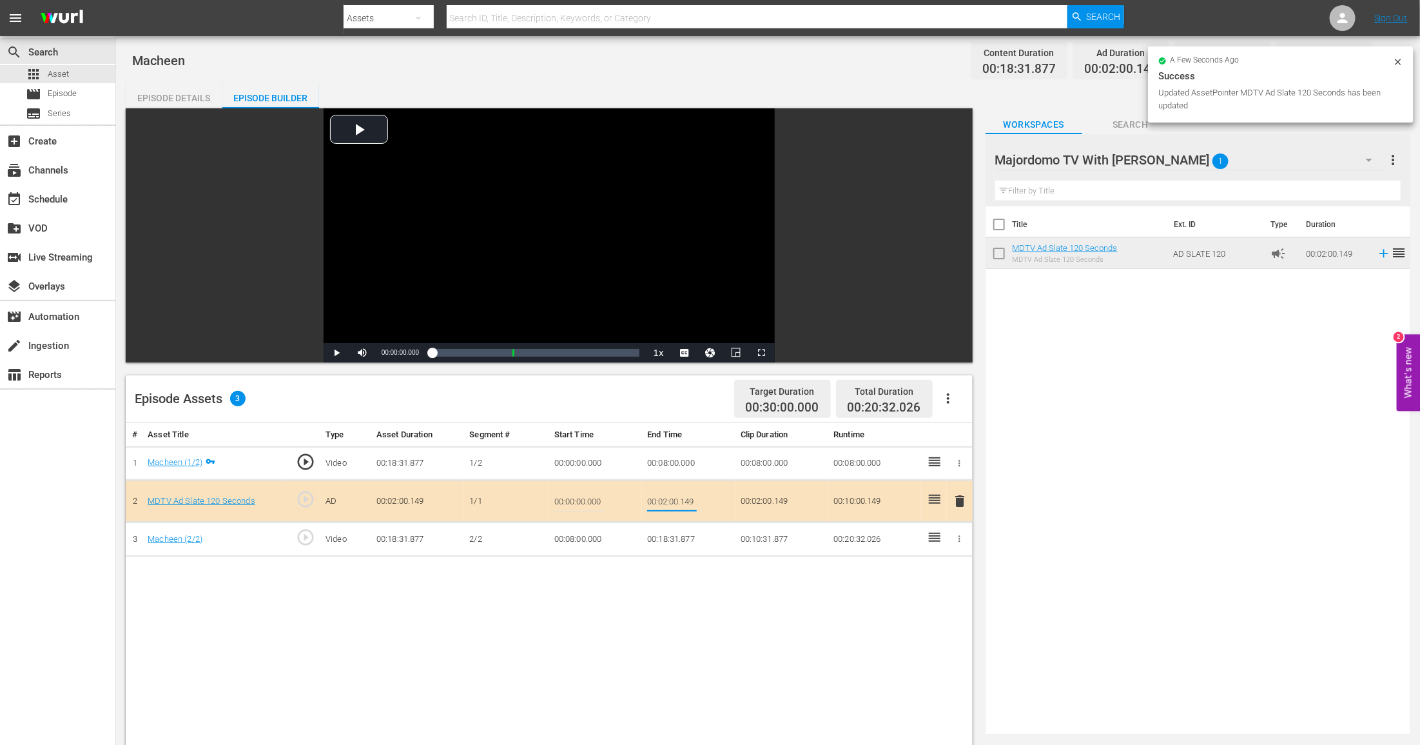
click at [667, 492] on input "00:02:00.149" at bounding box center [672, 500] width 50 height 31
type input "00:01:30"
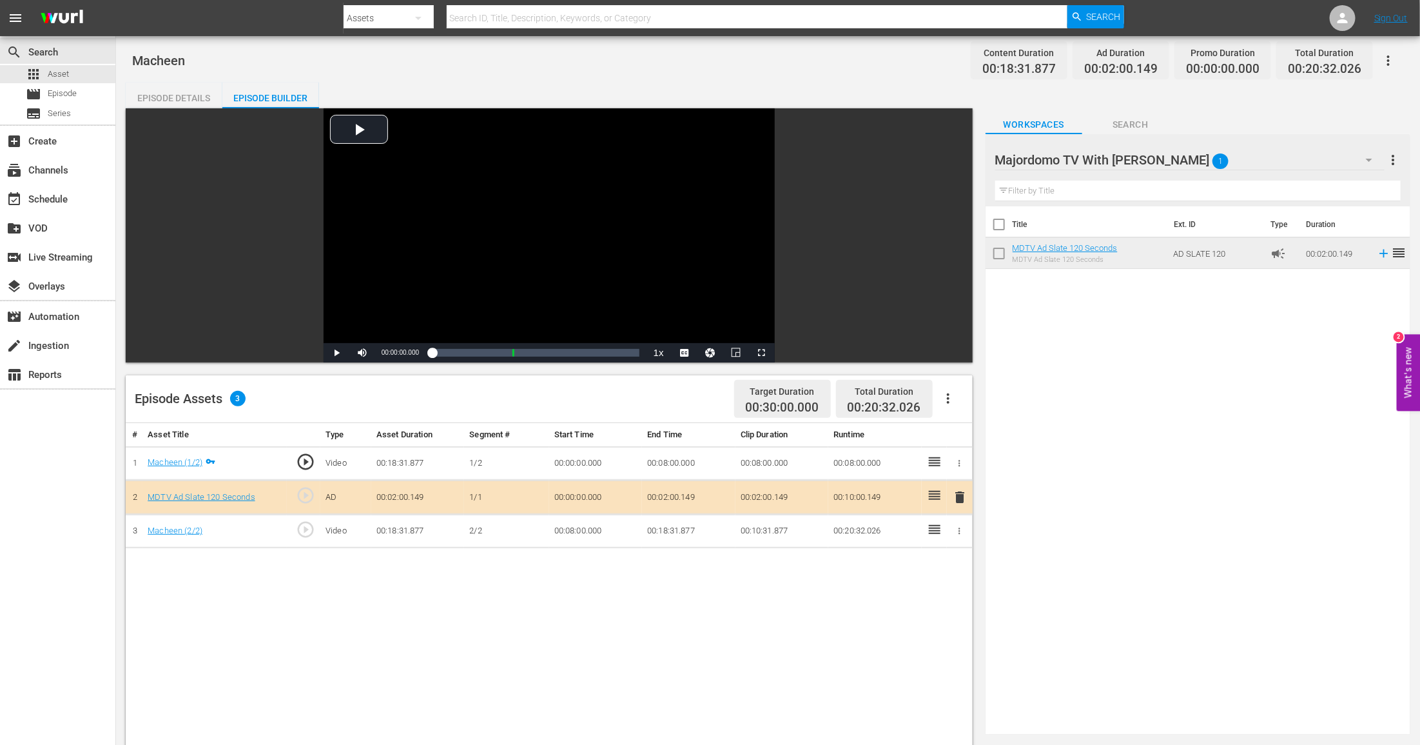
click at [175, 92] on div "Episode Details" at bounding box center [174, 98] width 97 height 31
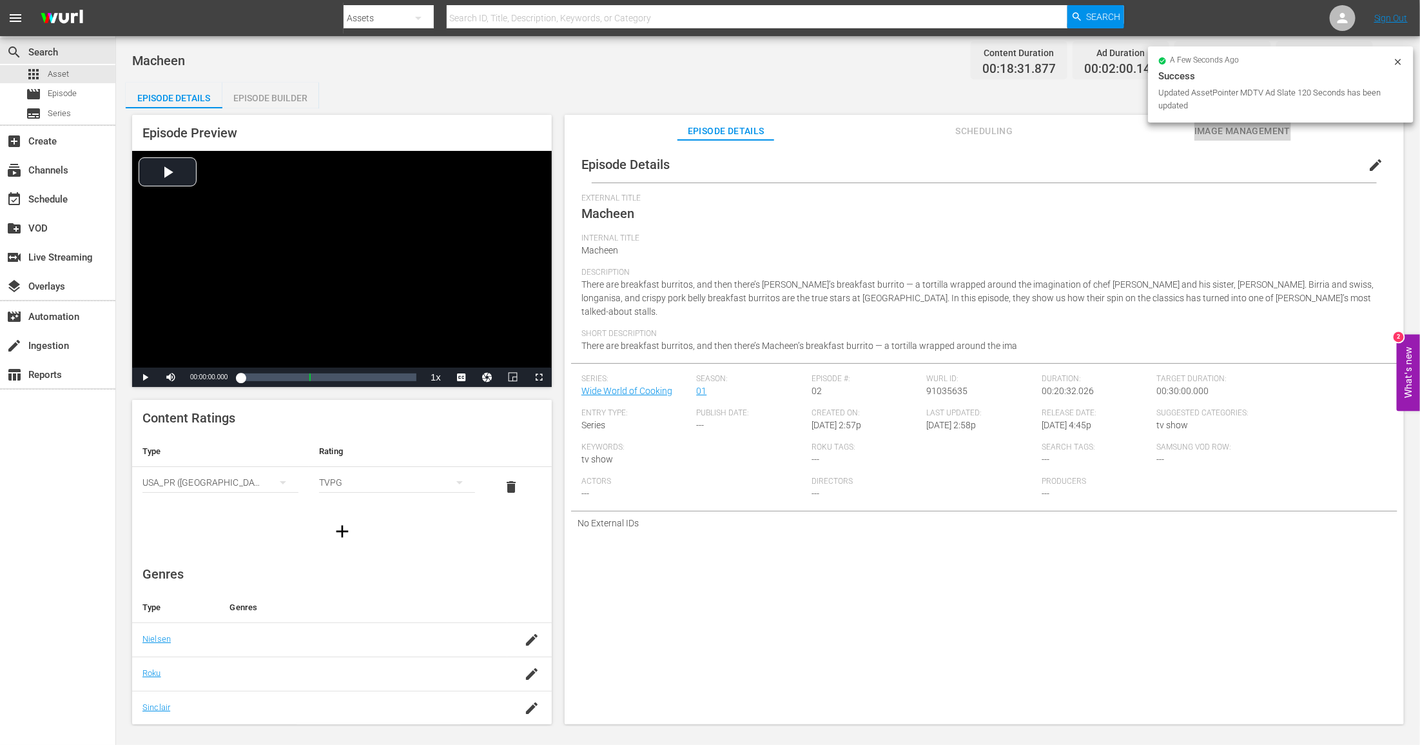
click at [1245, 129] on span "Image Management" at bounding box center [1242, 131] width 97 height 16
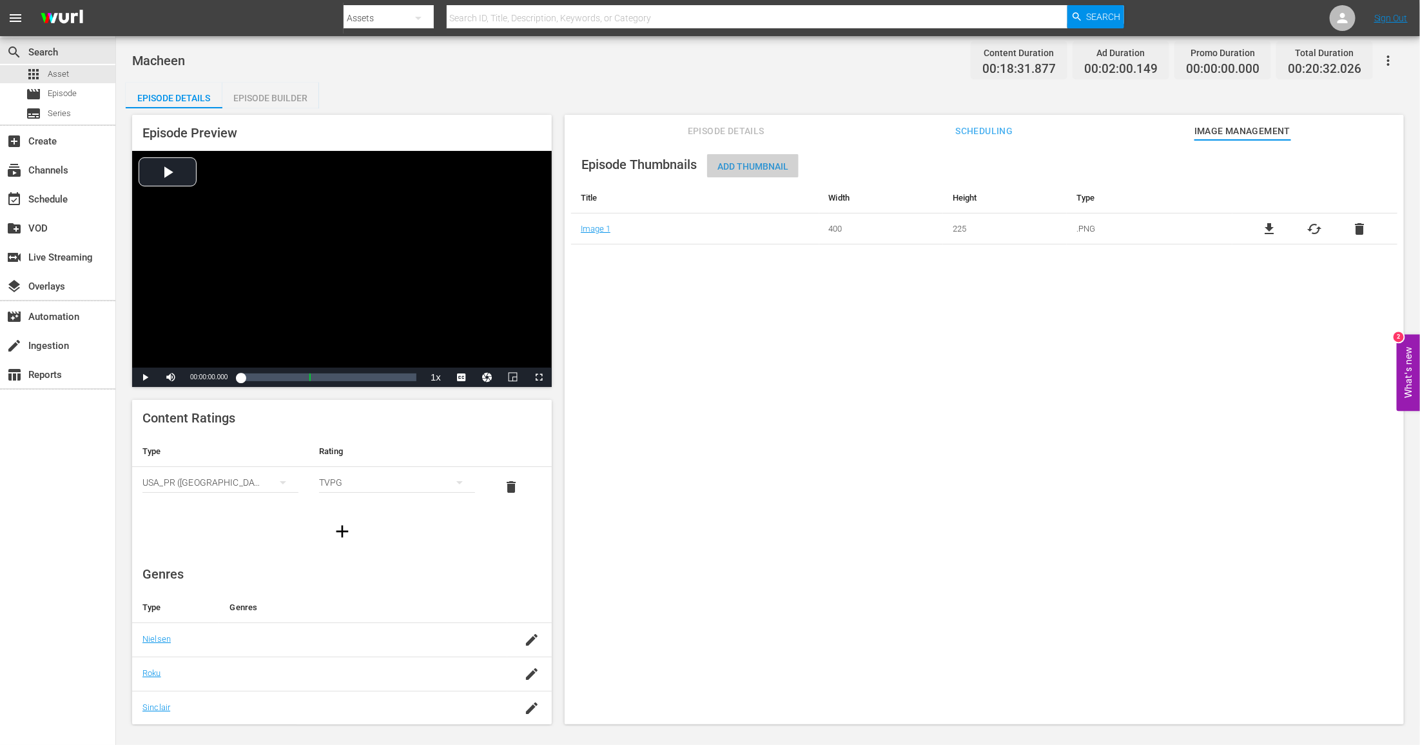
click at [759, 155] on div "Add Thumbnail" at bounding box center [753, 166] width 92 height 24
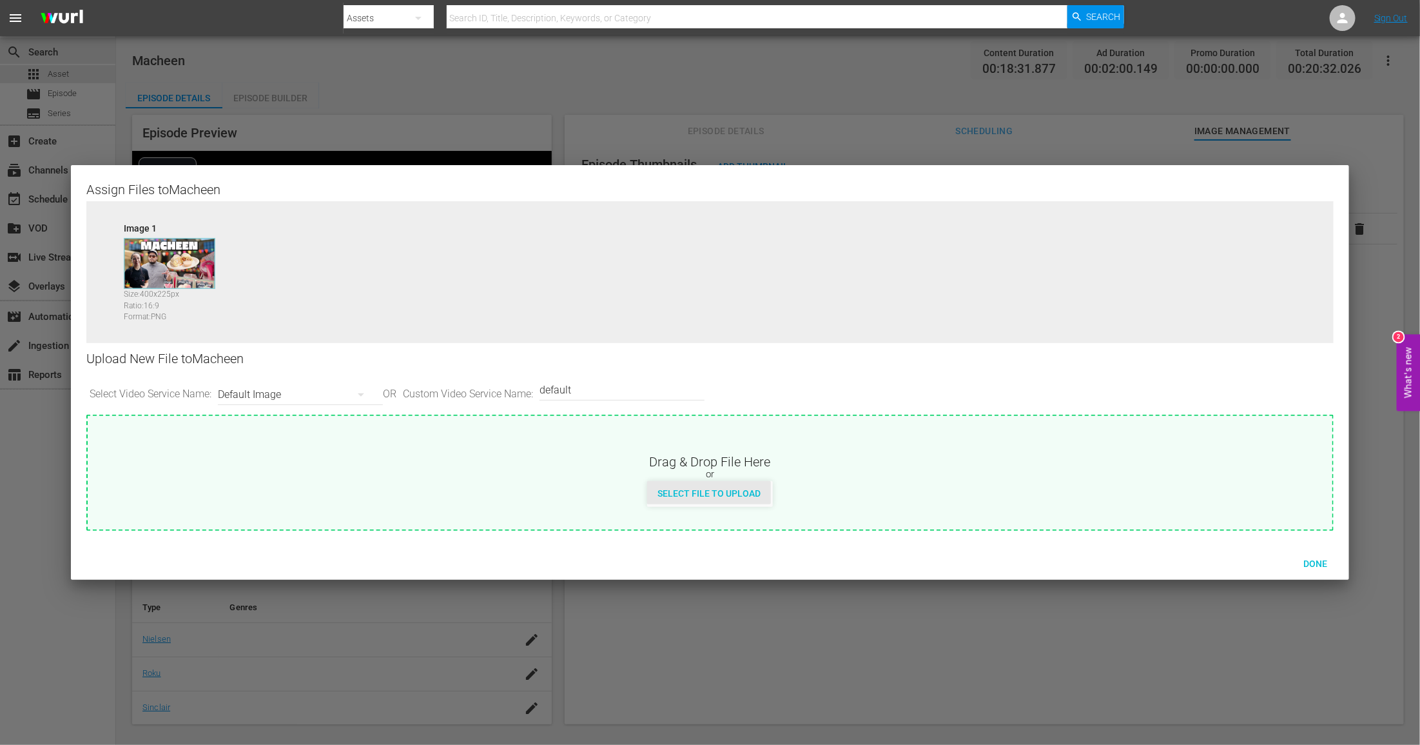
click at [701, 502] on div "Select File to Upload" at bounding box center [709, 493] width 124 height 24
type input "C:\fakepath\MDTV_WWC_102_Art_400x225.png"
click at [1329, 569] on div "Done" at bounding box center [1315, 563] width 57 height 24
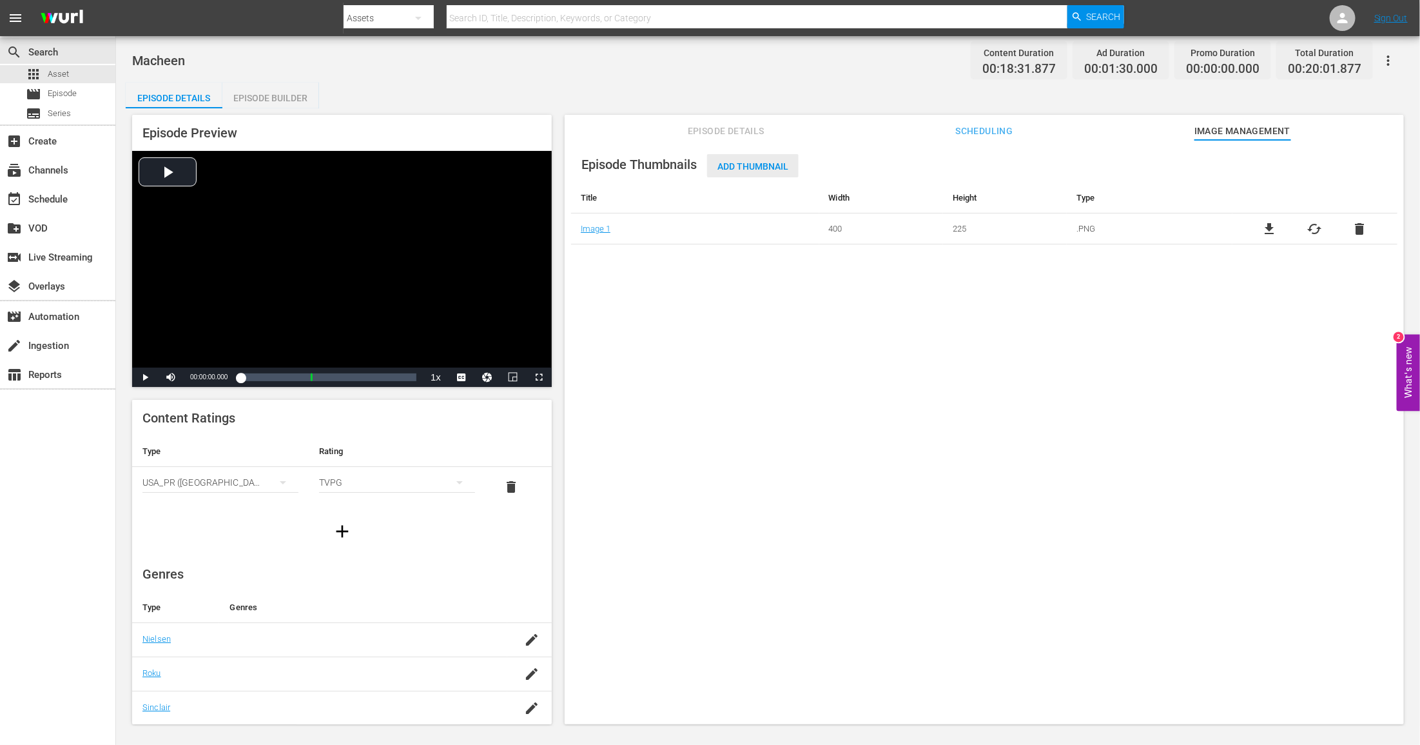
click at [763, 171] on span "Add Thumbnail" at bounding box center [753, 166] width 92 height 10
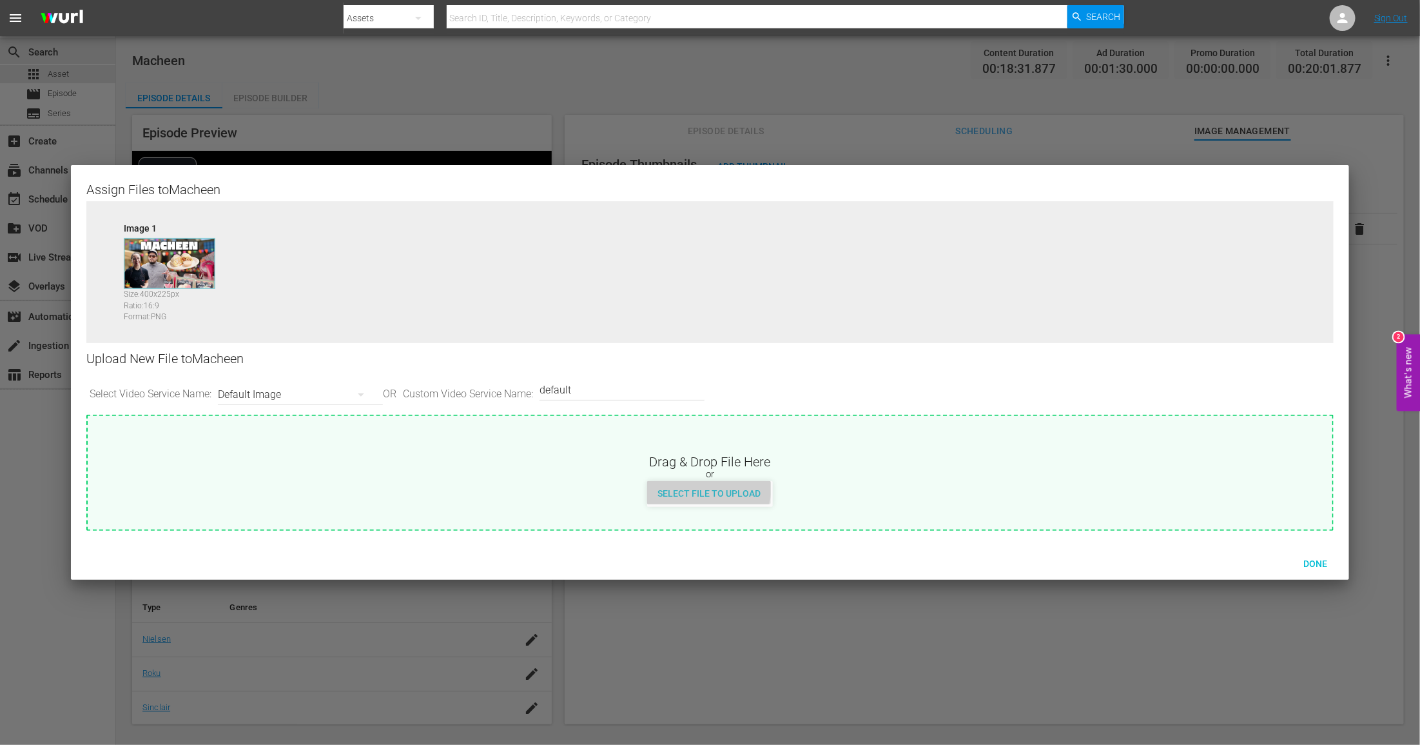
click at [688, 484] on div "Select File to Upload" at bounding box center [709, 493] width 124 height 24
type input "C:\fakepath\MDTV_WWC_102_Art_400x225.png"
click at [1320, 564] on span "Done" at bounding box center [1315, 563] width 44 height 10
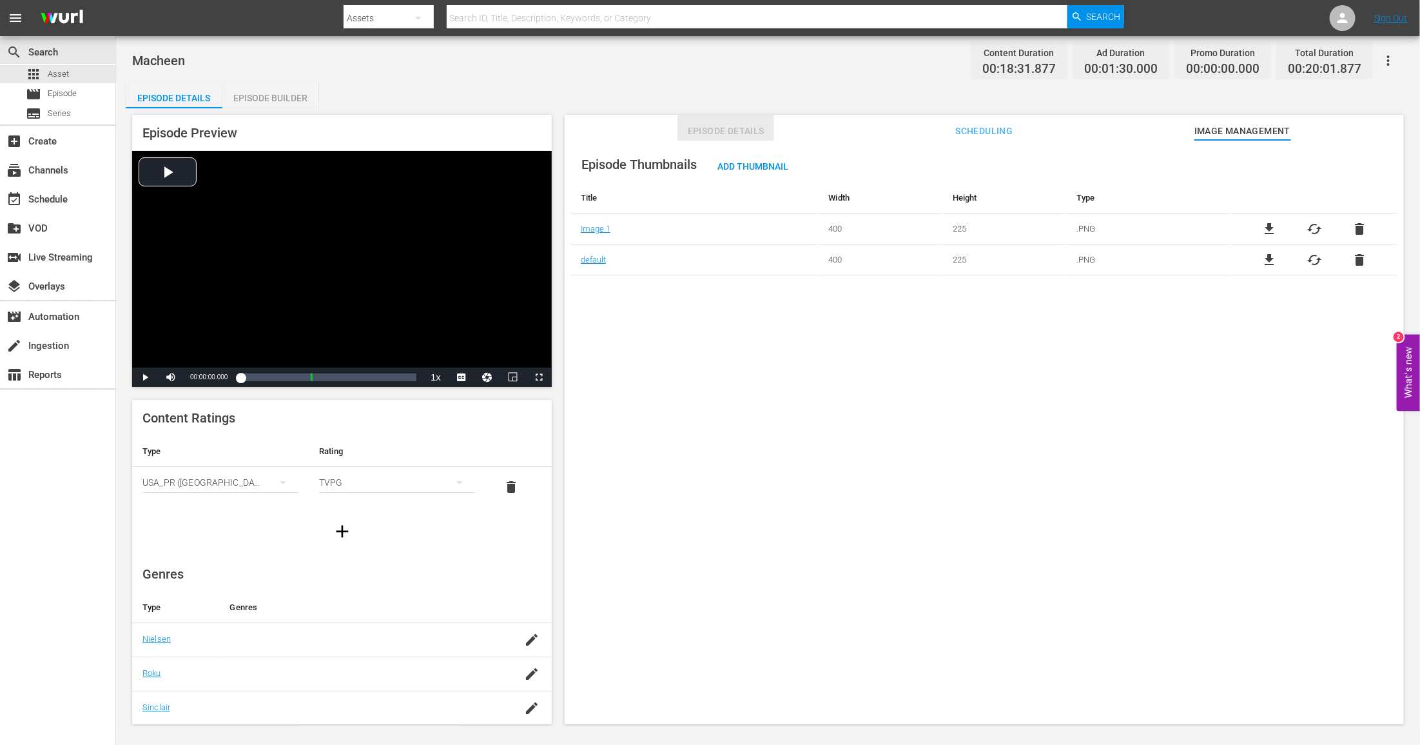
click at [749, 136] on span "Episode Details" at bounding box center [725, 131] width 97 height 16
